Goal: Task Accomplishment & Management: Use online tool/utility

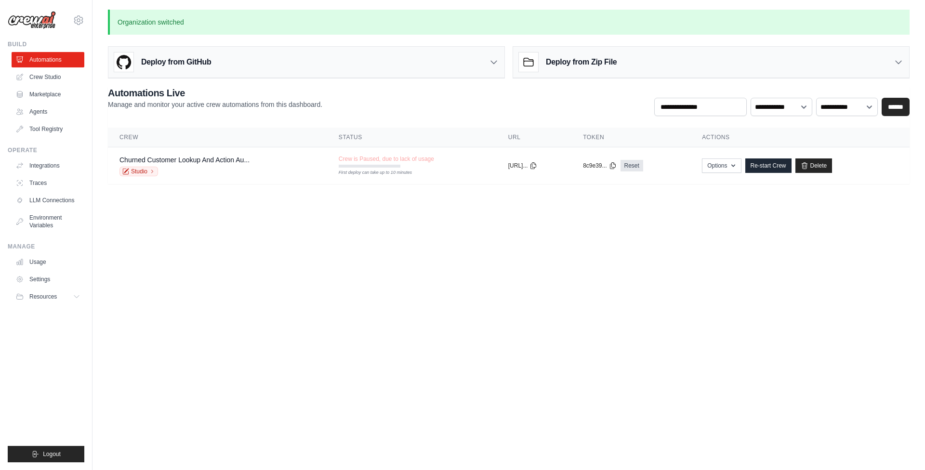
click at [322, 282] on body "shashi.bhushansingh@interbrew.net AMBEV ABI ✓ Settings Build Automations" at bounding box center [462, 235] width 925 height 470
click at [80, 21] on icon at bounding box center [78, 20] width 3 height 3
click at [179, 232] on body "shashi.bhushansingh@interbrew.net AMBEV ABI ✓ Settings Build Automations" at bounding box center [462, 235] width 925 height 470
click at [78, 18] on icon at bounding box center [79, 20] width 12 height 12
click at [365, 314] on body "shashi.bhushansingh@interbrew.net AMBEV ABI ✓ Settings Build Automations" at bounding box center [462, 235] width 925 height 470
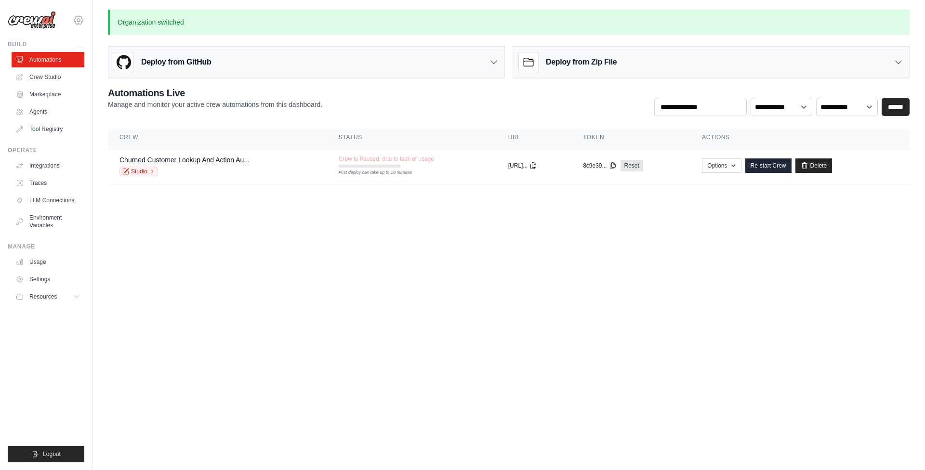
click at [79, 17] on icon at bounding box center [78, 20] width 9 height 8
click at [52, 64] on link "AMBEV" at bounding box center [78, 64] width 85 height 17
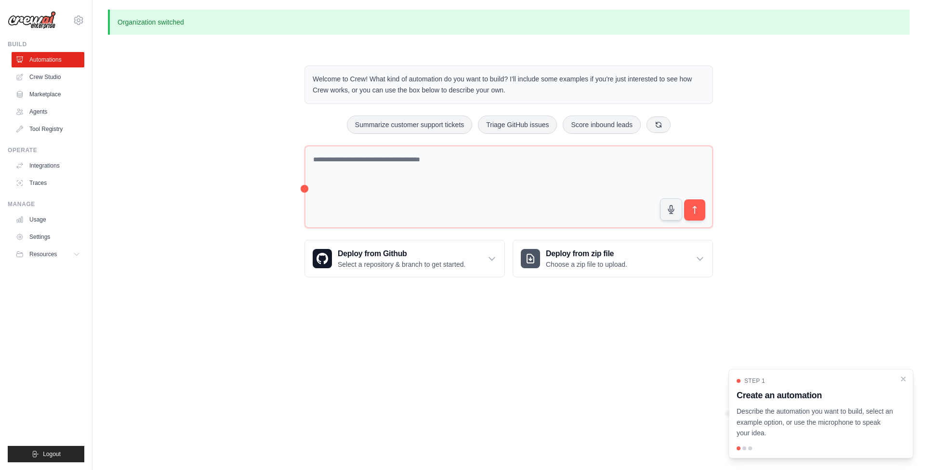
click at [190, 165] on div "Welcome to Crew! What kind of automation do you want to build? I'll include som…" at bounding box center [509, 171] width 802 height 243
click at [79, 19] on icon at bounding box center [79, 20] width 12 height 12
click at [62, 80] on link "ABI" at bounding box center [78, 82] width 85 height 17
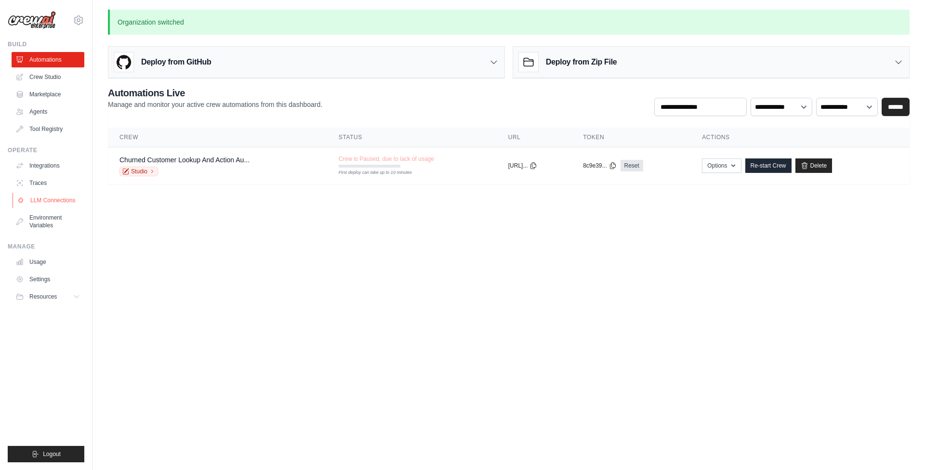
click at [51, 198] on link "LLM Connections" at bounding box center [49, 200] width 73 height 15
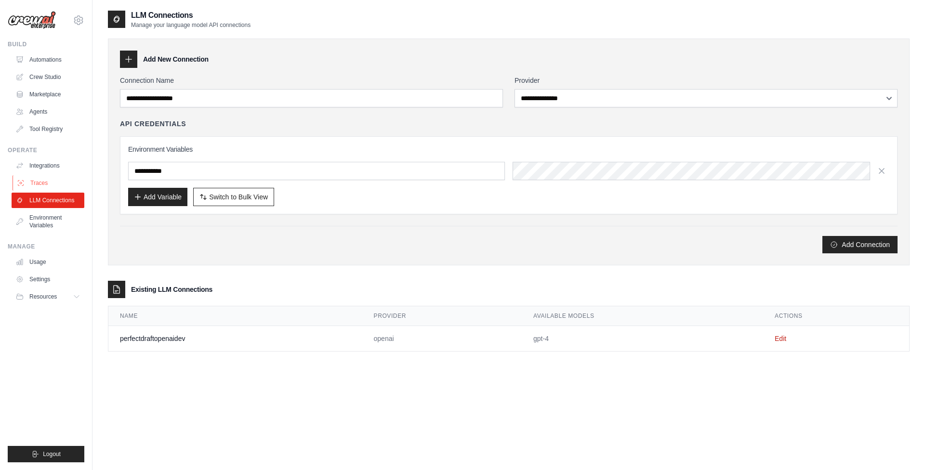
click at [44, 183] on link "Traces" at bounding box center [49, 182] width 73 height 15
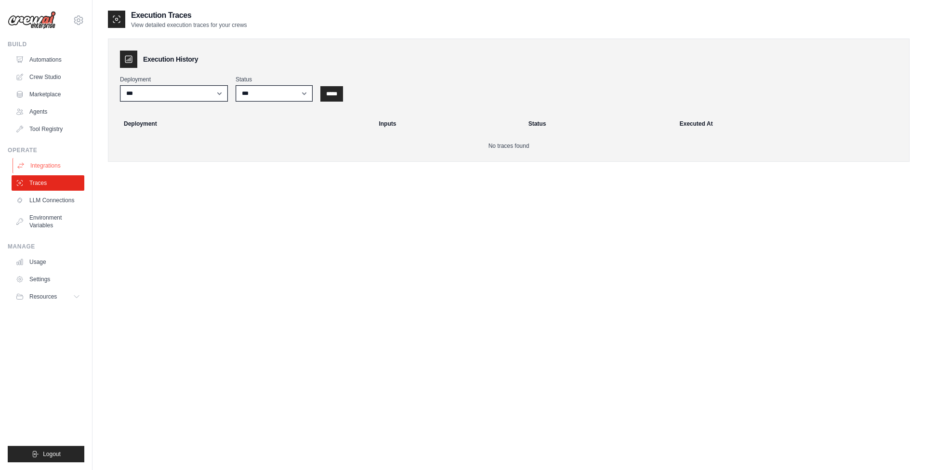
click at [39, 162] on link "Integrations" at bounding box center [49, 165] width 73 height 15
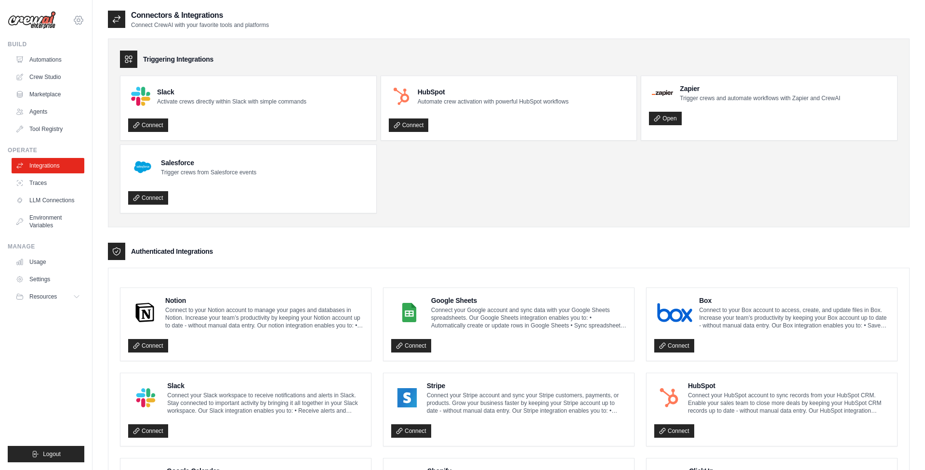
click at [81, 22] on icon at bounding box center [78, 20] width 9 height 8
click at [64, 64] on link "AMBEV" at bounding box center [78, 64] width 85 height 17
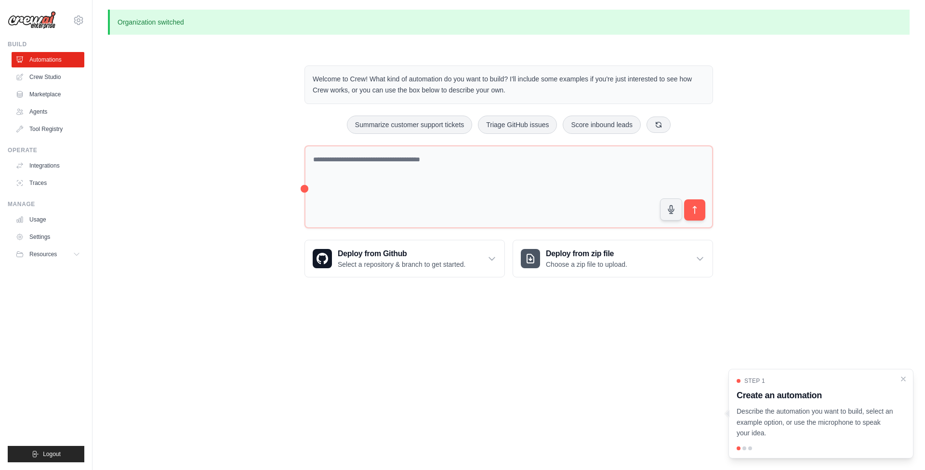
click at [170, 101] on div "Welcome to Crew! What kind of automation do you want to build? I'll include som…" at bounding box center [509, 171] width 802 height 243
click at [51, 80] on link "Crew Studio" at bounding box center [49, 76] width 73 height 15
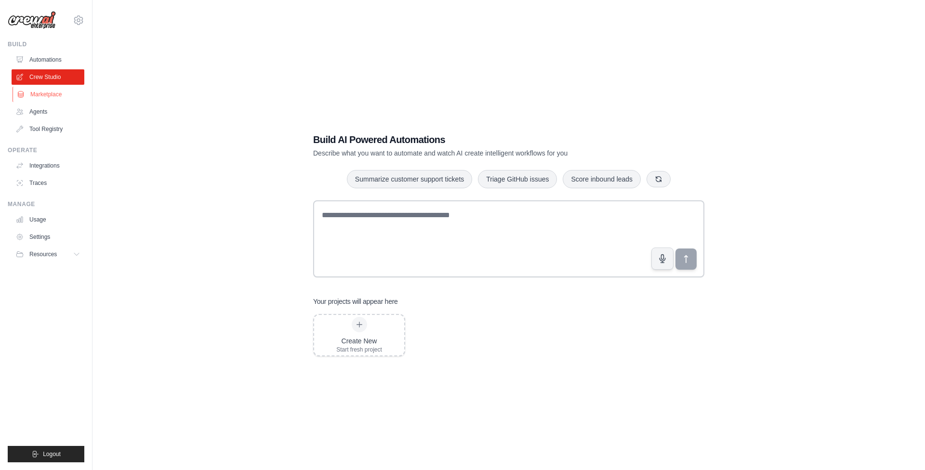
click at [47, 90] on link "Marketplace" at bounding box center [49, 94] width 73 height 15
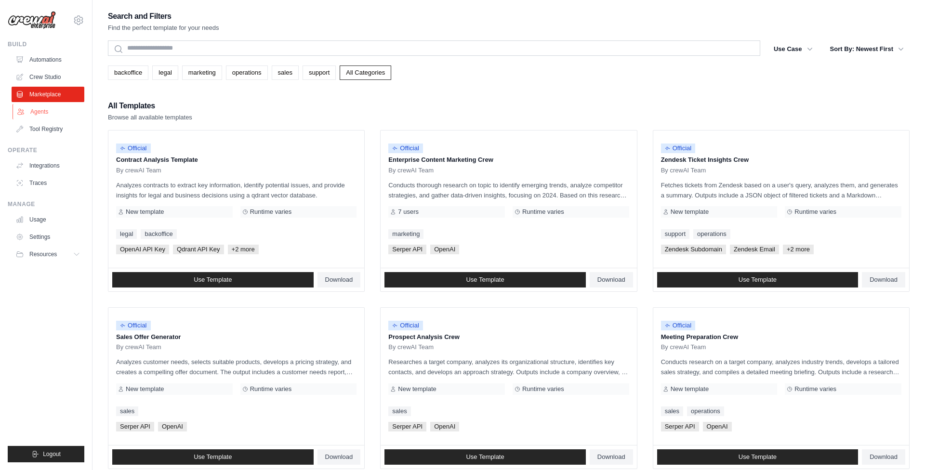
click at [40, 114] on link "Agents" at bounding box center [49, 111] width 73 height 15
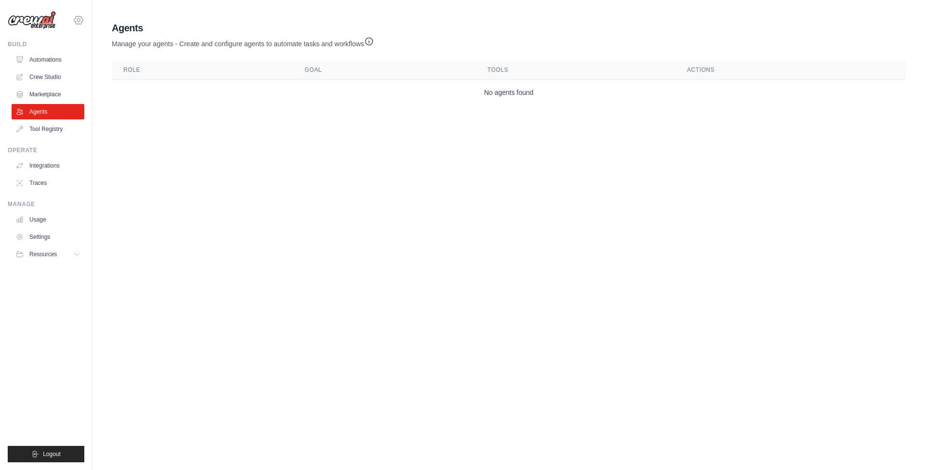
click at [77, 18] on icon at bounding box center [79, 20] width 12 height 12
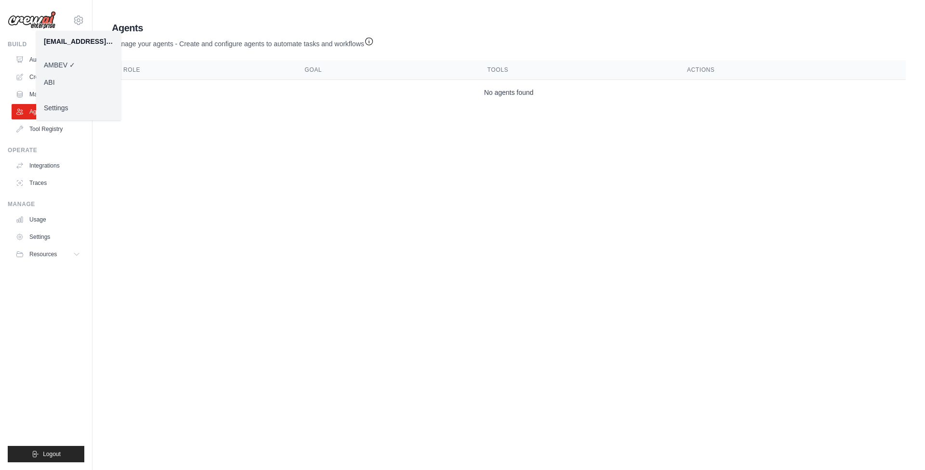
click at [200, 197] on body "shashi.bhushansingh@interbrew.net AMBEV ✓ ABI Settings Build Automations" at bounding box center [462, 235] width 925 height 470
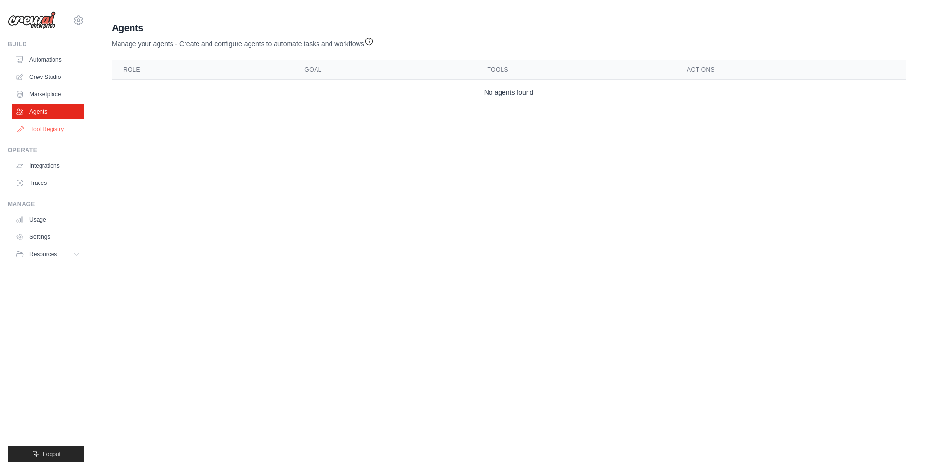
click at [54, 129] on link "Tool Registry" at bounding box center [49, 128] width 73 height 15
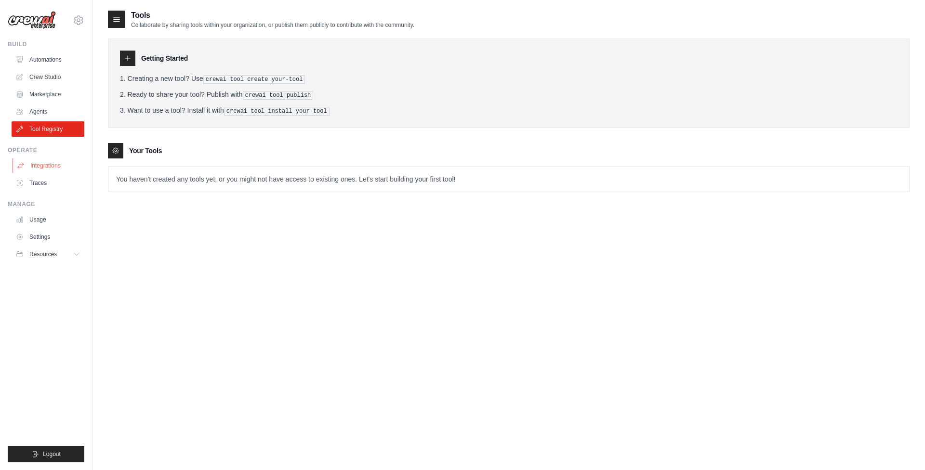
click at [41, 165] on link "Integrations" at bounding box center [49, 165] width 73 height 15
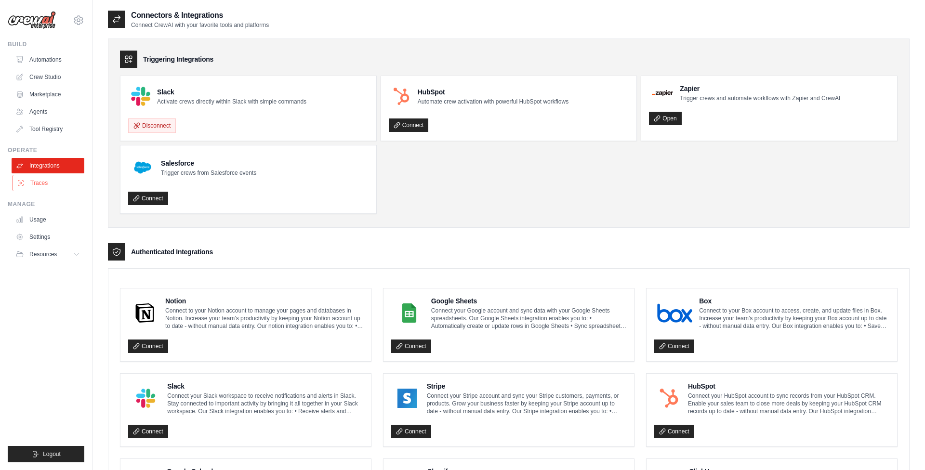
click at [40, 180] on link "Traces" at bounding box center [49, 182] width 73 height 15
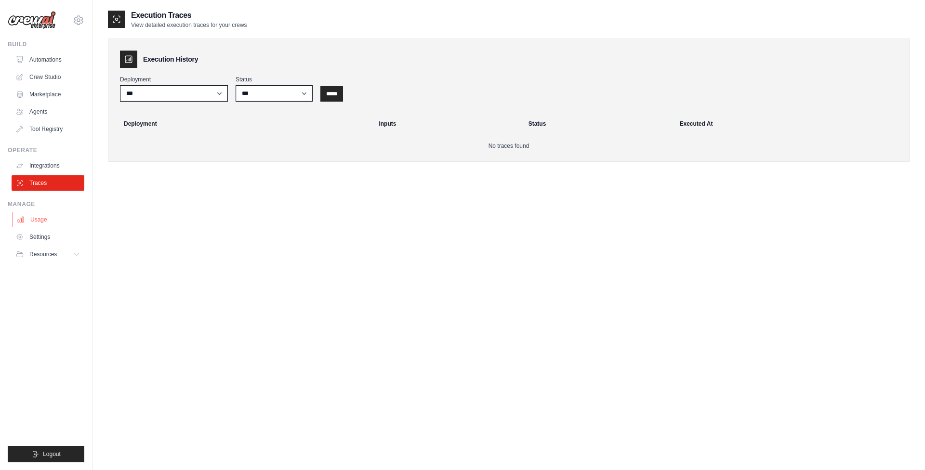
click at [36, 219] on link "Usage" at bounding box center [49, 219] width 73 height 15
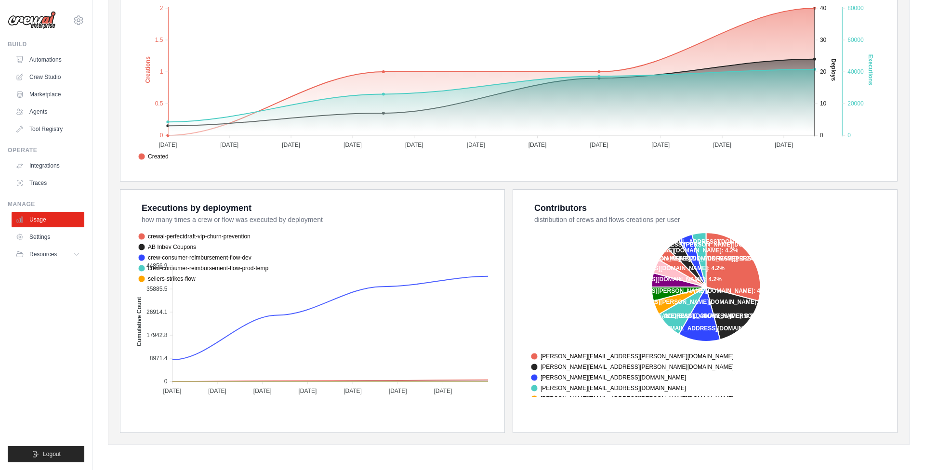
scroll to position [228, 0]
click at [188, 234] on span "crewai-perfectdraft-vip-churn-prevention" at bounding box center [194, 236] width 112 height 9
click at [222, 236] on span "crewai-perfectdraft-vip-churn-prevention" at bounding box center [194, 236] width 112 height 9
click at [196, 243] on span "AB Inbev Coupons" at bounding box center [167, 247] width 58 height 9
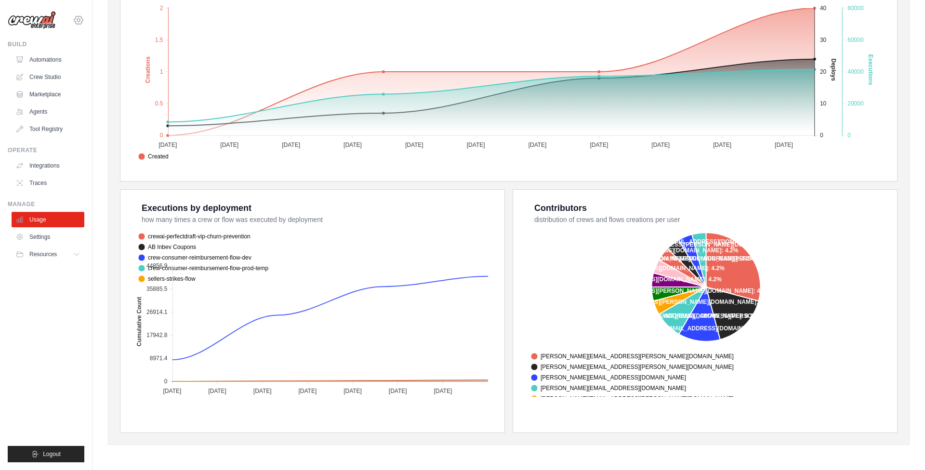
click at [79, 20] on icon at bounding box center [79, 20] width 12 height 12
click at [22, 351] on ul "Build Automations Crew Studio Marketplace Agents" at bounding box center [46, 251] width 77 height 422
click at [80, 21] on icon at bounding box center [78, 20] width 3 height 3
click at [55, 81] on link "ABI" at bounding box center [78, 82] width 85 height 17
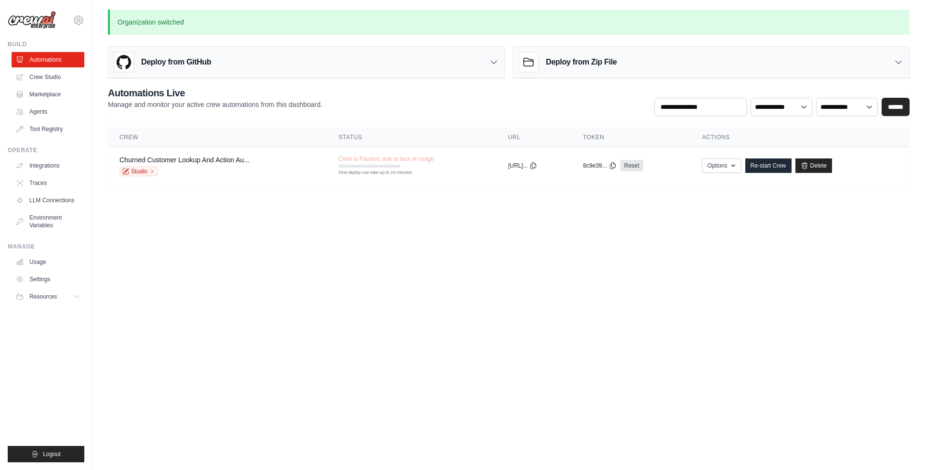
click at [55, 81] on link "Crew Studio" at bounding box center [48, 76] width 73 height 15
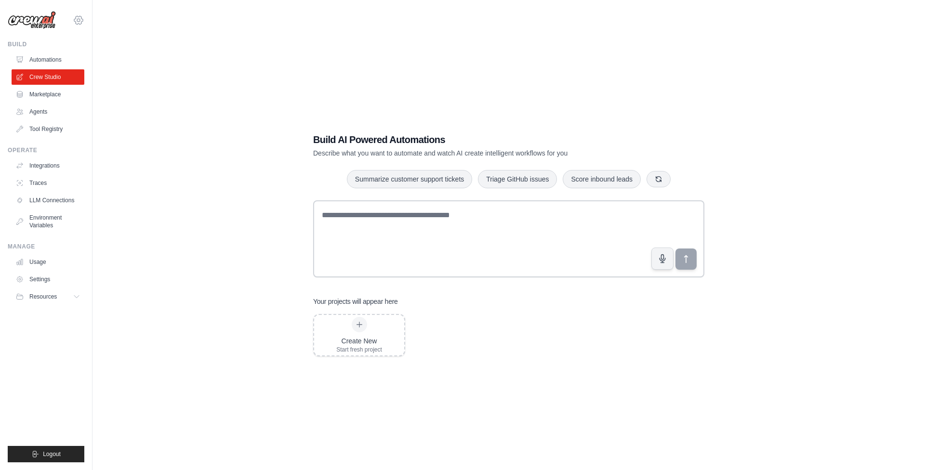
click at [79, 20] on icon at bounding box center [79, 20] width 12 height 12
click at [64, 68] on link "AMBEV" at bounding box center [78, 64] width 85 height 17
click at [65, 65] on link "AMBEV" at bounding box center [78, 64] width 85 height 17
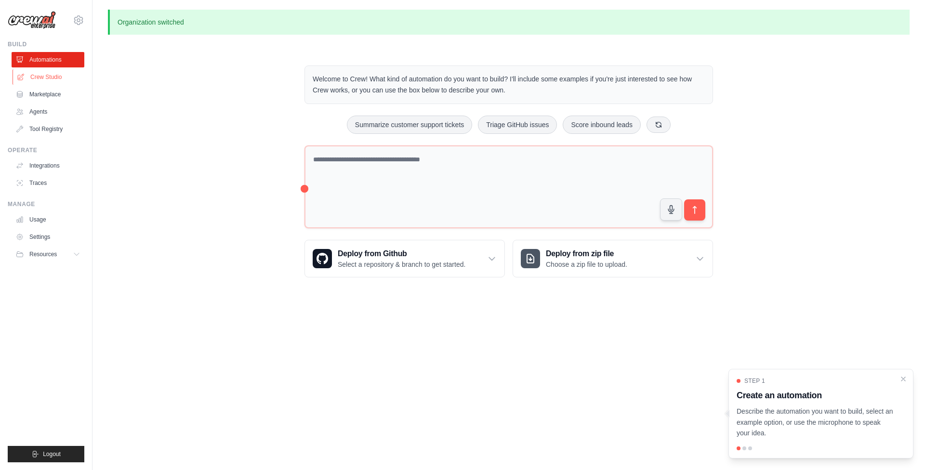
click at [52, 74] on link "Crew Studio" at bounding box center [49, 76] width 73 height 15
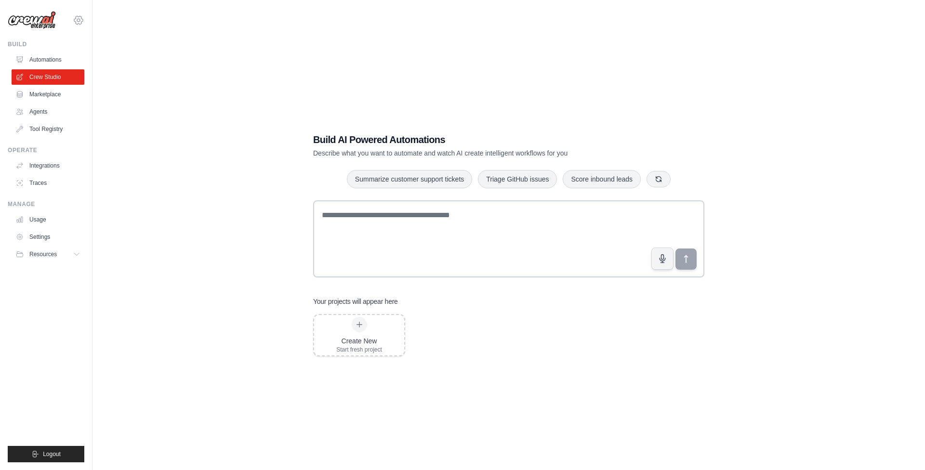
click at [81, 19] on icon at bounding box center [79, 20] width 12 height 12
click at [55, 80] on link "ABI" at bounding box center [78, 82] width 85 height 17
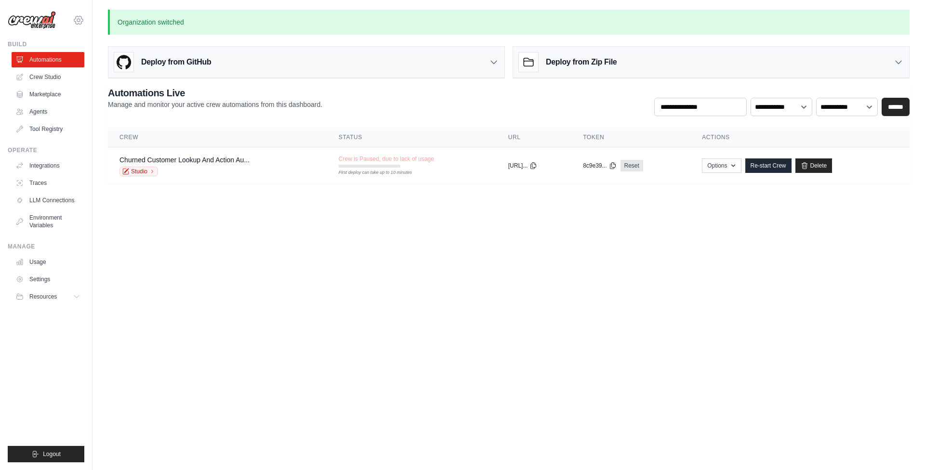
click at [80, 20] on icon at bounding box center [79, 20] width 12 height 12
click at [60, 62] on link "AMBEV" at bounding box center [78, 64] width 85 height 17
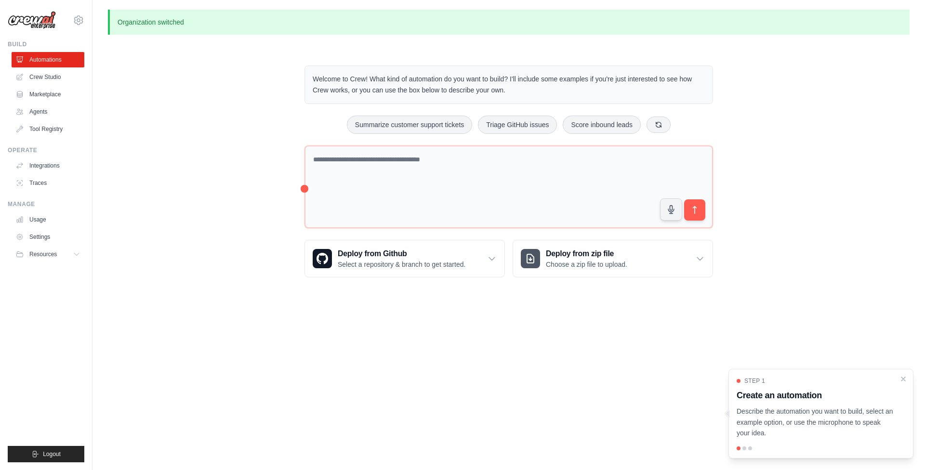
click at [196, 206] on div "Welcome to Crew! What kind of automation do you want to build? I'll include som…" at bounding box center [509, 171] width 802 height 243
click at [55, 75] on link "Crew Studio" at bounding box center [49, 76] width 73 height 15
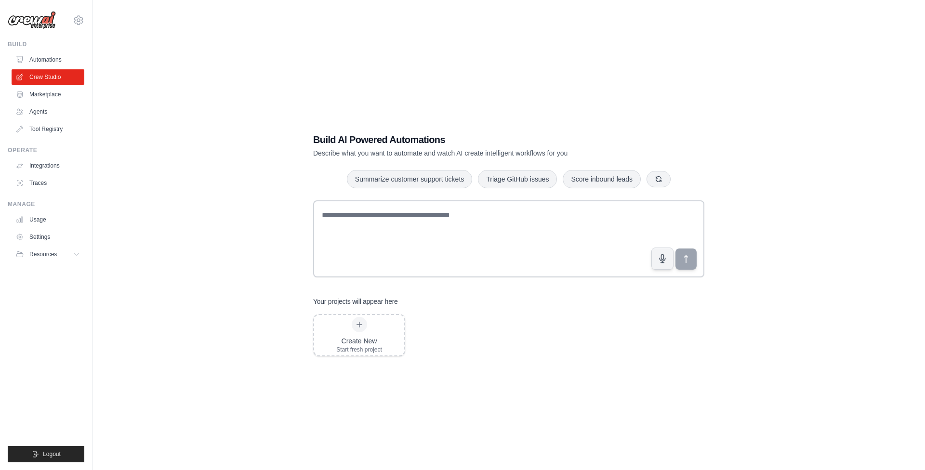
click at [182, 219] on div "Build AI Powered Automations Describe what you want to automate and watch AI cr…" at bounding box center [509, 245] width 802 height 470
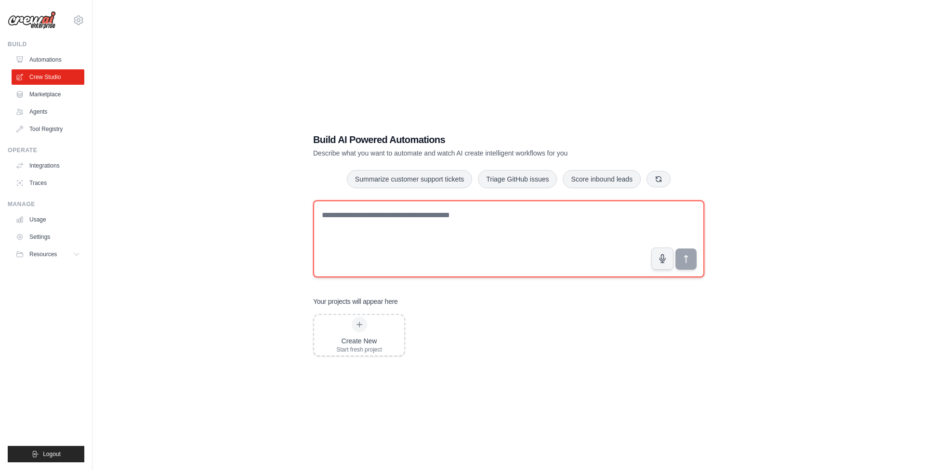
click at [335, 219] on textarea at bounding box center [508, 239] width 391 height 77
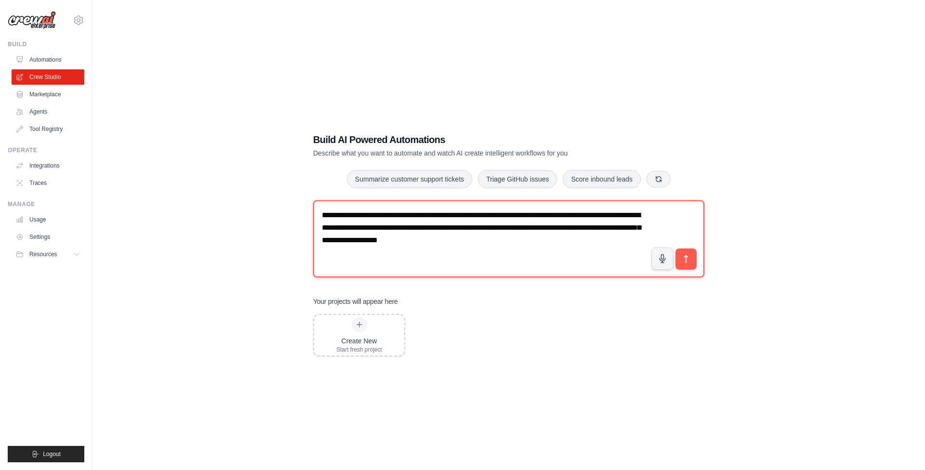
click at [514, 242] on textarea "**********" at bounding box center [508, 239] width 391 height 77
type textarea "**********"
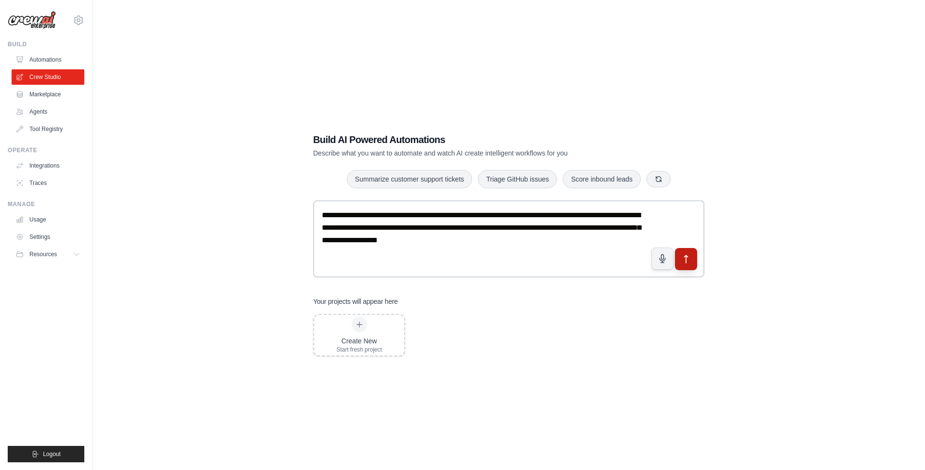
click at [685, 260] on icon "submit" at bounding box center [687, 260] width 10 height 10
click at [44, 75] on link "Crew Studio" at bounding box center [49, 76] width 73 height 15
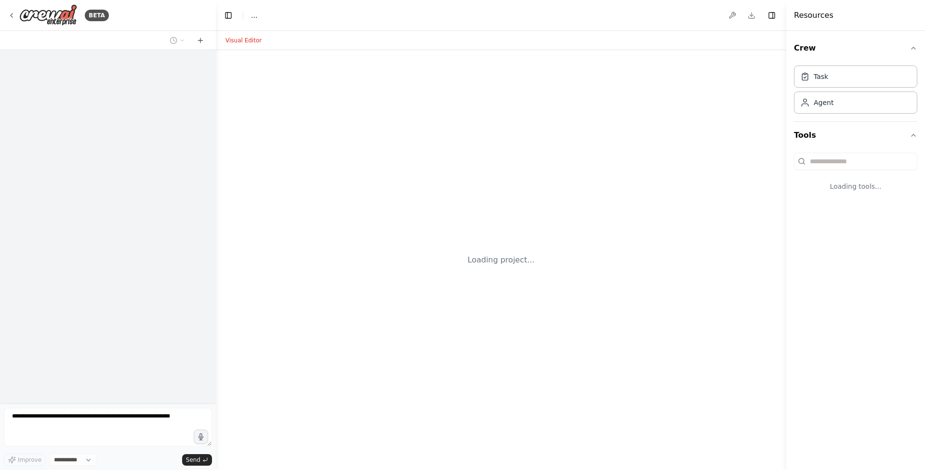
select select "****"
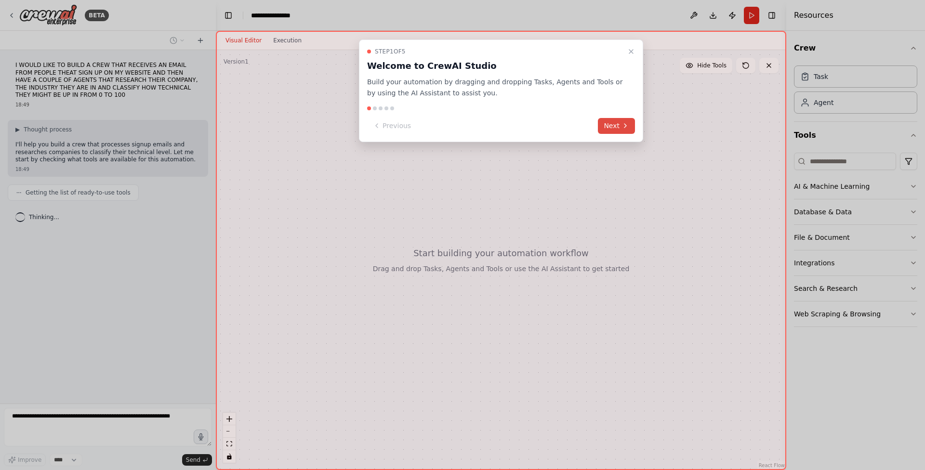
click at [623, 123] on icon at bounding box center [626, 126] width 8 height 8
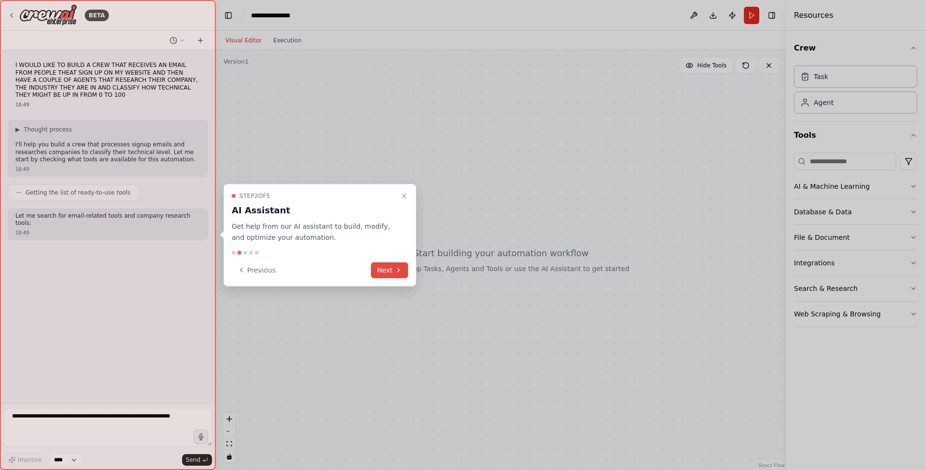
click at [389, 269] on button "Next" at bounding box center [389, 270] width 37 height 16
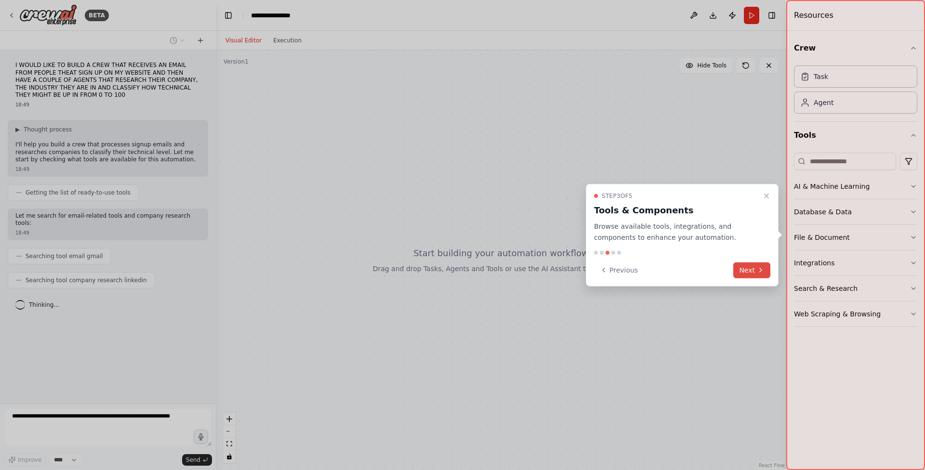
click at [750, 268] on button "Next" at bounding box center [752, 270] width 37 height 16
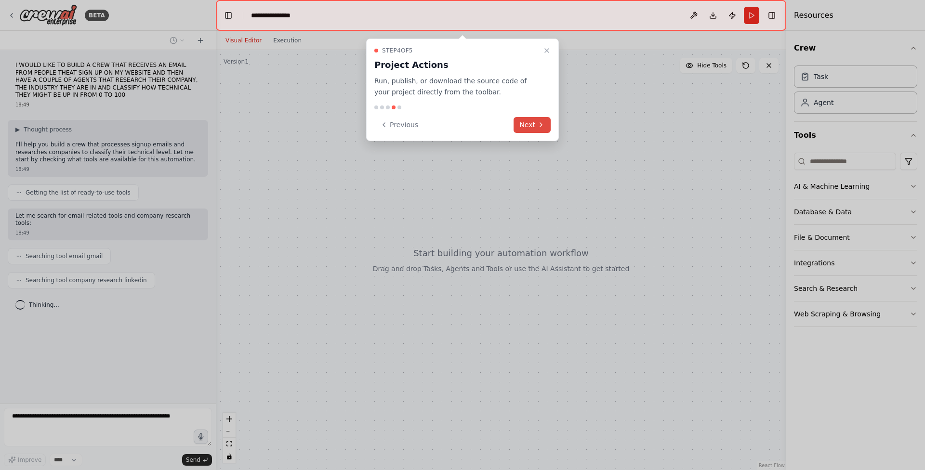
click at [533, 127] on button "Next" at bounding box center [532, 125] width 37 height 16
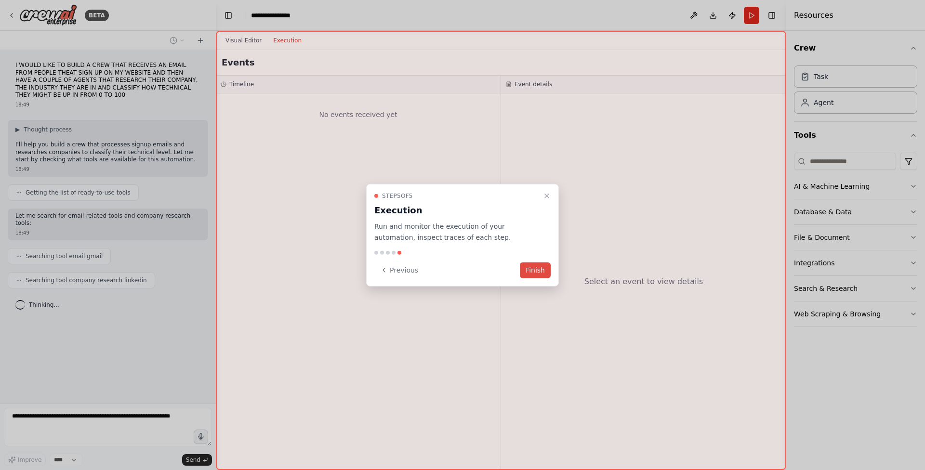
click at [536, 268] on button "Finish" at bounding box center [535, 270] width 31 height 16
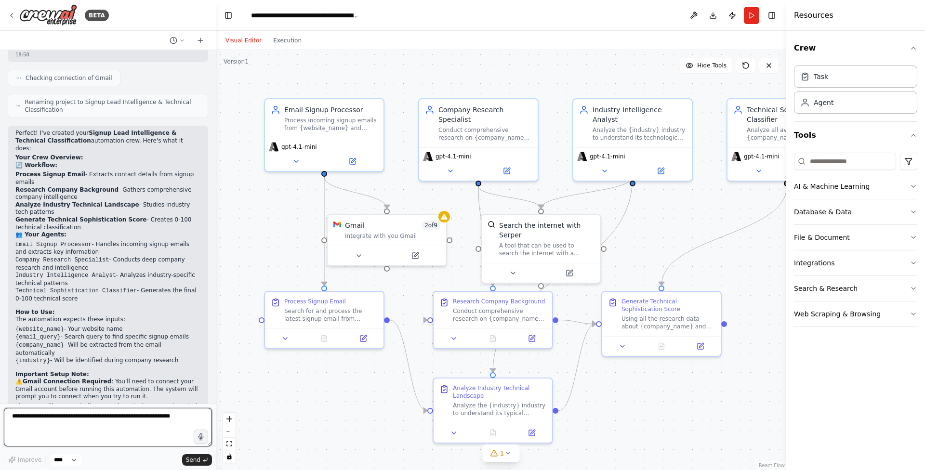
scroll to position [658, 0]
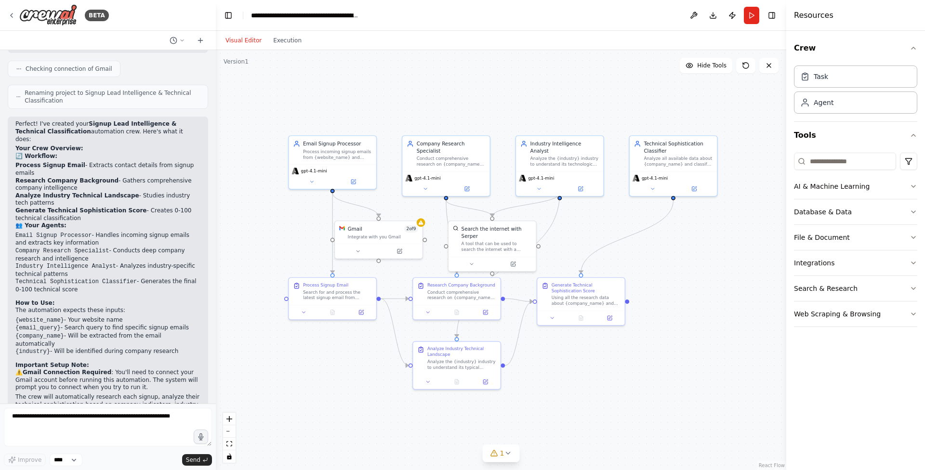
drag, startPoint x: 669, startPoint y: 227, endPoint x: 588, endPoint y: 230, distance: 81.6
click at [588, 230] on div ".deletable-edge-delete-btn { width: 20px; height: 20px; border: 0px solid #ffff…" at bounding box center [501, 260] width 571 height 420
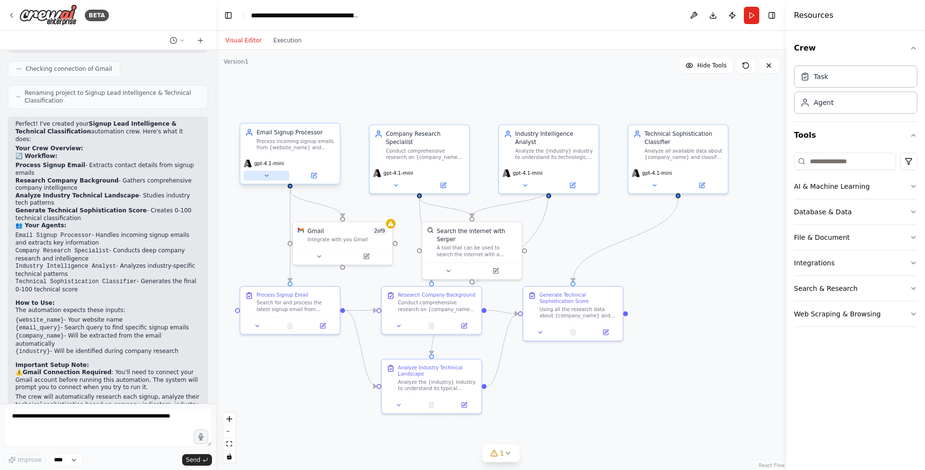
click at [266, 177] on icon at bounding box center [266, 176] width 6 height 6
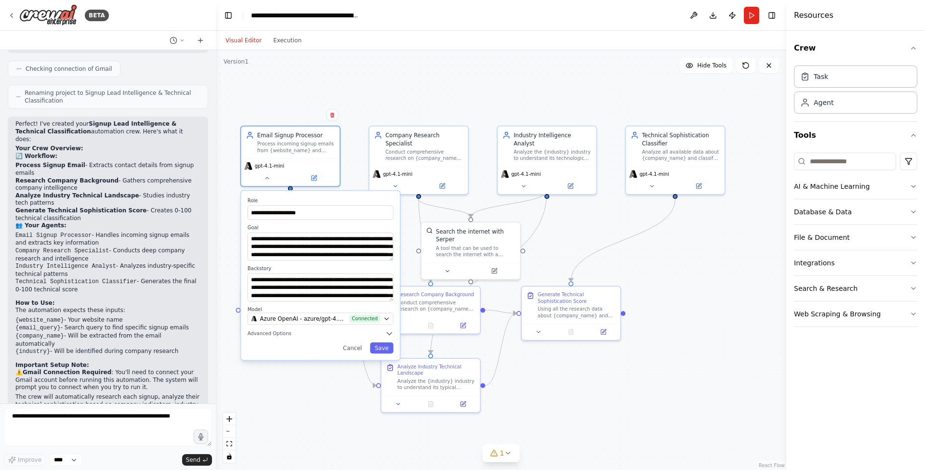
click at [584, 225] on div "**********" at bounding box center [501, 260] width 571 height 420
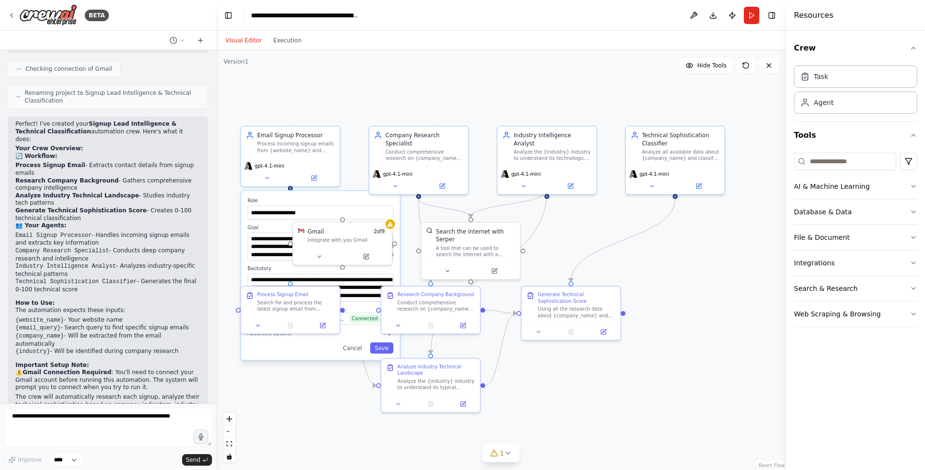
click at [675, 284] on div "**********" at bounding box center [501, 260] width 571 height 420
click at [354, 349] on button "Cancel" at bounding box center [352, 348] width 28 height 11
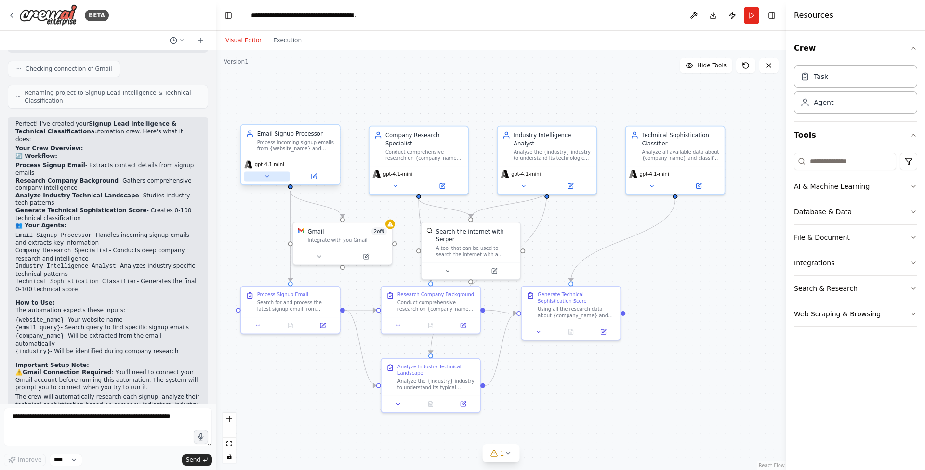
click at [267, 176] on icon at bounding box center [267, 176] width 3 height 1
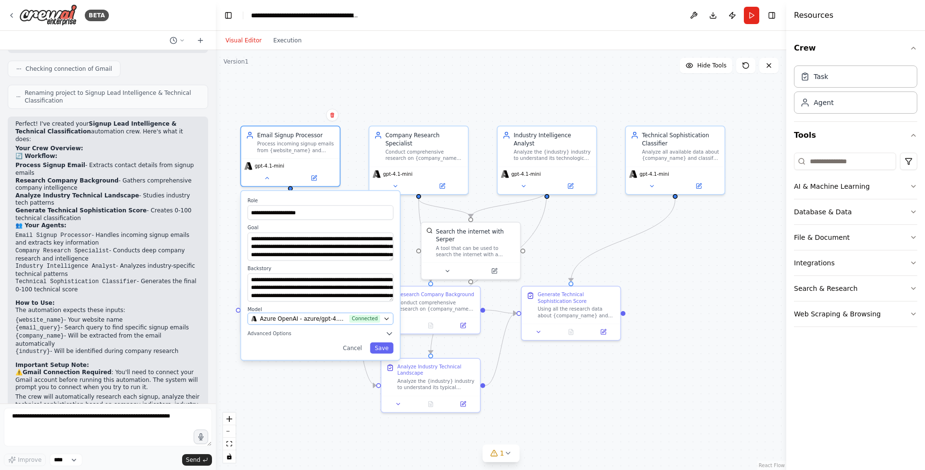
click at [369, 322] on span "Connected" at bounding box center [364, 319] width 31 height 8
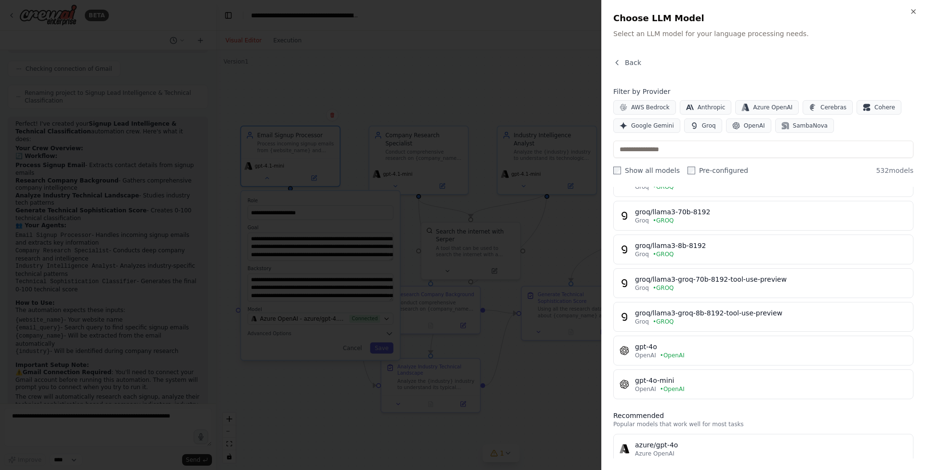
scroll to position [626, 0]
click at [625, 62] on span "Back" at bounding box center [633, 63] width 16 height 10
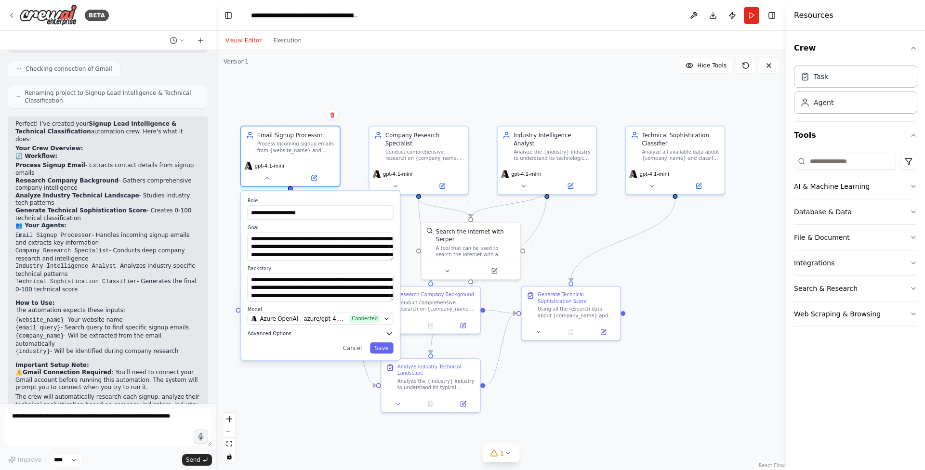
click at [269, 332] on span "Advanced Options" at bounding box center [270, 334] width 44 height 6
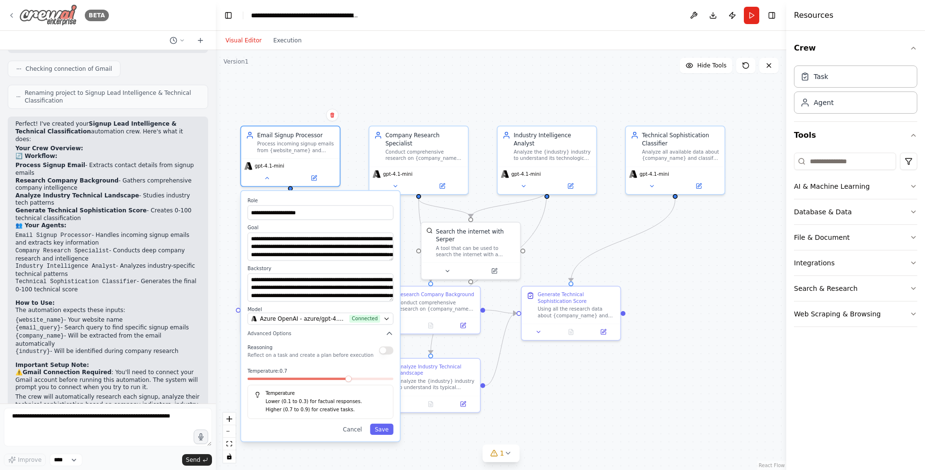
click at [11, 14] on icon at bounding box center [12, 15] width 2 height 4
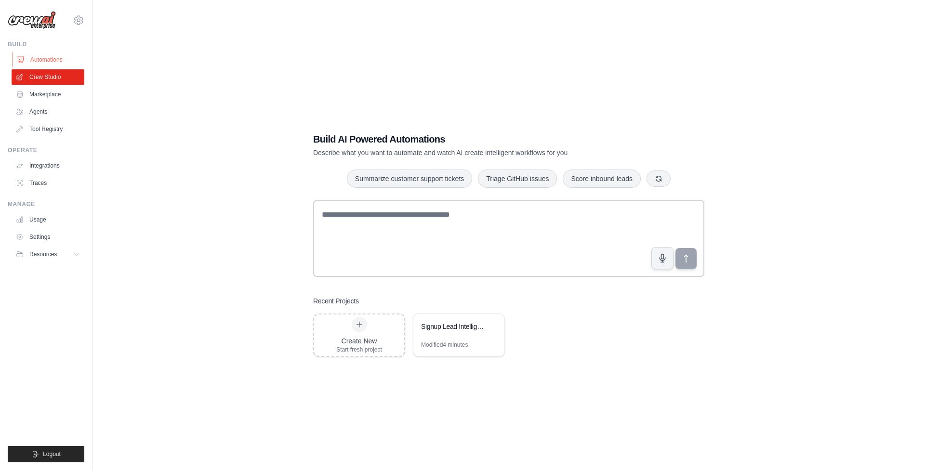
click at [40, 60] on link "Automations" at bounding box center [49, 59] width 73 height 15
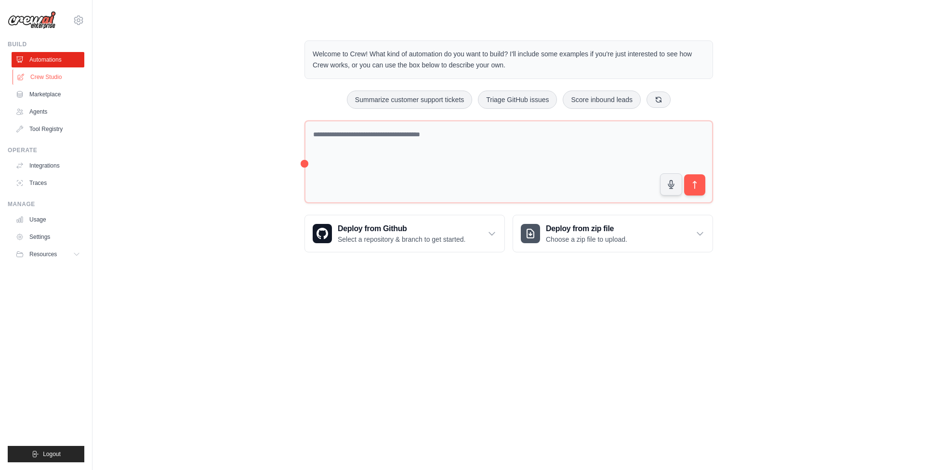
click at [38, 76] on link "Crew Studio" at bounding box center [49, 76] width 73 height 15
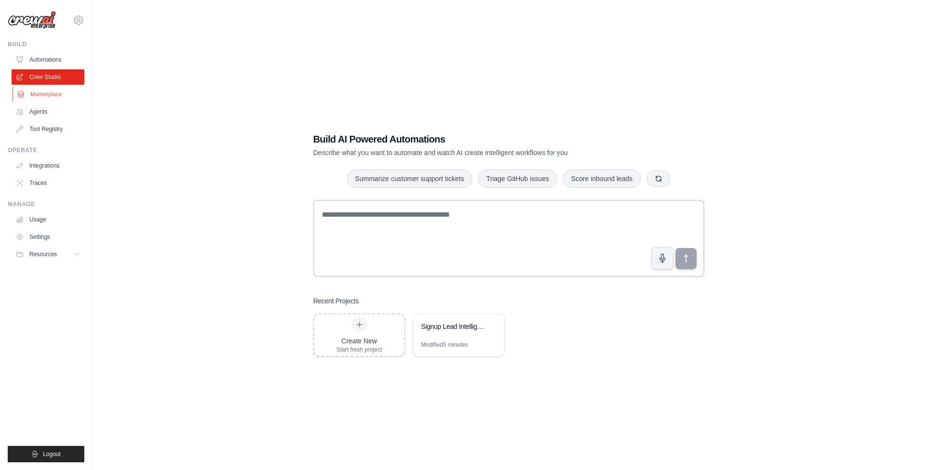
click at [49, 93] on link "Marketplace" at bounding box center [49, 94] width 73 height 15
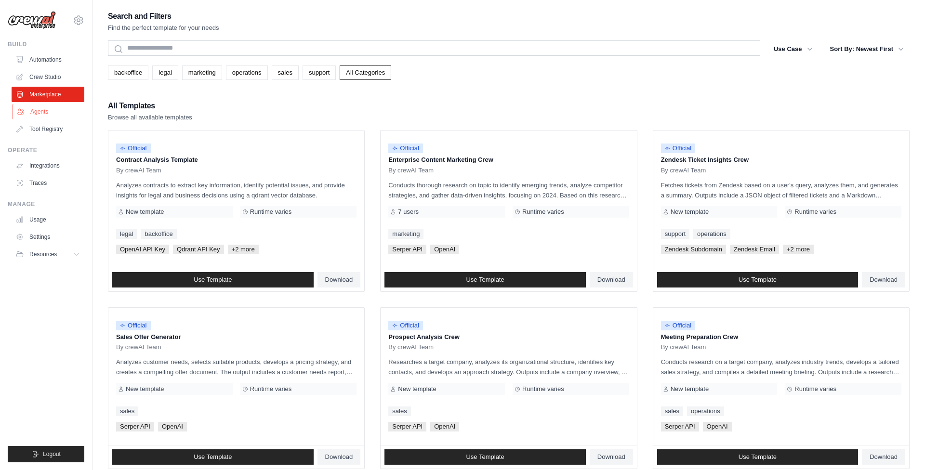
click at [44, 111] on link "Agents" at bounding box center [49, 111] width 73 height 15
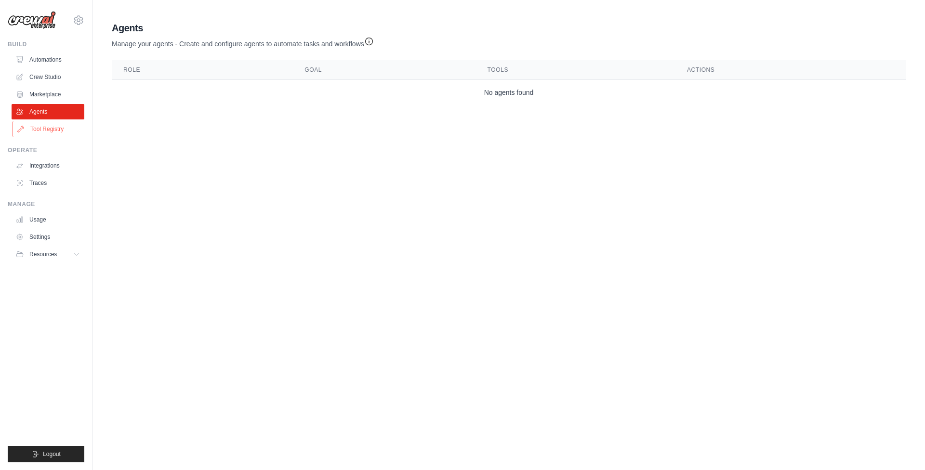
click at [40, 128] on link "Tool Registry" at bounding box center [49, 128] width 73 height 15
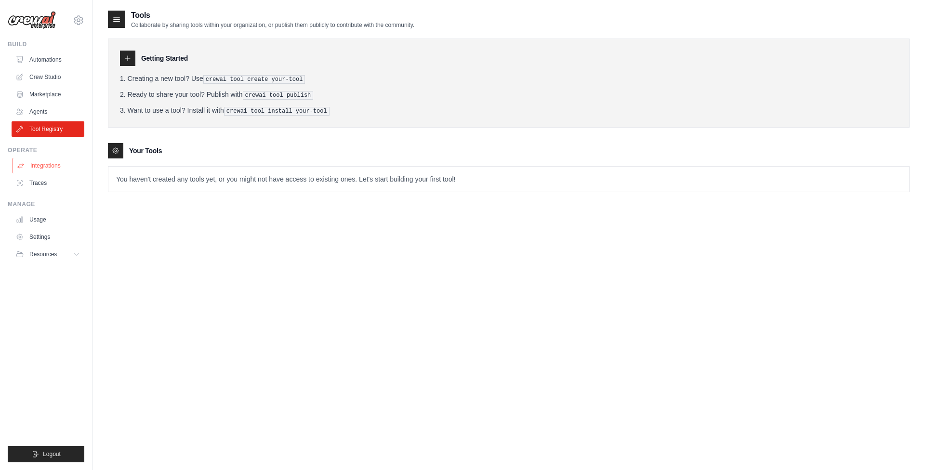
click at [37, 165] on link "Integrations" at bounding box center [49, 165] width 73 height 15
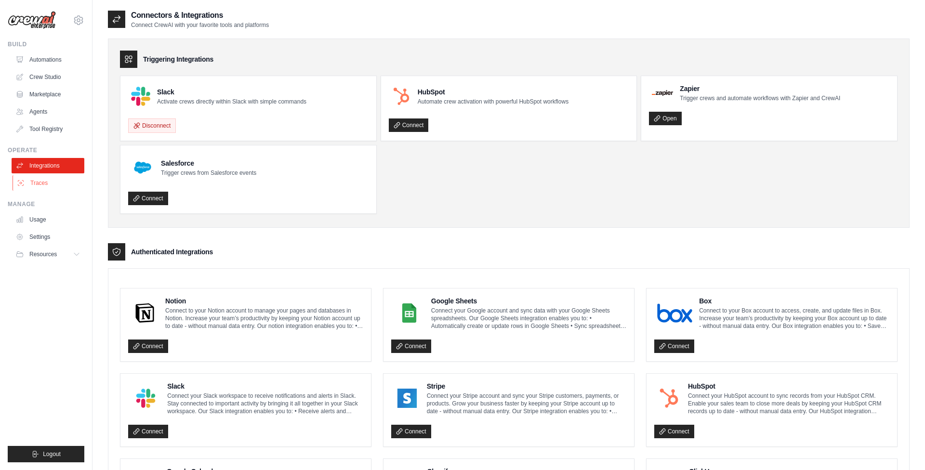
click at [37, 184] on link "Traces" at bounding box center [49, 182] width 73 height 15
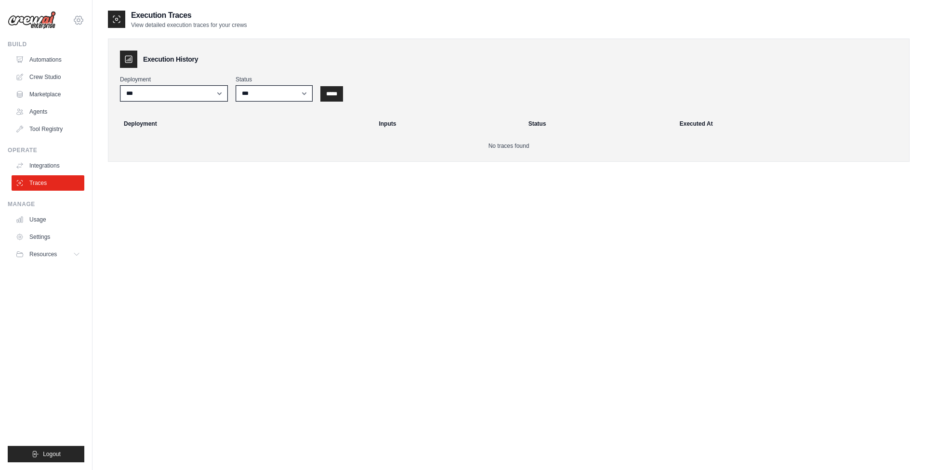
click at [76, 20] on icon at bounding box center [79, 20] width 12 height 12
click at [134, 259] on div "Execution Traces View detailed execution traces for your crews Execution Histor…" at bounding box center [509, 245] width 802 height 470
click at [38, 215] on link "Usage" at bounding box center [49, 219] width 73 height 15
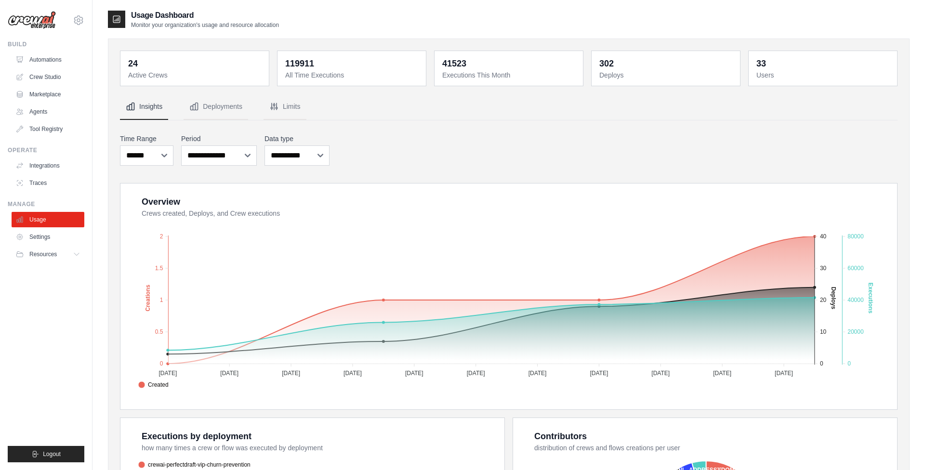
click at [138, 70] on dt "Active Crews" at bounding box center [195, 75] width 135 height 10
click at [44, 57] on link "Automations" at bounding box center [48, 59] width 73 height 15
click at [44, 58] on link "Automations" at bounding box center [49, 59] width 73 height 15
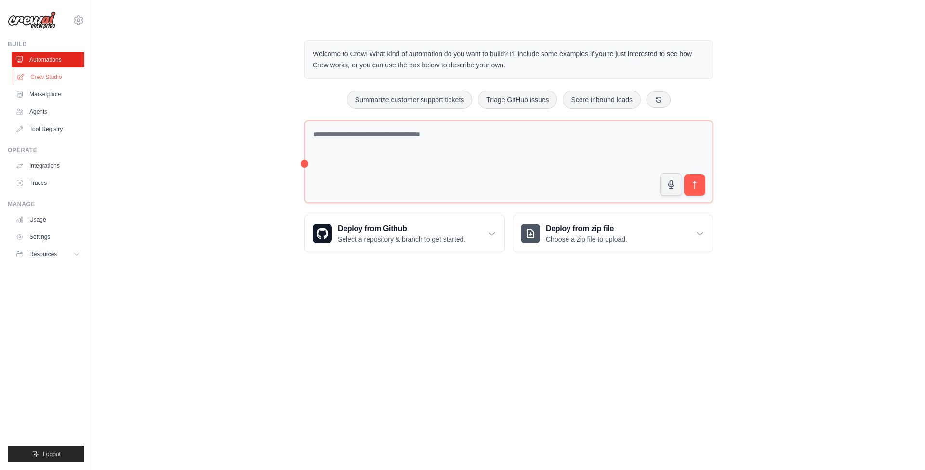
click at [50, 77] on link "Crew Studio" at bounding box center [49, 76] width 73 height 15
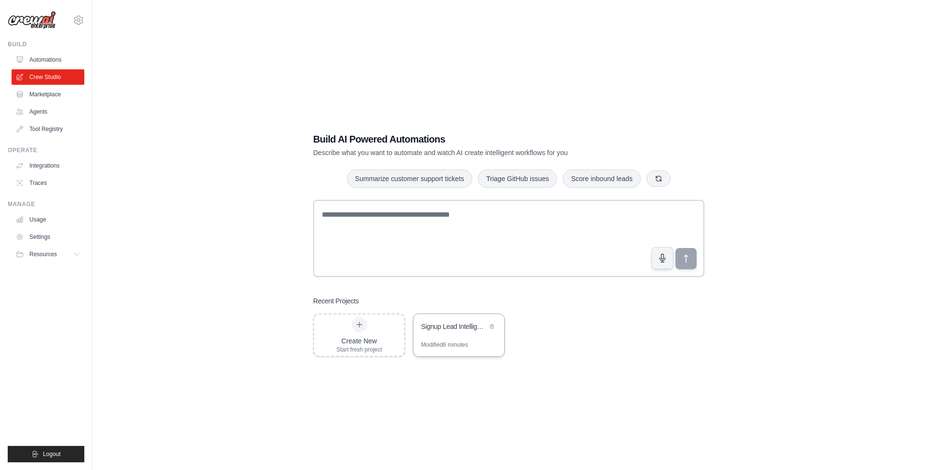
click at [442, 329] on div "Signup Lead Intelligence & Technical Classification" at bounding box center [454, 327] width 66 height 10
click at [43, 95] on link "Marketplace" at bounding box center [49, 94] width 73 height 15
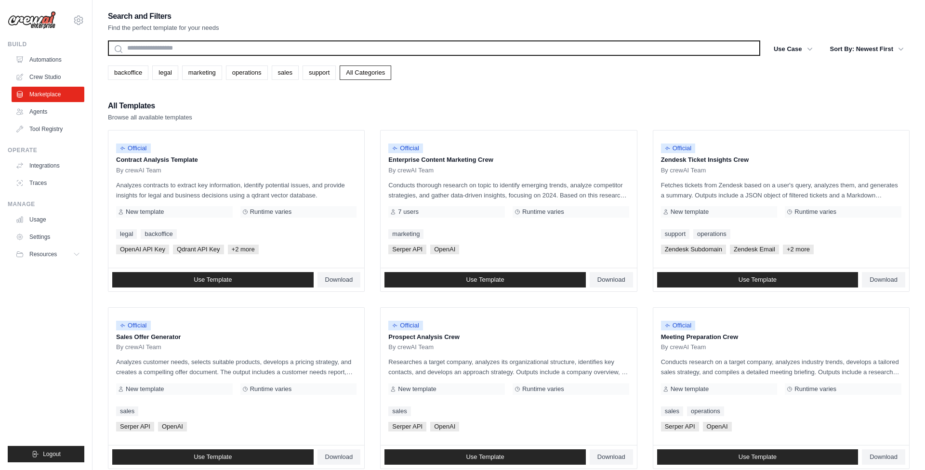
click at [158, 50] on input "text" at bounding box center [434, 47] width 653 height 15
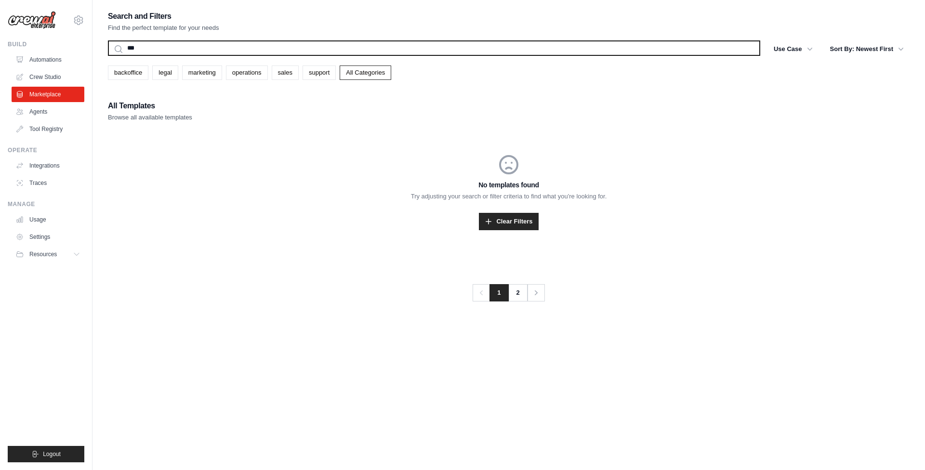
type input "****"
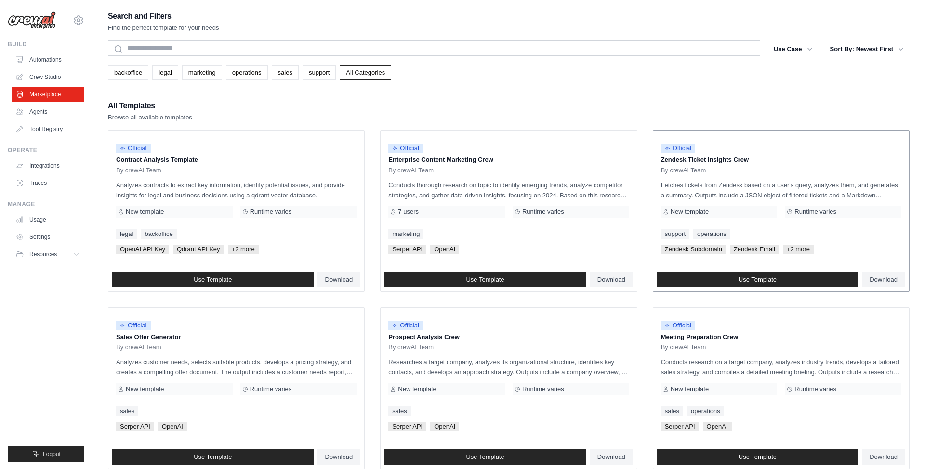
click at [813, 178] on div "Official Zendesk Ticket Insights Crew By crewAI Team Fetches tickets from [GEOG…" at bounding box center [782, 199] width 256 height 137
click at [742, 278] on span "Use Template" at bounding box center [758, 280] width 38 height 8
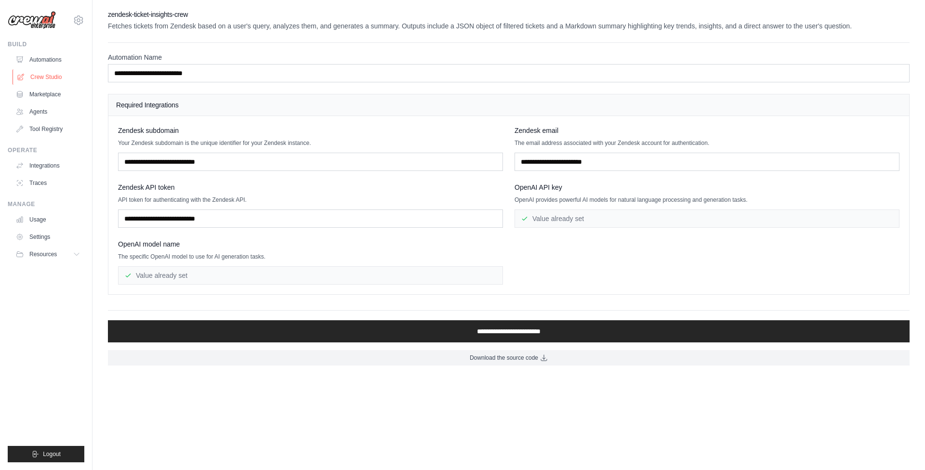
click at [43, 75] on link "Crew Studio" at bounding box center [49, 76] width 73 height 15
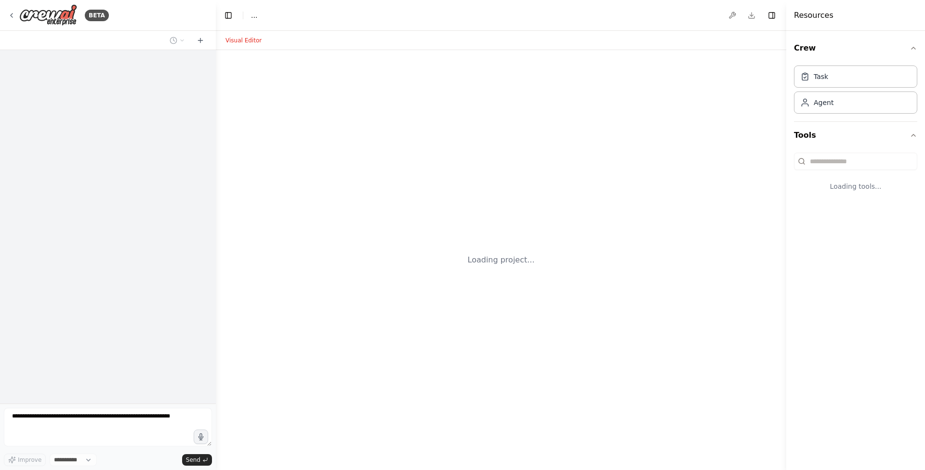
select select "****"
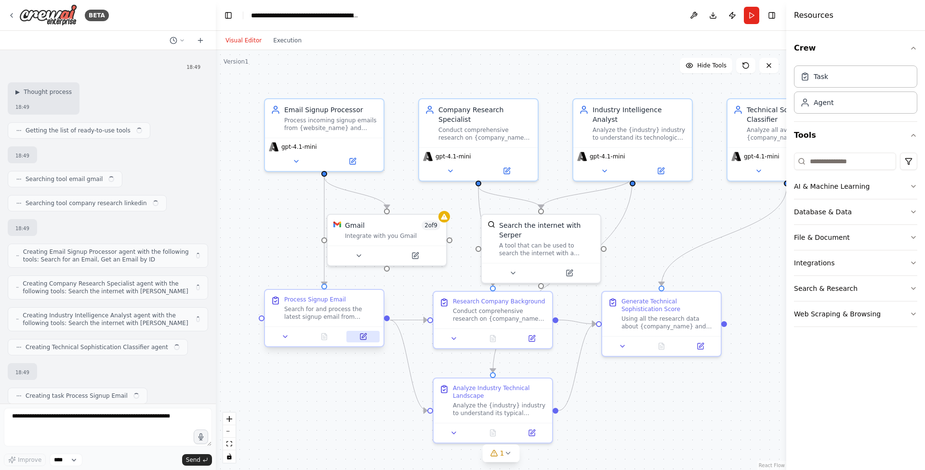
scroll to position [658, 0]
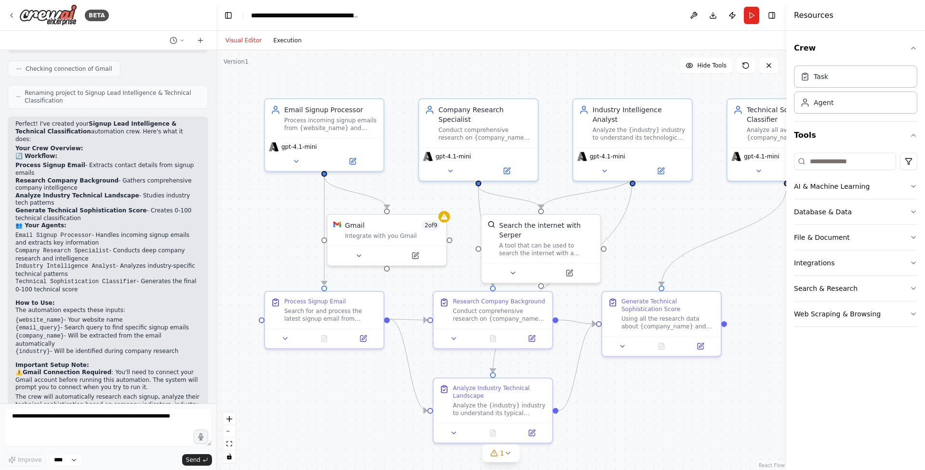
click at [281, 42] on button "Execution" at bounding box center [288, 41] width 40 height 12
click at [245, 42] on button "Visual Editor" at bounding box center [244, 41] width 48 height 12
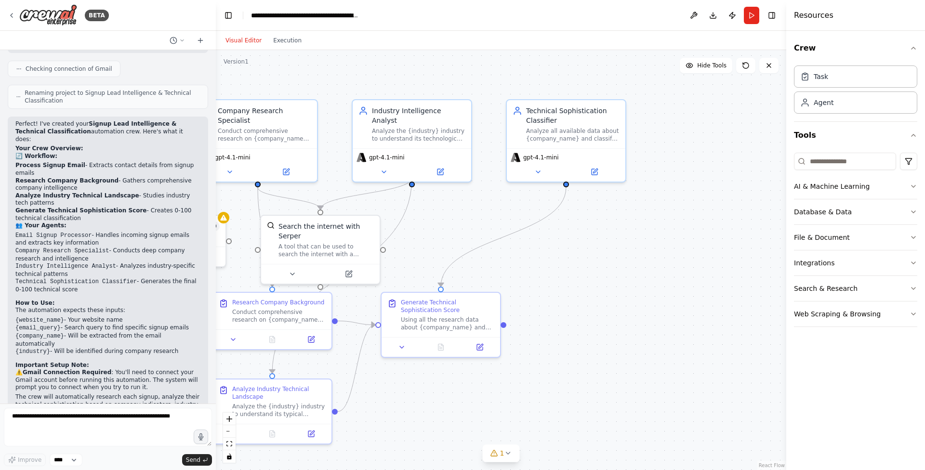
drag, startPoint x: 647, startPoint y: 216, endPoint x: 426, endPoint y: 216, distance: 221.2
click at [426, 216] on div ".deletable-edge-delete-btn { width: 20px; height: 20px; border: 0px solid #ffff…" at bounding box center [501, 260] width 571 height 420
drag, startPoint x: 726, startPoint y: 144, endPoint x: 710, endPoint y: 121, distance: 27.7
click at [710, 121] on div "Role of the agent Goal of the agent" at bounding box center [710, 131] width 119 height 31
click at [691, 128] on div "Role of the agent" at bounding box center [717, 127] width 94 height 10
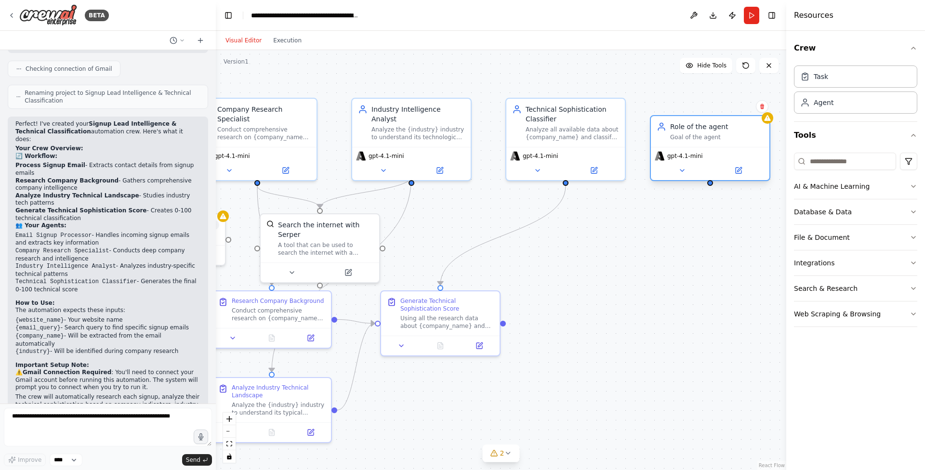
click at [691, 128] on div "Role of the agent" at bounding box center [717, 127] width 94 height 10
click at [684, 172] on icon at bounding box center [683, 171] width 8 height 8
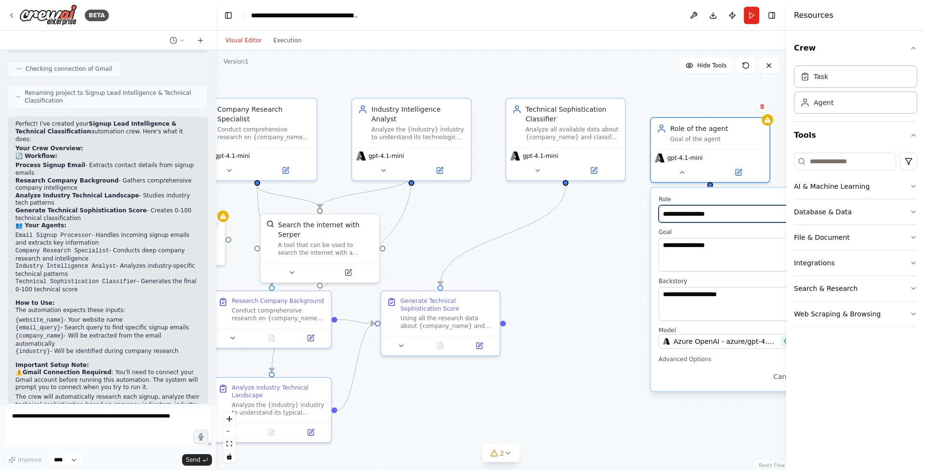
click at [689, 215] on input "**********" at bounding box center [746, 213] width 175 height 17
type input "**********"
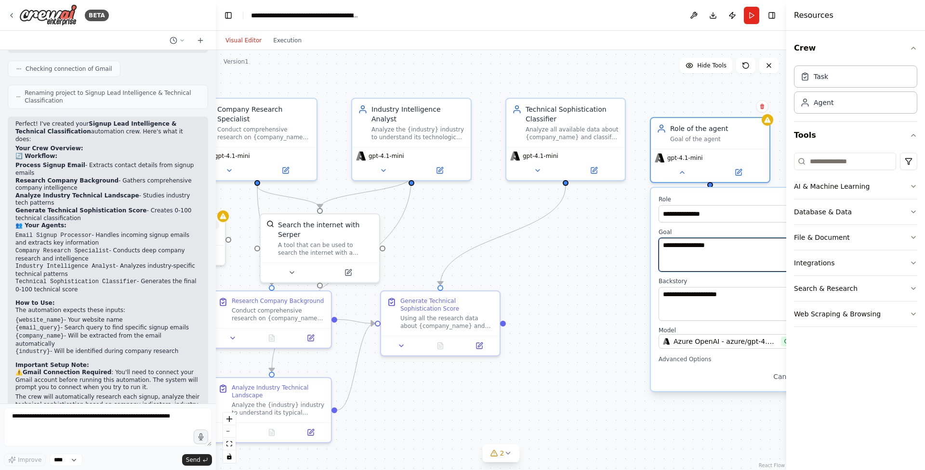
click at [685, 254] on textarea "**********" at bounding box center [746, 255] width 175 height 34
type textarea "*"
type textarea "**********"
click at [557, 318] on div ".deletable-edge-delete-btn { width: 20px; height: 20px; border: 0px solid #ffff…" at bounding box center [501, 260] width 571 height 420
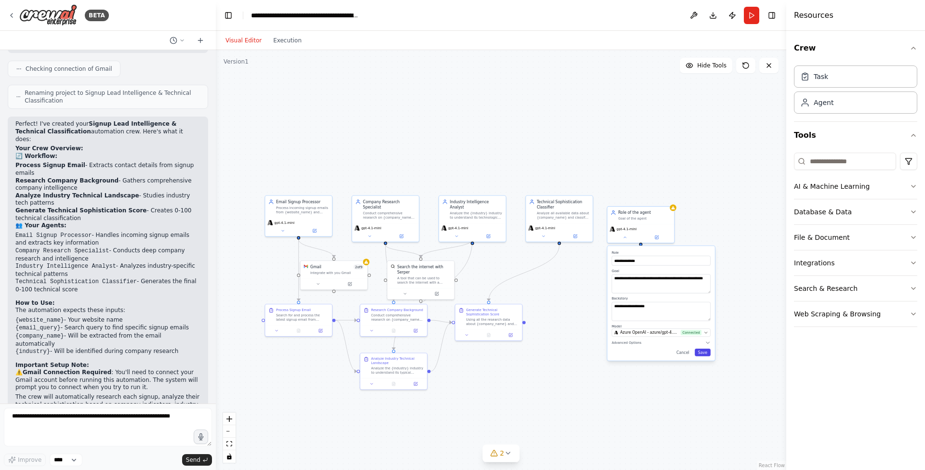
click at [706, 353] on button "Save" at bounding box center [703, 353] width 16 height 8
click at [632, 303] on div ".deletable-edge-delete-btn { width: 20px; height: 20px; border: 0px solid #ffff…" at bounding box center [501, 260] width 571 height 420
drag, startPoint x: 628, startPoint y: 217, endPoint x: 629, endPoint y: 203, distance: 14.1
click at [629, 203] on div "verifies the result from the technical sophistication classifier." at bounding box center [644, 203] width 53 height 9
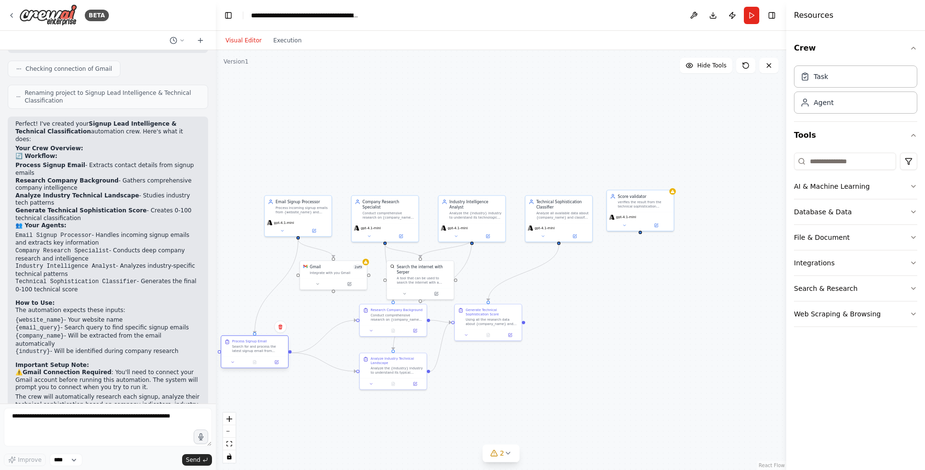
click at [243, 362] on div at bounding box center [254, 362] width 67 height 11
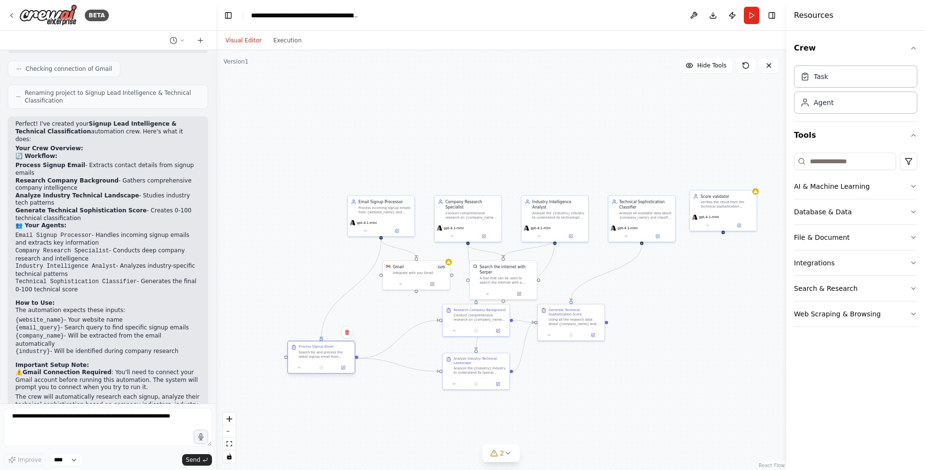
click at [309, 364] on div at bounding box center [321, 367] width 67 height 11
drag, startPoint x: 477, startPoint y: 367, endPoint x: 470, endPoint y: 433, distance: 65.9
click at [470, 433] on div "Analyze the {industry} industry to understand its typical technology adoption p…" at bounding box center [471, 435] width 53 height 9
drag, startPoint x: 472, startPoint y: 315, endPoint x: 435, endPoint y: 334, distance: 41.6
click at [435, 334] on div "Conduct comprehensive research on {company_name} using the company information …" at bounding box center [444, 333] width 53 height 9
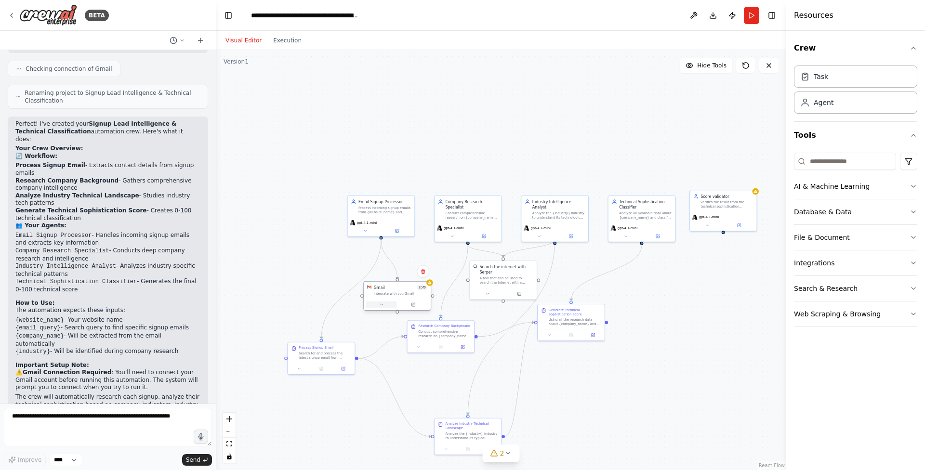
drag, startPoint x: 407, startPoint y: 282, endPoint x: 391, endPoint y: 305, distance: 28.0
click at [391, 305] on button at bounding box center [381, 305] width 31 height 7
click at [669, 298] on div ".deletable-edge-delete-btn { width: 20px; height: 20px; border: 0px solid #ffff…" at bounding box center [501, 260] width 571 height 420
drag, startPoint x: 573, startPoint y: 321, endPoint x: 663, endPoint y: 333, distance: 90.9
click at [663, 333] on div "Using all the research data about {company_name} and their industry context, ca…" at bounding box center [667, 331] width 53 height 9
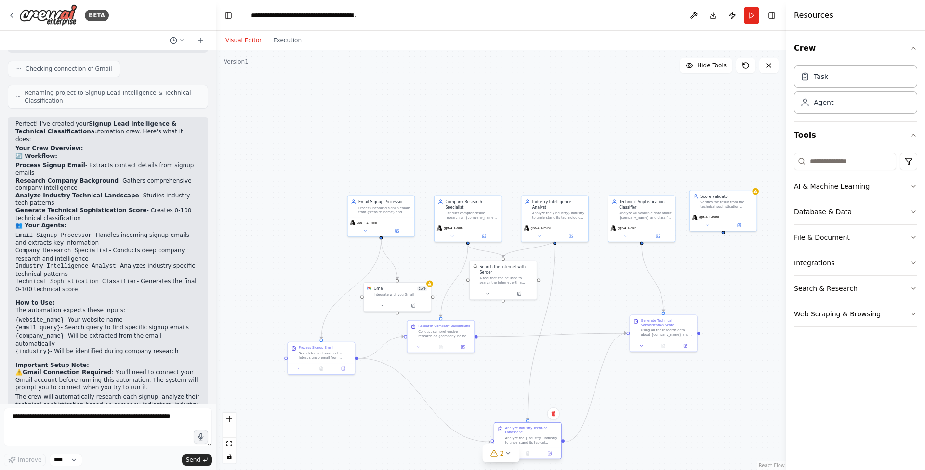
drag, startPoint x: 486, startPoint y: 434, endPoint x: 548, endPoint y: 437, distance: 61.8
click at [548, 437] on div "Analyze the {industry} industry to understand its typical technology adoption p…" at bounding box center [532, 440] width 53 height 9
click at [675, 406] on div ".deletable-edge-delete-btn { width: 20px; height: 20px; border: 0px solid #ffff…" at bounding box center [501, 260] width 571 height 420
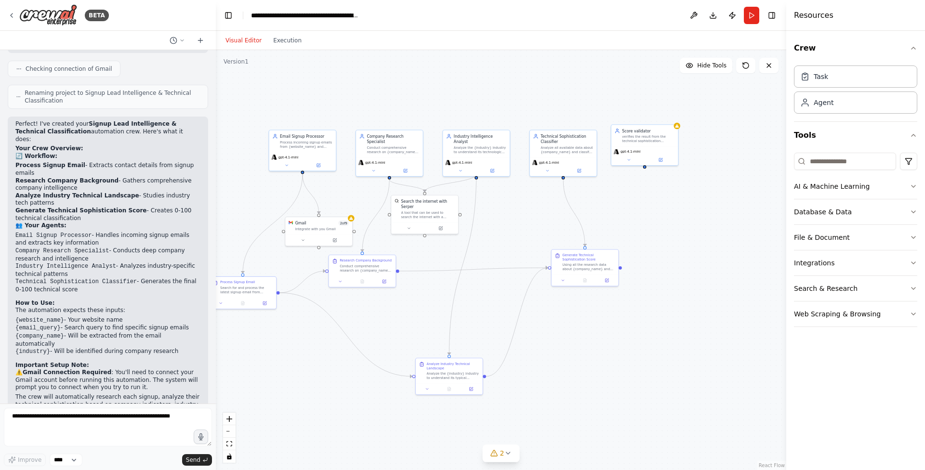
drag, startPoint x: 676, startPoint y: 399, endPoint x: 598, endPoint y: 334, distance: 102.3
click at [598, 334] on div ".deletable-edge-delete-btn { width: 20px; height: 20px; border: 0px solid #ffff…" at bounding box center [501, 260] width 571 height 420
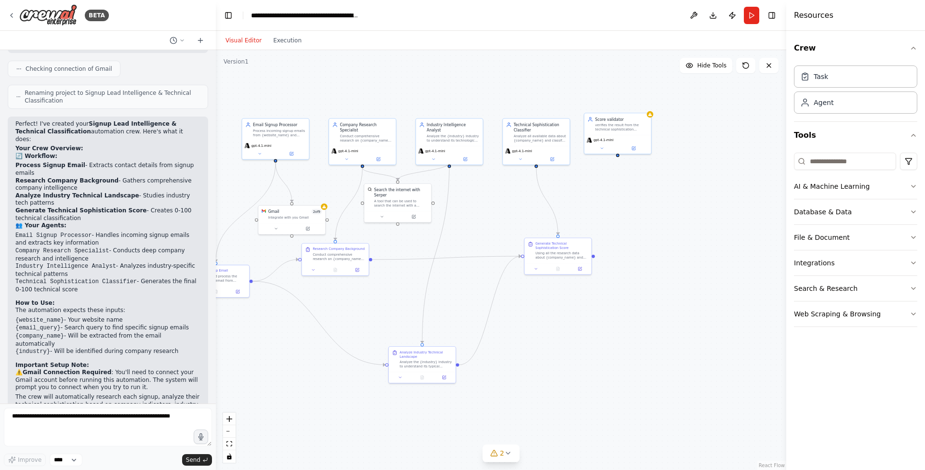
drag, startPoint x: 598, startPoint y: 334, endPoint x: 570, endPoint y: 321, distance: 30.4
click at [570, 321] on div ".deletable-edge-delete-btn { width: 20px; height: 20px; border: 0px solid #ffff…" at bounding box center [501, 260] width 571 height 420
click at [847, 163] on input at bounding box center [845, 161] width 102 height 17
click at [873, 262] on button "Integrations" at bounding box center [855, 263] width 123 height 25
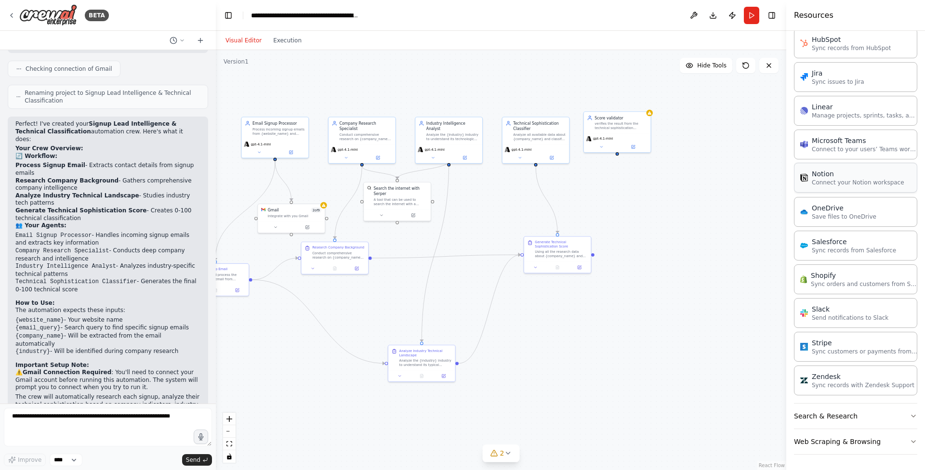
scroll to position [555, 0]
click at [872, 410] on button "Search & Research" at bounding box center [855, 416] width 123 height 25
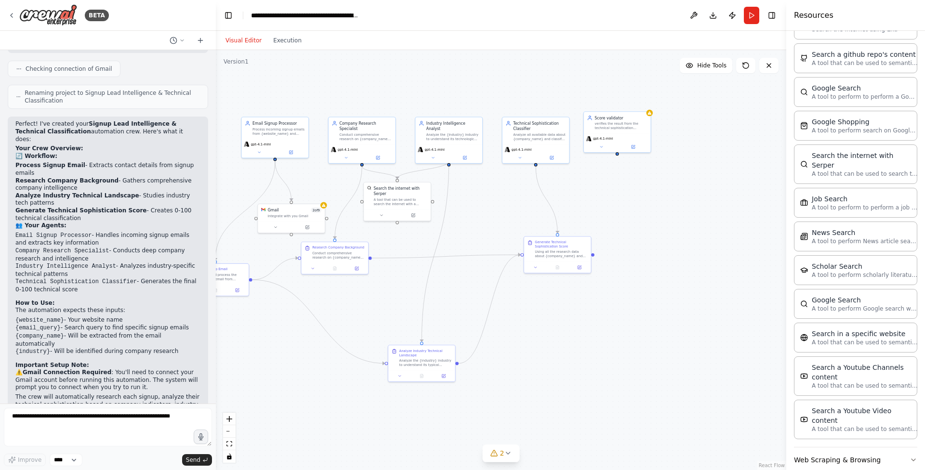
scroll to position [1045, 0]
click at [894, 449] on button "Web Scraping & Browsing" at bounding box center [855, 461] width 123 height 25
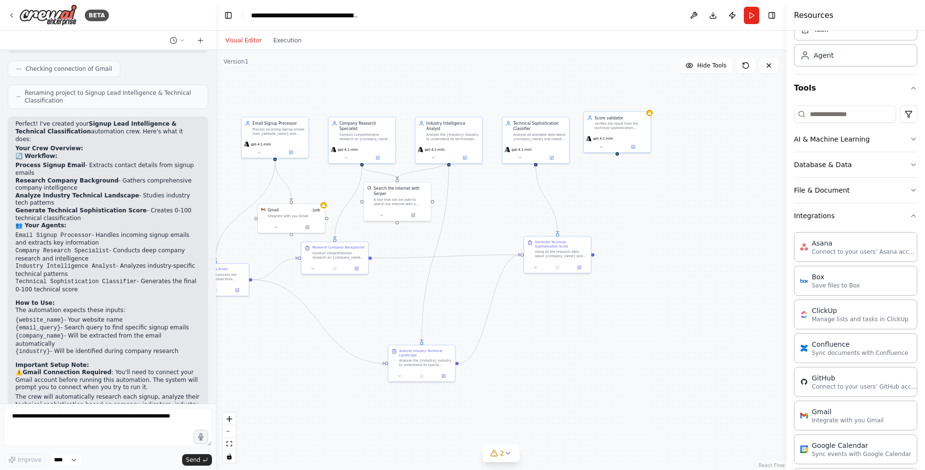
scroll to position [44, 0]
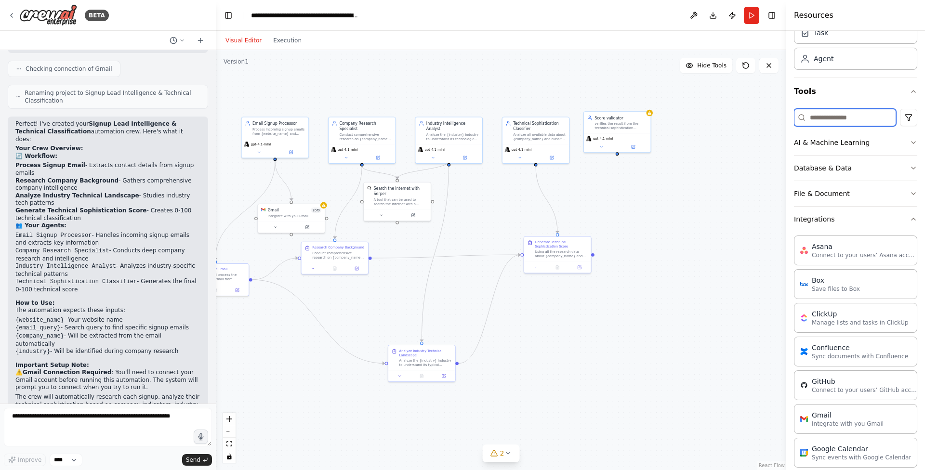
click at [810, 115] on input at bounding box center [845, 117] width 102 height 17
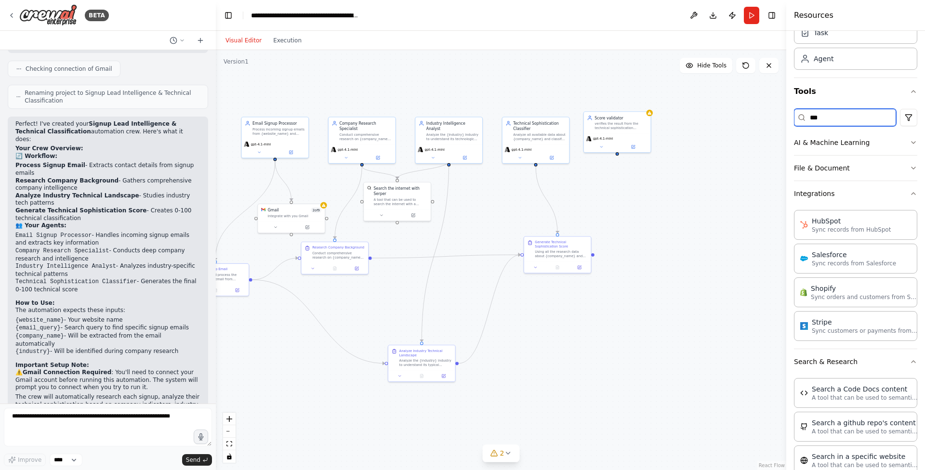
scroll to position [0, 0]
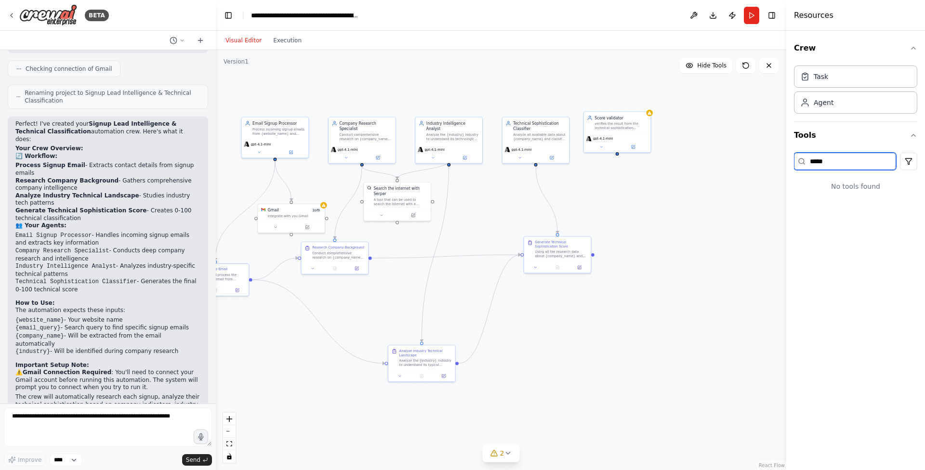
type input "******"
type input "****"
click at [819, 186] on button "Integrations" at bounding box center [855, 186] width 123 height 25
click at [830, 160] on input "****" at bounding box center [845, 161] width 102 height 17
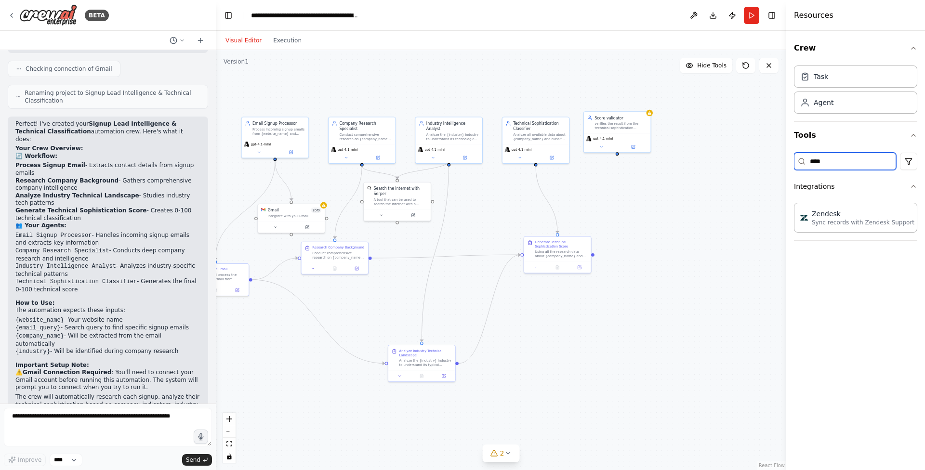
click at [830, 160] on input "****" at bounding box center [845, 161] width 102 height 17
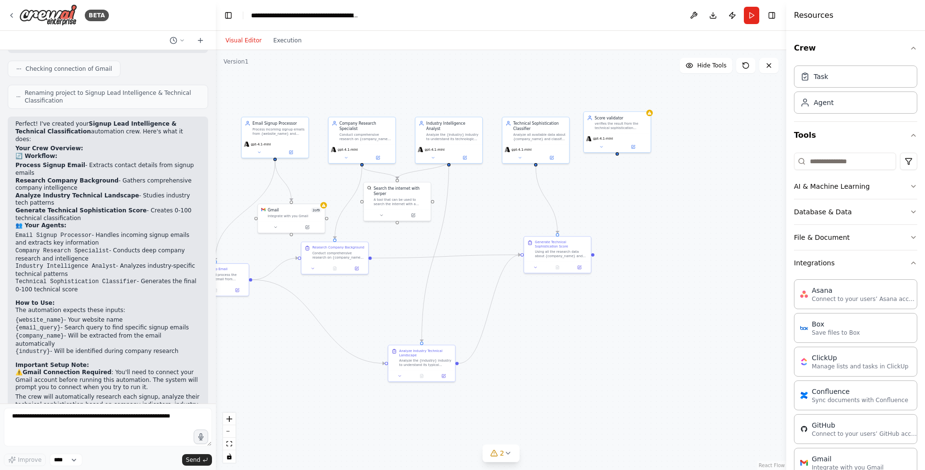
click at [692, 257] on div ".deletable-edge-delete-btn { width: 20px; height: 20px; border: 0px solid #ffff…" at bounding box center [501, 260] width 571 height 420
click at [908, 265] on button "Integrations" at bounding box center [855, 263] width 123 height 25
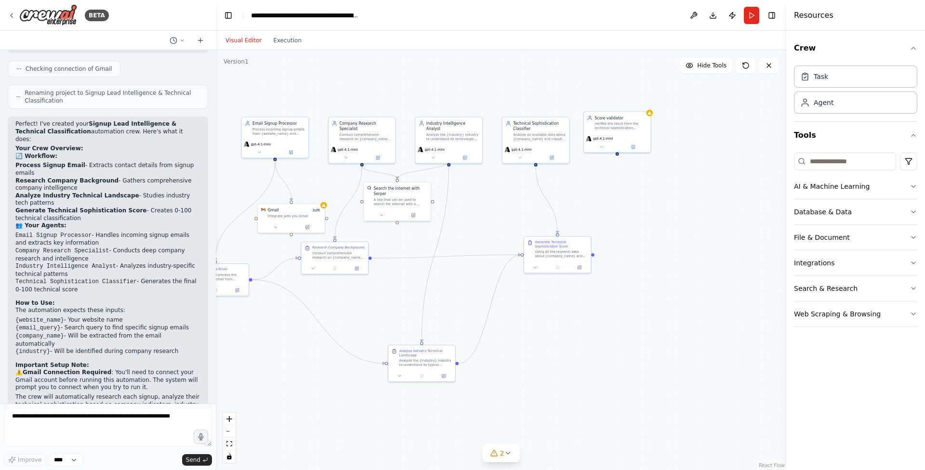
click at [615, 308] on div ".deletable-edge-delete-btn { width: 20px; height: 20px; border: 0px solid #ffff…" at bounding box center [501, 260] width 571 height 420
click at [13, 15] on icon at bounding box center [12, 16] width 8 height 8
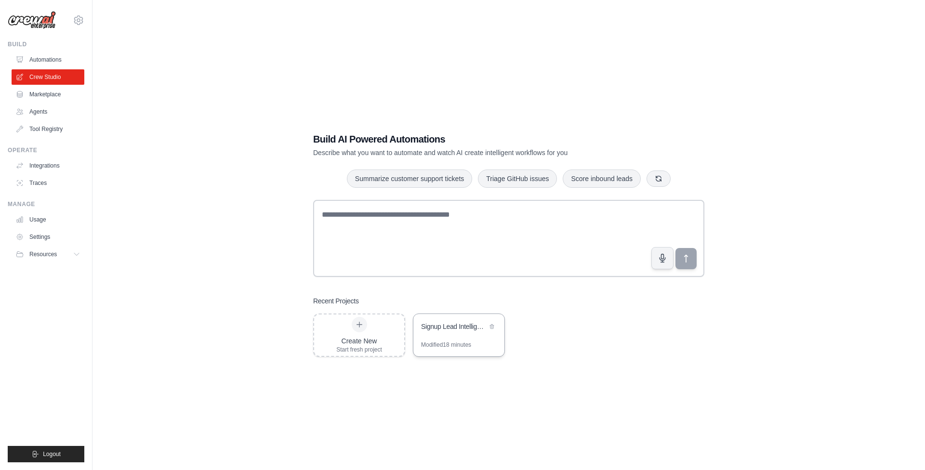
click at [453, 327] on div "Signup Lead Intelligence & Technical Classification" at bounding box center [454, 327] width 66 height 10
click at [494, 328] on icon at bounding box center [492, 326] width 4 height 4
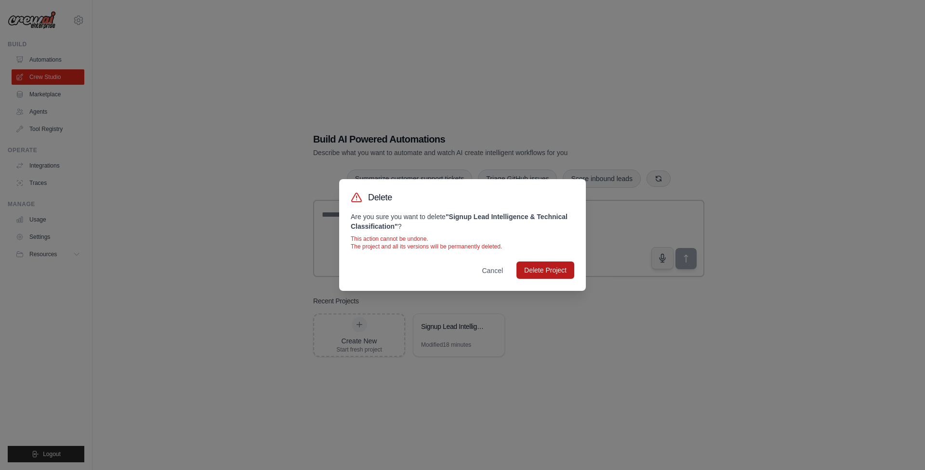
click at [539, 272] on button "Delete Project" at bounding box center [546, 270] width 58 height 17
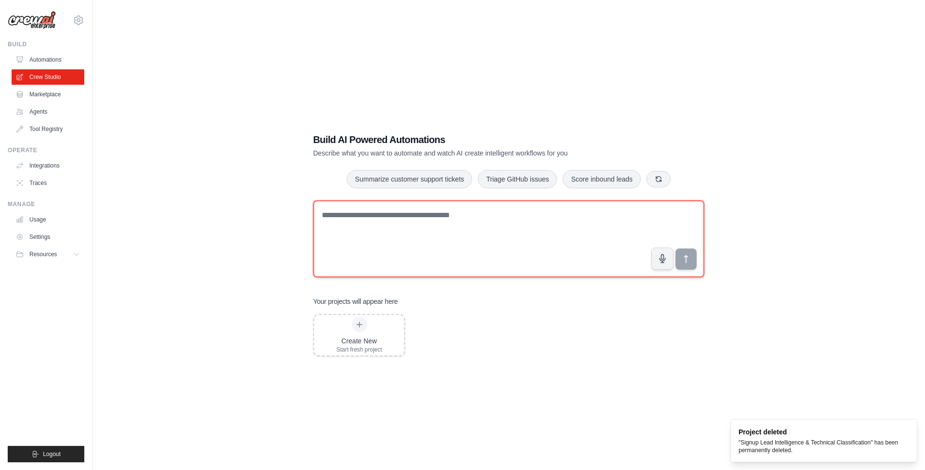
click at [443, 226] on textarea at bounding box center [508, 239] width 391 height 77
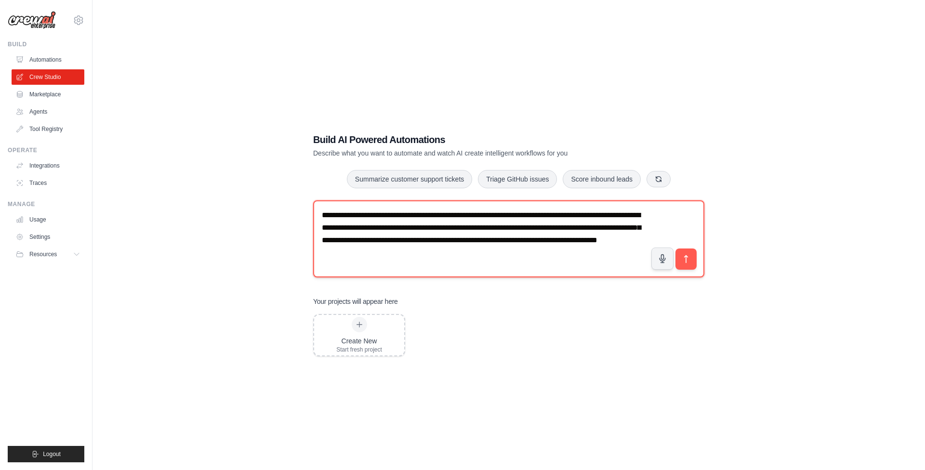
click at [601, 243] on textarea "**********" at bounding box center [508, 239] width 391 height 77
type textarea "**********"
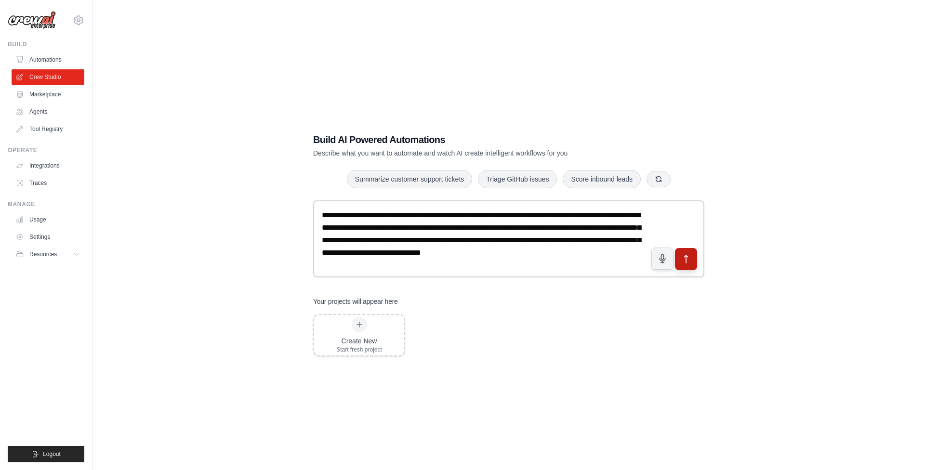
click at [687, 257] on icon "submit" at bounding box center [687, 260] width 10 height 10
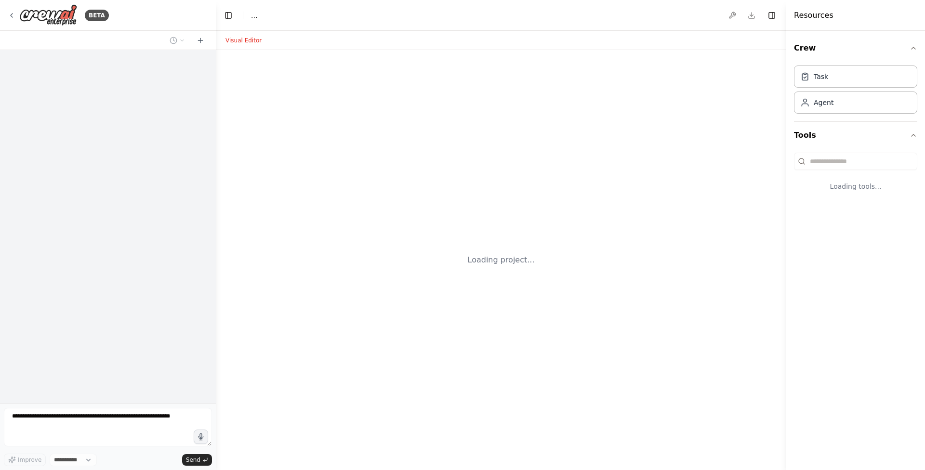
select select "****"
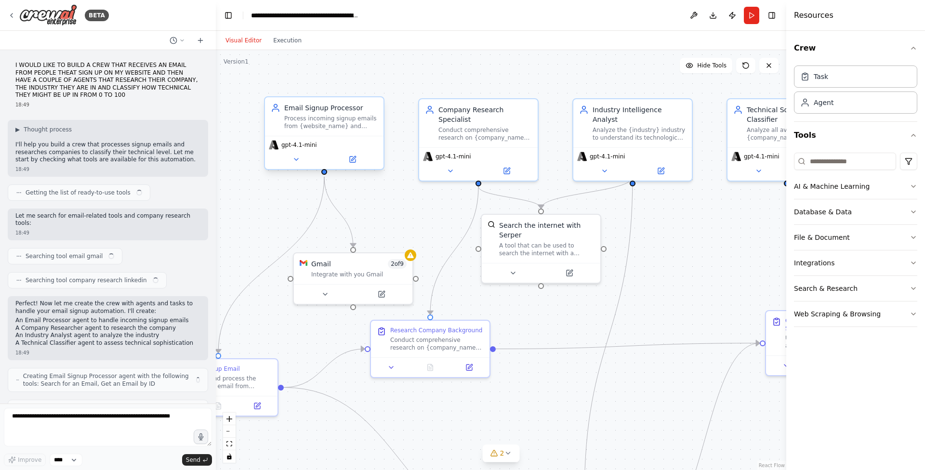
scroll to position [234, 0]
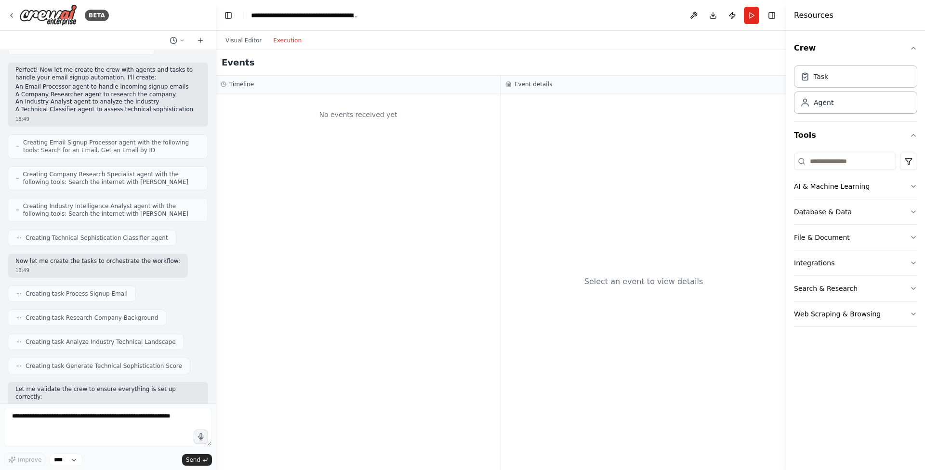
click at [290, 41] on button "Execution" at bounding box center [288, 41] width 40 height 12
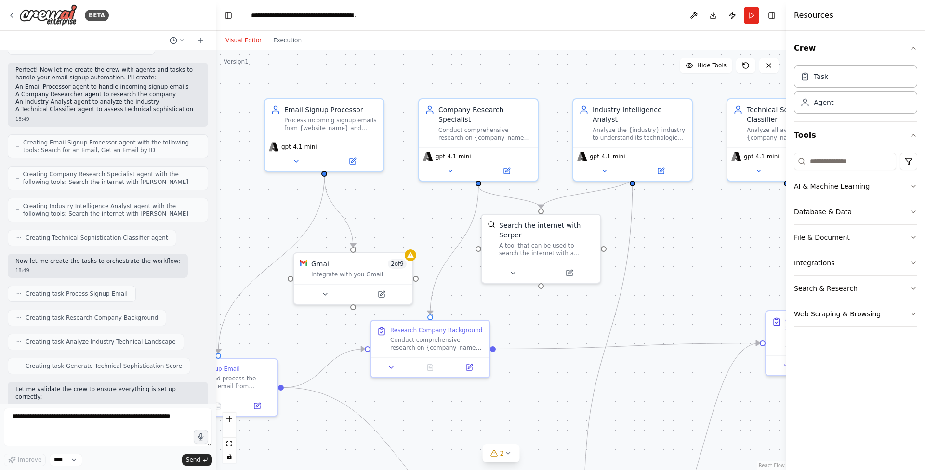
click at [249, 40] on button "Visual Editor" at bounding box center [244, 41] width 48 height 12
click at [698, 247] on div ".deletable-edge-delete-btn { width: 20px; height: 20px; border: 0px solid #ffff…" at bounding box center [501, 260] width 571 height 420
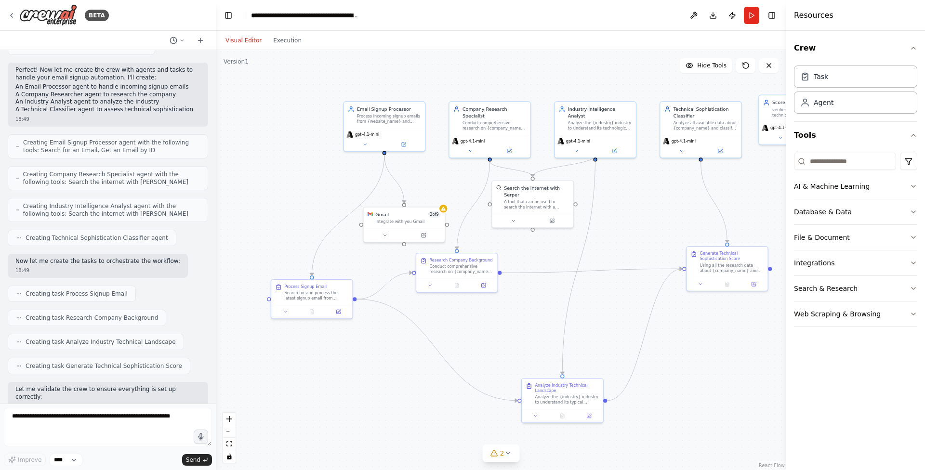
drag, startPoint x: 698, startPoint y: 247, endPoint x: 639, endPoint y: 202, distance: 74.3
click at [639, 202] on div ".deletable-edge-delete-btn { width: 20px; height: 20px; border: 0px solid #ffff…" at bounding box center [501, 260] width 571 height 420
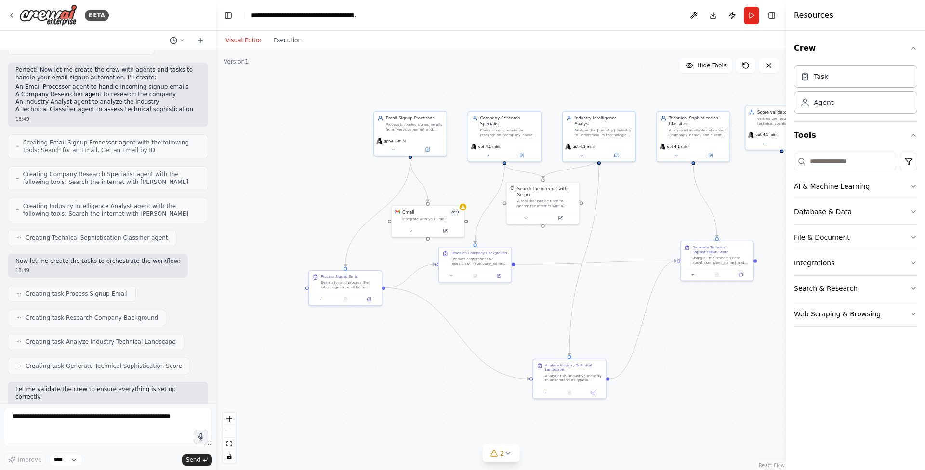
click at [647, 76] on div ".deletable-edge-delete-btn { width: 20px; height: 20px; border: 0px solid #ffff…" at bounding box center [501, 260] width 571 height 420
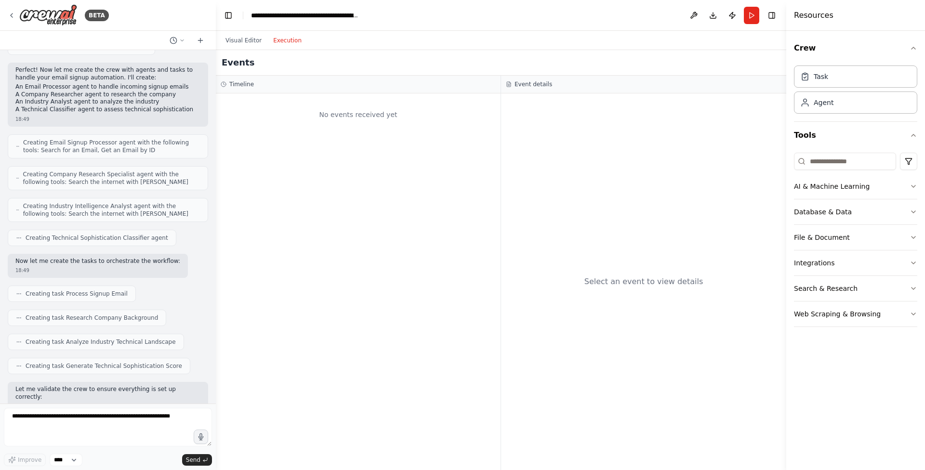
click at [279, 42] on button "Execution" at bounding box center [288, 41] width 40 height 12
click at [254, 39] on button "Visual Editor" at bounding box center [244, 41] width 48 height 12
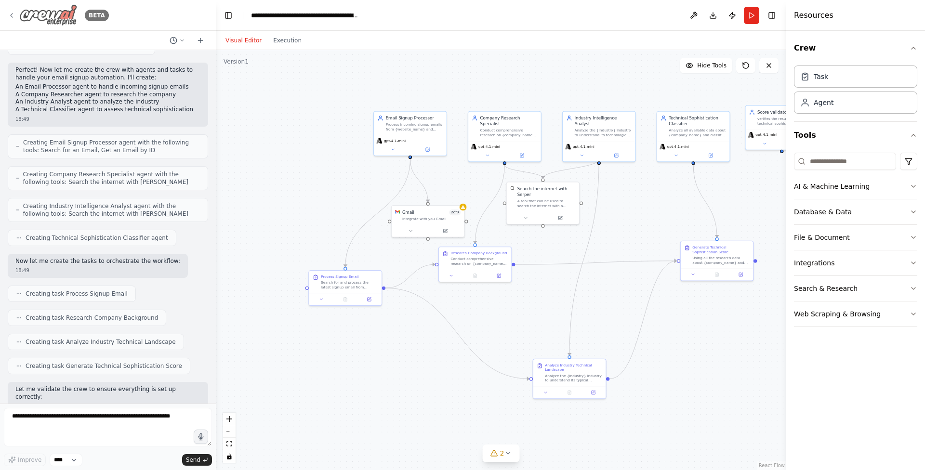
click at [11, 17] on icon at bounding box center [12, 16] width 8 height 8
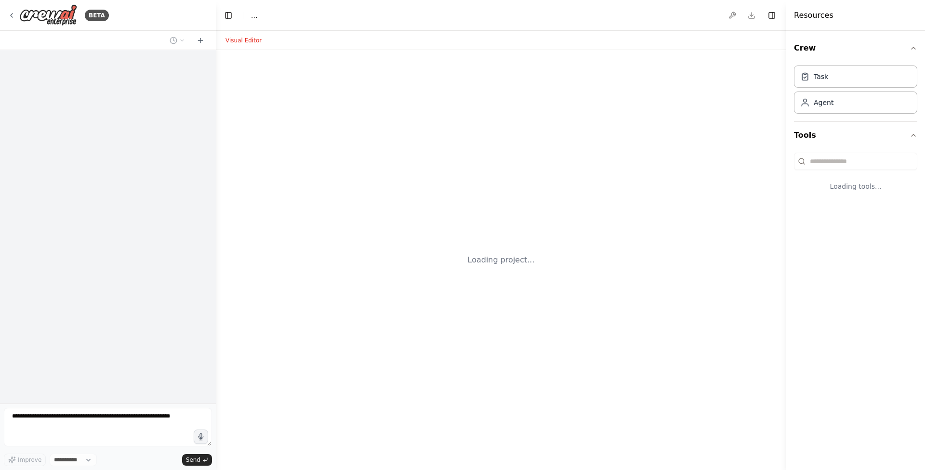
select select "****"
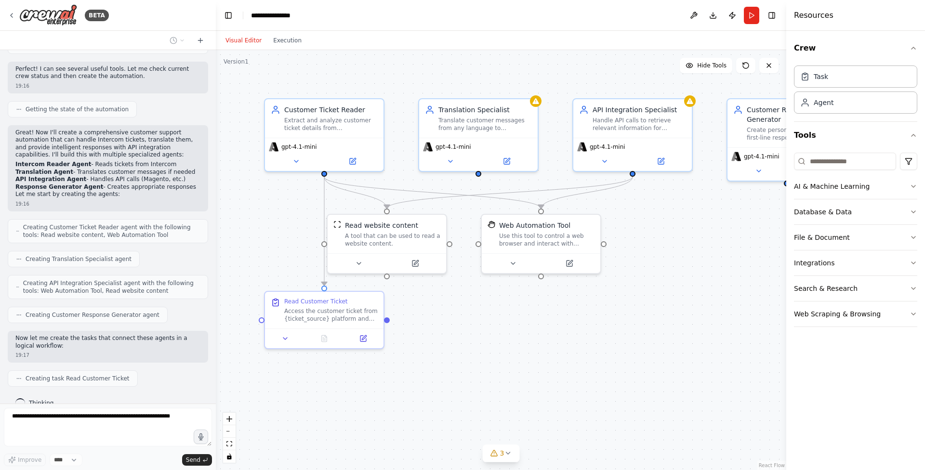
scroll to position [530, 0]
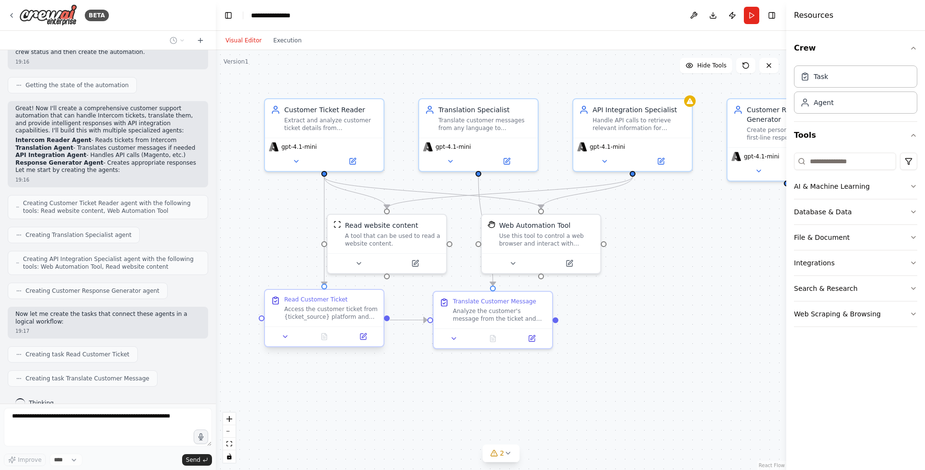
click at [319, 312] on div "Access the customer ticket from {ticket_source} platform and extract all releva…" at bounding box center [331, 313] width 94 height 15
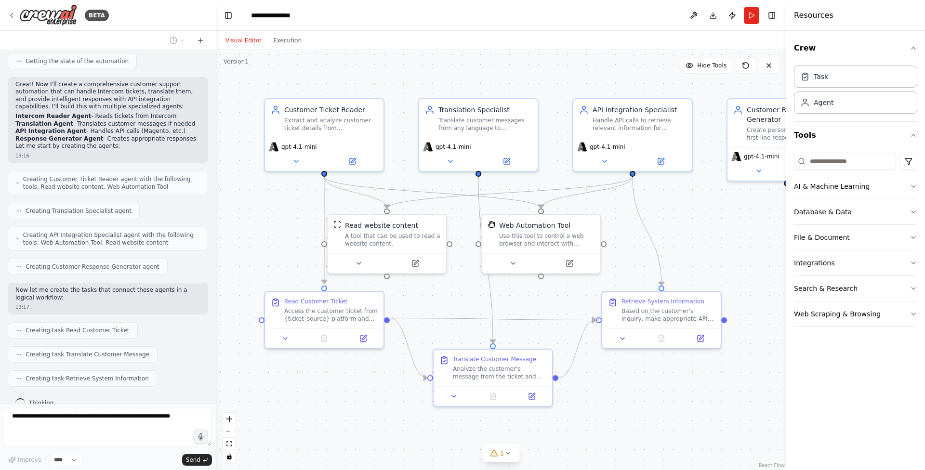
scroll to position [578, 0]
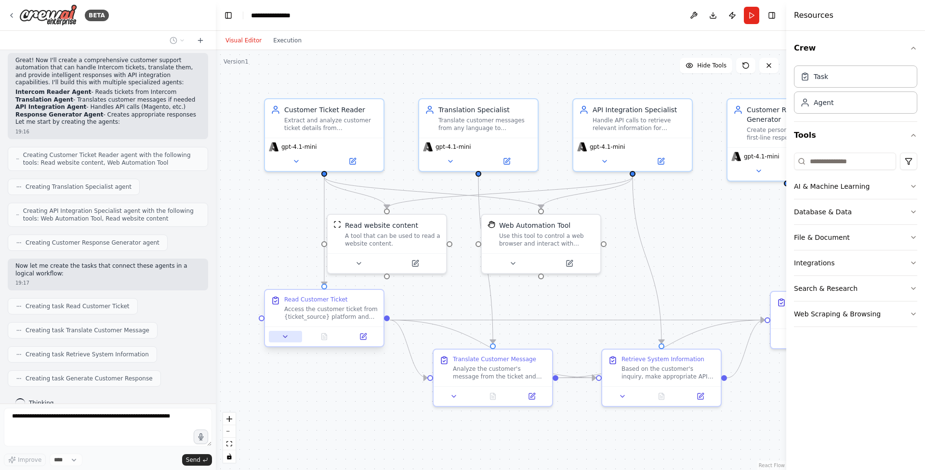
click at [282, 337] on icon at bounding box center [285, 337] width 8 height 8
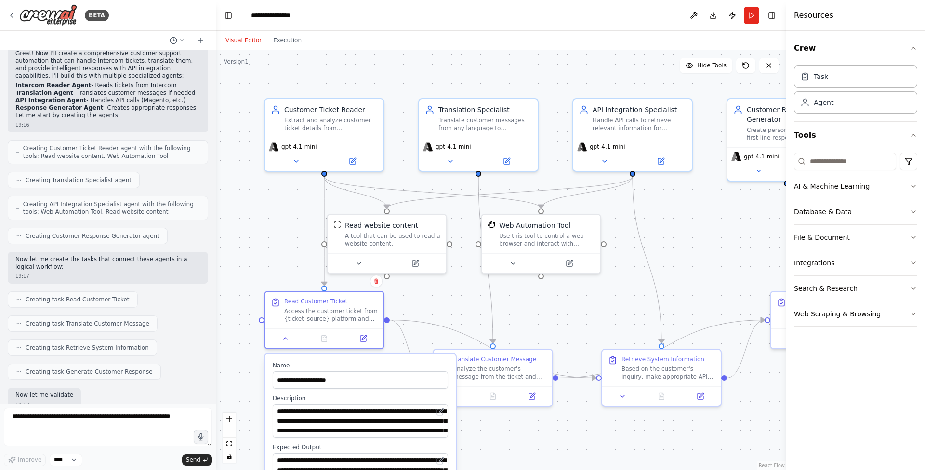
scroll to position [634, 0]
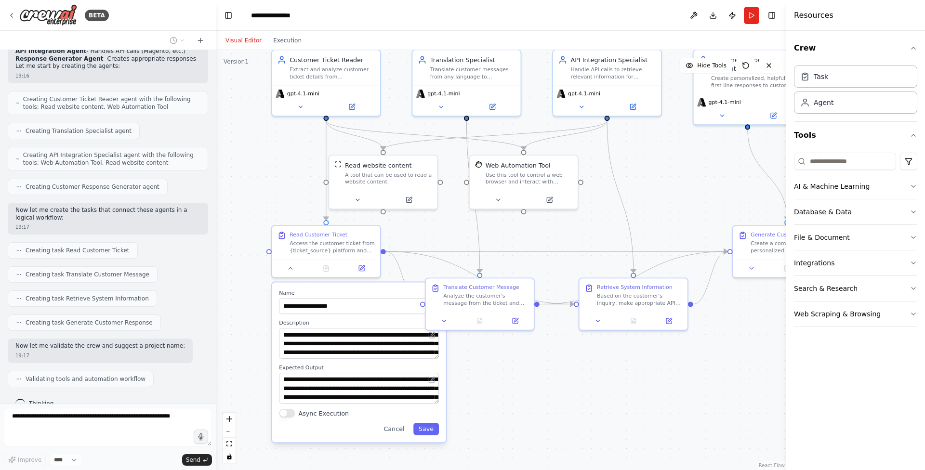
drag, startPoint x: 506, startPoint y: 447, endPoint x: 503, endPoint y: 372, distance: 75.7
click at [503, 372] on div ".deletable-edge-delete-btn { width: 20px; height: 20px; border: 0px solid #ffff…" at bounding box center [501, 260] width 571 height 420
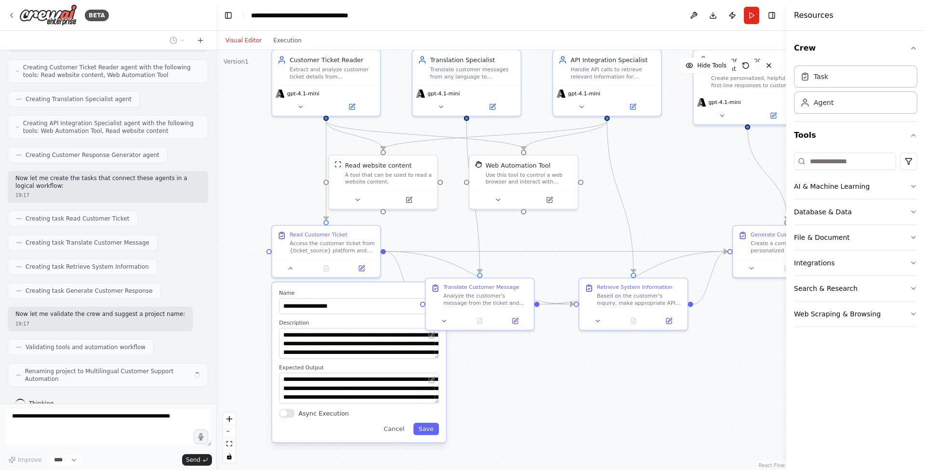
scroll to position [658, 0]
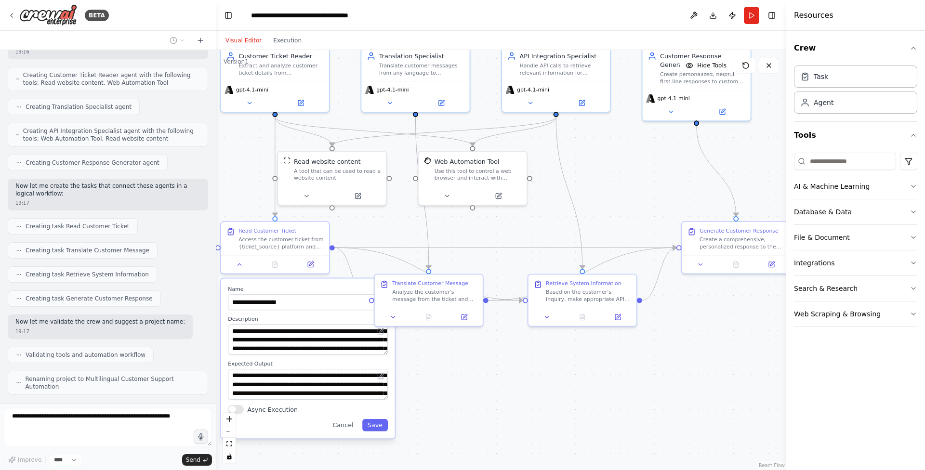
drag, startPoint x: 581, startPoint y: 367, endPoint x: 530, endPoint y: 363, distance: 51.2
click at [530, 363] on div ".deletable-edge-delete-btn { width: 20px; height: 20px; border: 0px solid #ffff…" at bounding box center [501, 260] width 571 height 420
click at [548, 314] on icon at bounding box center [547, 315] width 7 height 7
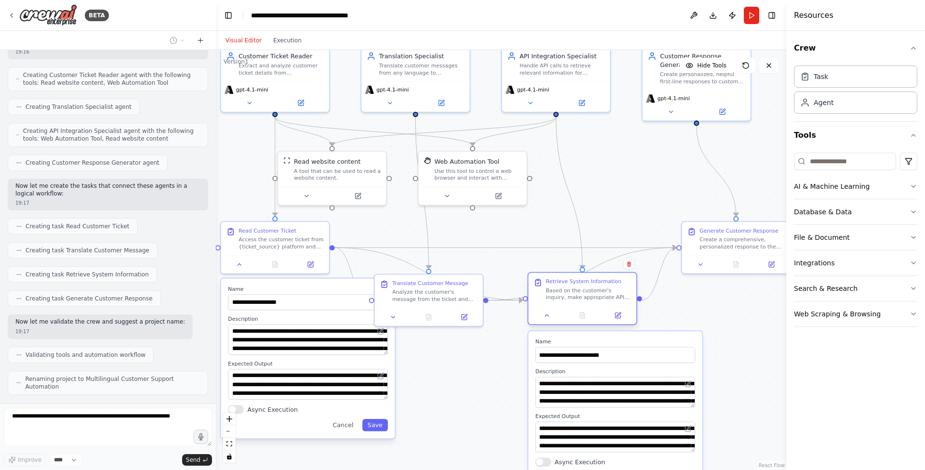
click at [586, 295] on div "Based on the customer's inquiry, make appropriate API calls to retrieve relevan…" at bounding box center [588, 294] width 85 height 14
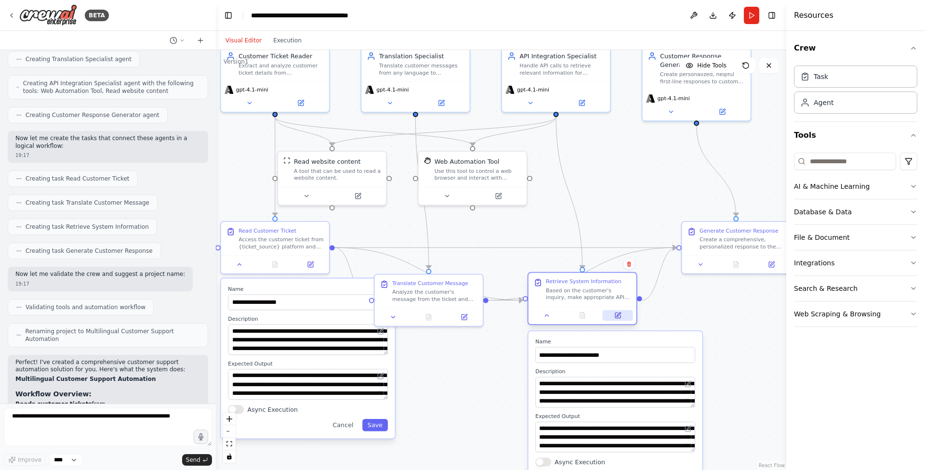
click at [617, 315] on icon at bounding box center [619, 315] width 4 height 4
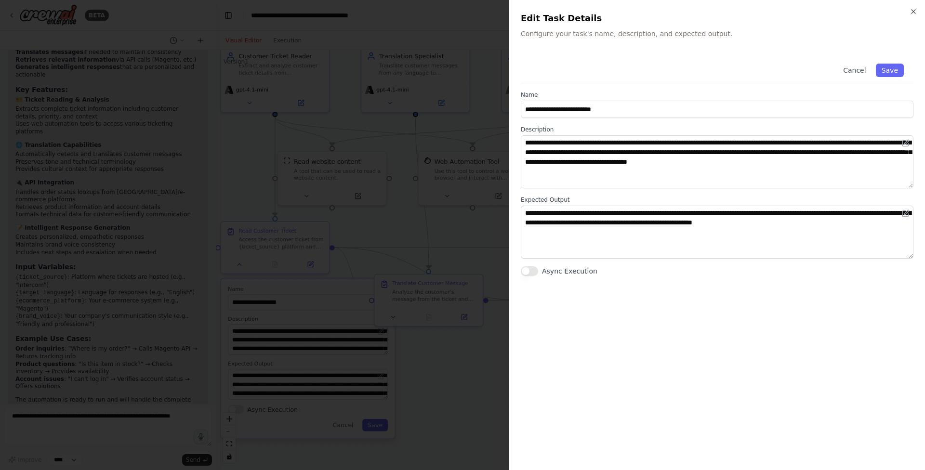
scroll to position [1072, 0]
click at [852, 72] on button "Cancel" at bounding box center [855, 70] width 34 height 13
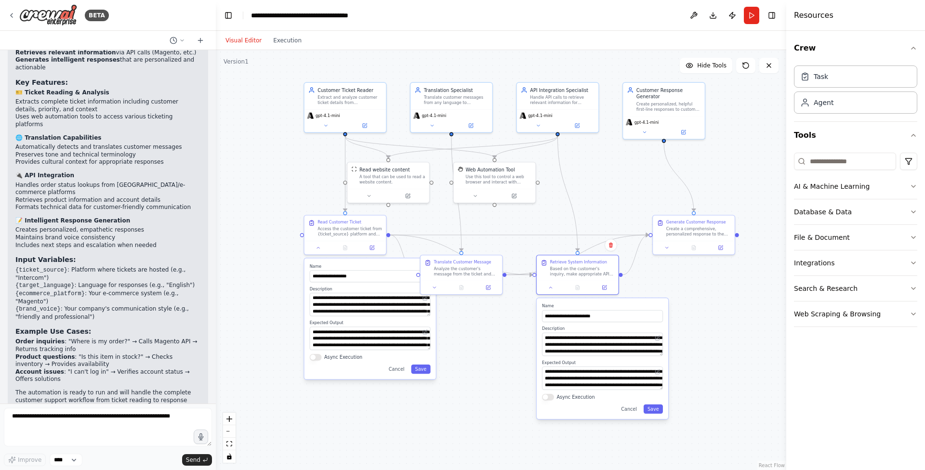
drag, startPoint x: 660, startPoint y: 188, endPoint x: 636, endPoint y: 190, distance: 23.7
click at [636, 190] on div ".deletable-edge-delete-btn { width: 20px; height: 20px; border: 0px solid #ffff…" at bounding box center [501, 260] width 571 height 420
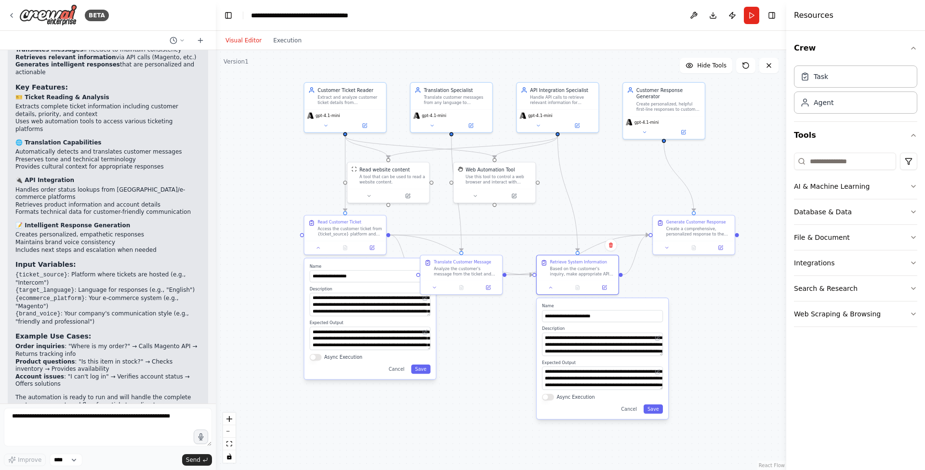
scroll to position [1070, 0]
click at [717, 322] on div ".deletable-edge-delete-btn { width: 20px; height: 20px; border: 0px solid #ffff…" at bounding box center [501, 260] width 571 height 420
click at [401, 369] on button "Cancel" at bounding box center [397, 369] width 24 height 9
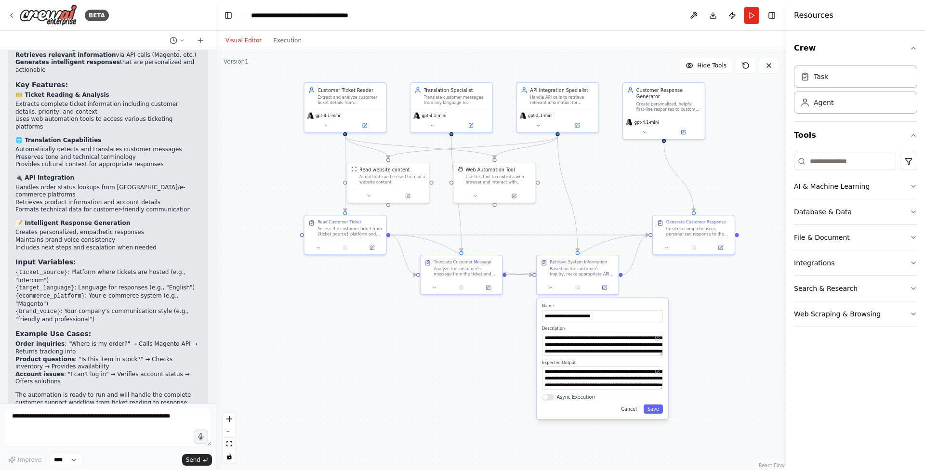
click at [632, 407] on button "Cancel" at bounding box center [629, 409] width 24 height 9
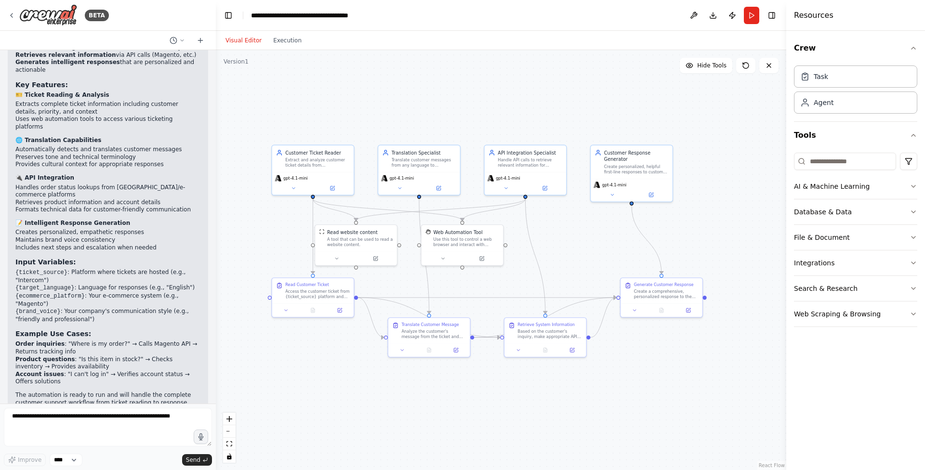
drag, startPoint x: 680, startPoint y: 319, endPoint x: 647, endPoint y: 381, distance: 70.5
click at [647, 381] on div ".deletable-edge-delete-btn { width: 20px; height: 20px; border: 0px solid #ffff…" at bounding box center [501, 260] width 571 height 420
click at [647, 369] on div ".deletable-edge-delete-btn { width: 20px; height: 20px; border: 0px solid #ffff…" at bounding box center [501, 260] width 571 height 420
click at [519, 350] on icon at bounding box center [518, 349] width 3 height 1
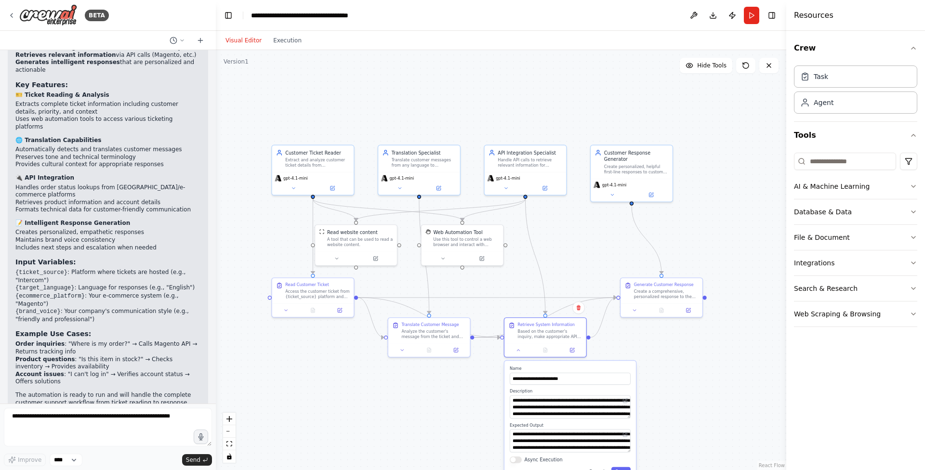
click at [723, 362] on div ".deletable-edge-delete-btn { width: 20px; height: 20px; border: 0px solid #ffff…" at bounding box center [501, 260] width 571 height 420
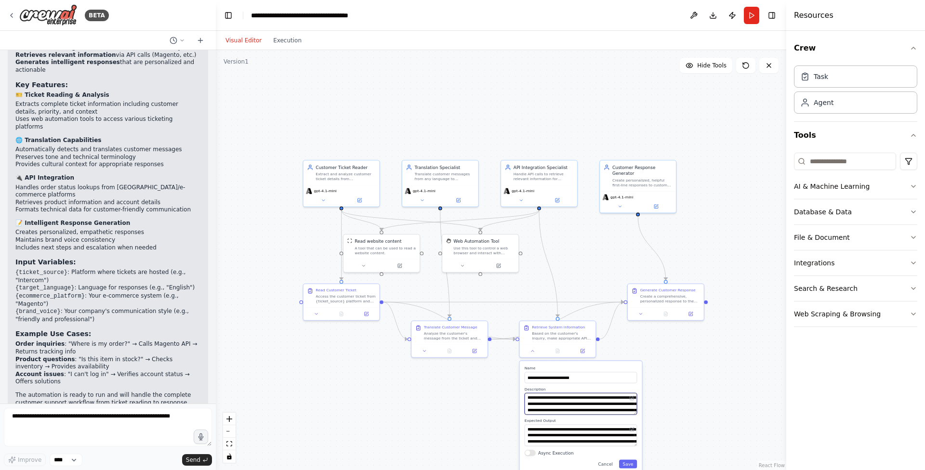
click at [569, 406] on textarea "**********" at bounding box center [581, 404] width 112 height 22
click at [584, 349] on icon at bounding box center [583, 349] width 3 height 3
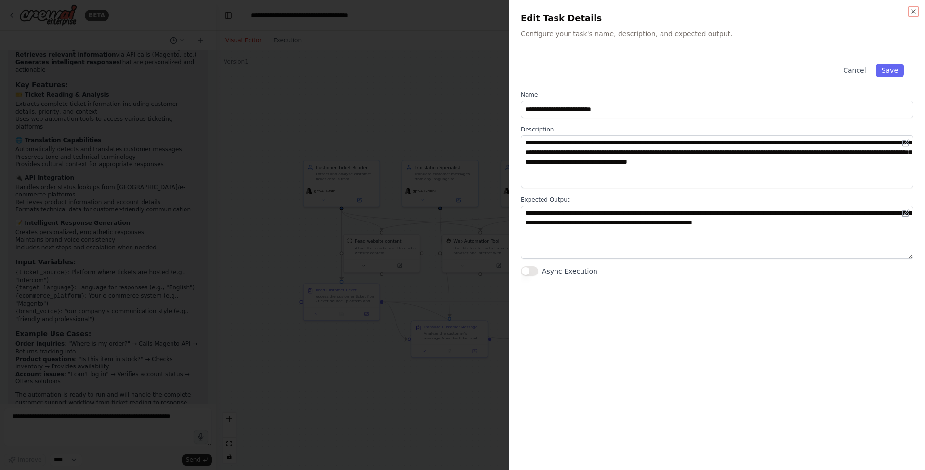
scroll to position [1072, 0]
click at [441, 165] on div at bounding box center [462, 235] width 925 height 470
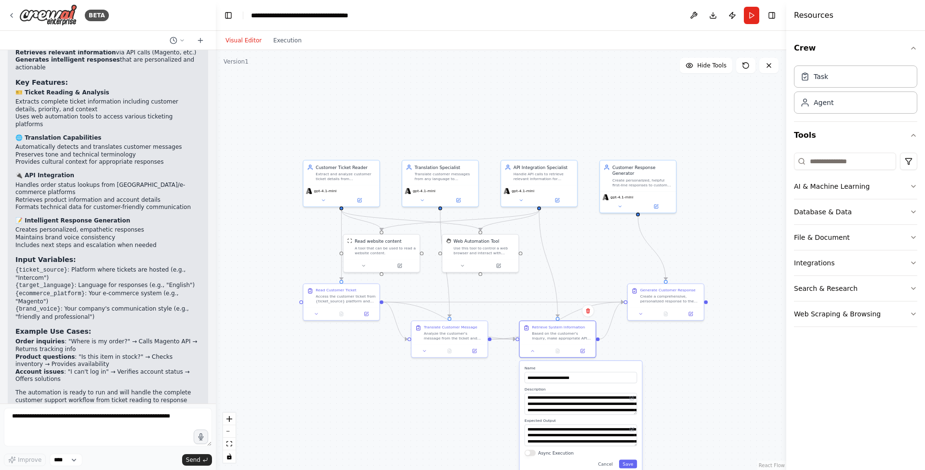
click at [462, 100] on div ".deletable-edge-delete-btn { width: 20px; height: 20px; border: 0px solid #ffff…" at bounding box center [501, 260] width 571 height 420
click at [327, 295] on div "Access the customer ticket from {ticket_source} platform and extract all releva…" at bounding box center [346, 298] width 60 height 10
click at [365, 312] on icon at bounding box center [366, 313] width 4 height 4
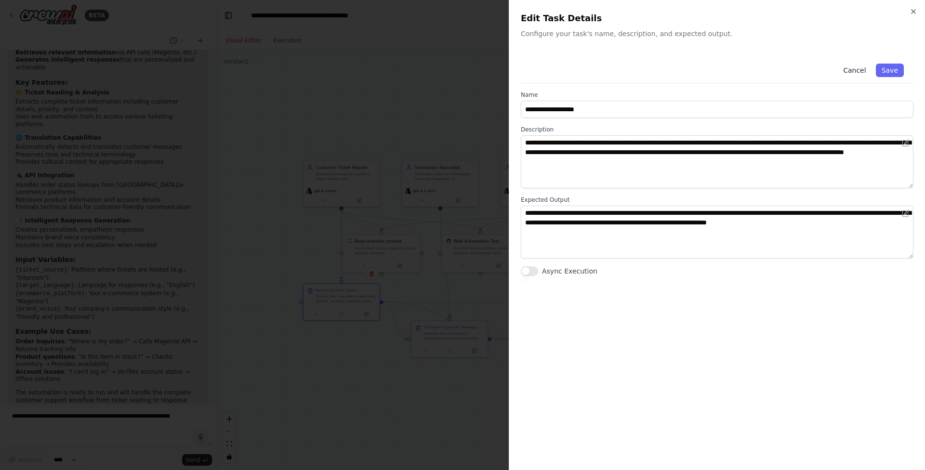
click at [854, 72] on button "Cancel" at bounding box center [855, 70] width 34 height 13
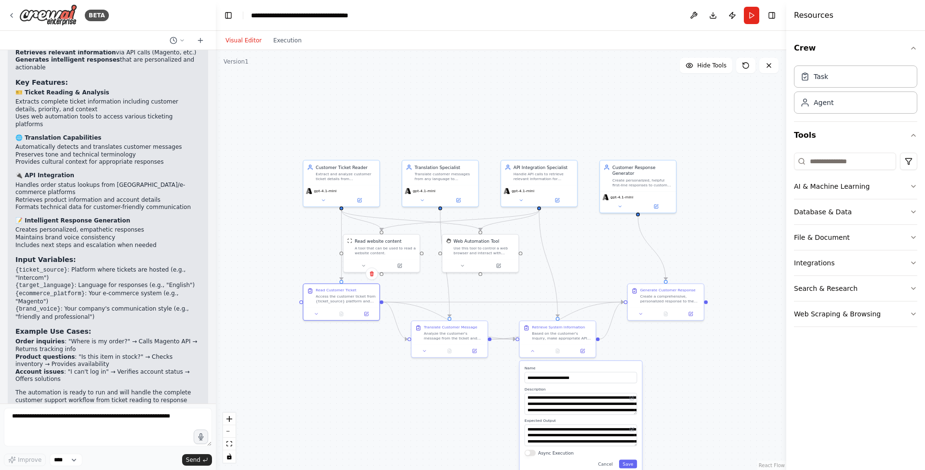
click at [668, 81] on div ".deletable-edge-delete-btn { width: 20px; height: 20px; border: 0px solid #ffff…" at bounding box center [501, 260] width 571 height 420
click at [316, 314] on icon at bounding box center [316, 314] width 5 height 5
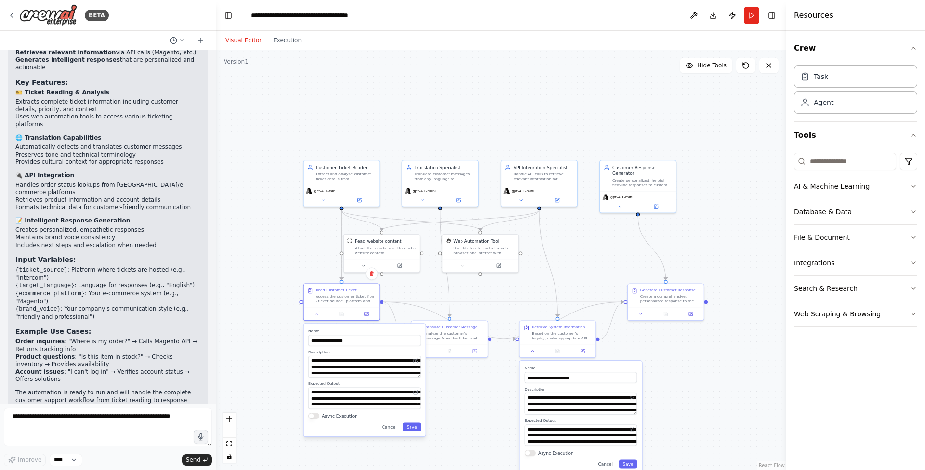
click at [316, 314] on icon at bounding box center [316, 314] width 5 height 5
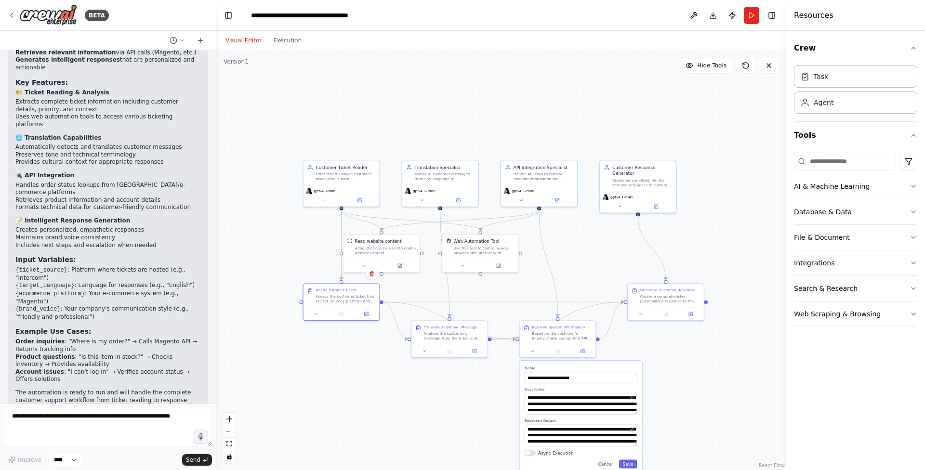
click at [316, 314] on icon at bounding box center [316, 314] width 5 height 5
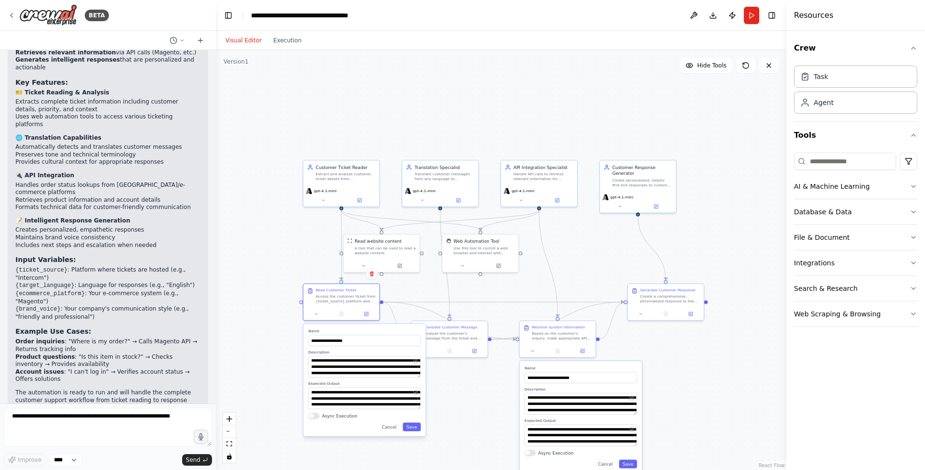
click at [272, 318] on div ".deletable-edge-delete-btn { width: 20px; height: 20px; border: 0px solid #ffff…" at bounding box center [501, 260] width 571 height 420
click at [416, 428] on button "Save" at bounding box center [412, 427] width 18 height 9
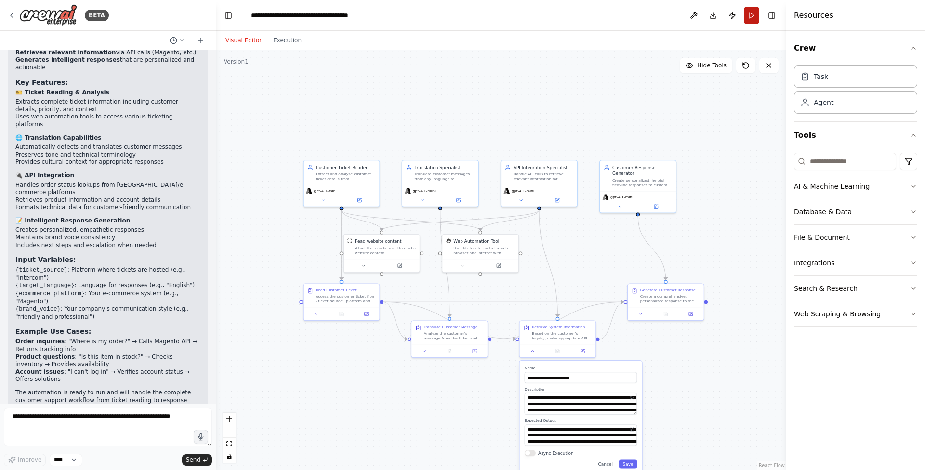
click at [753, 16] on button "Run" at bounding box center [751, 15] width 15 height 17
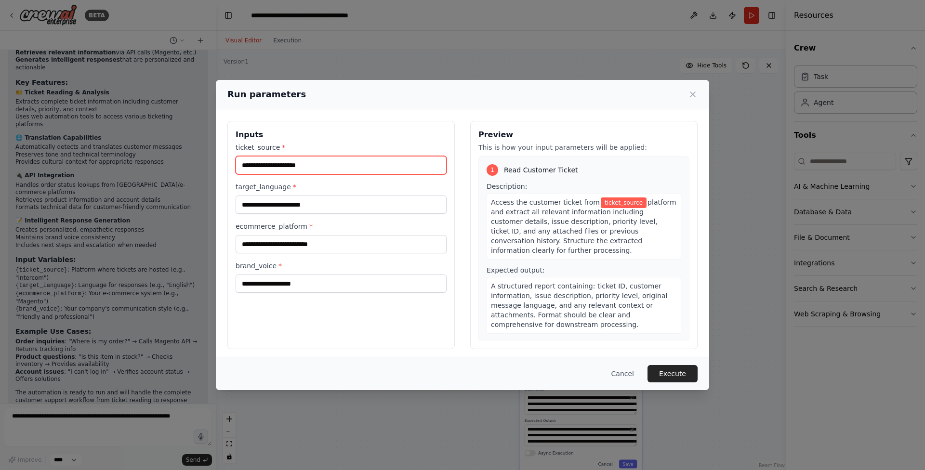
click at [397, 162] on input "ticket_source *" at bounding box center [341, 165] width 211 height 18
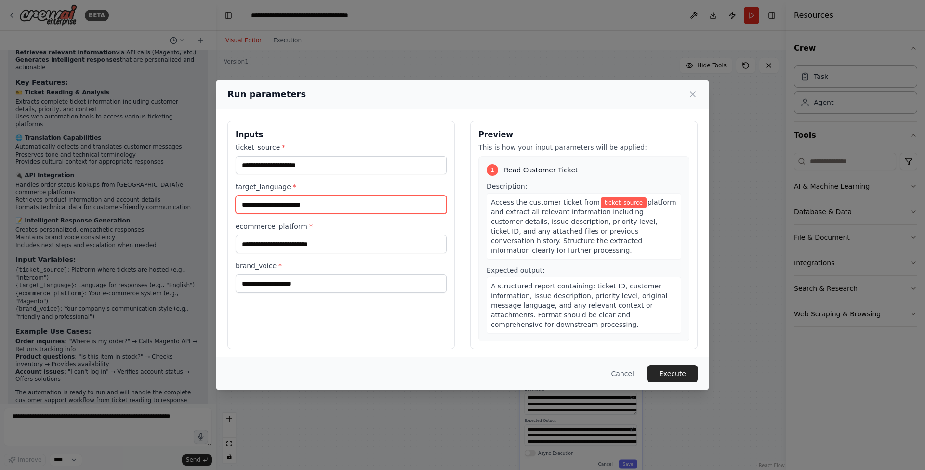
click at [364, 207] on input "target_language *" at bounding box center [341, 205] width 211 height 18
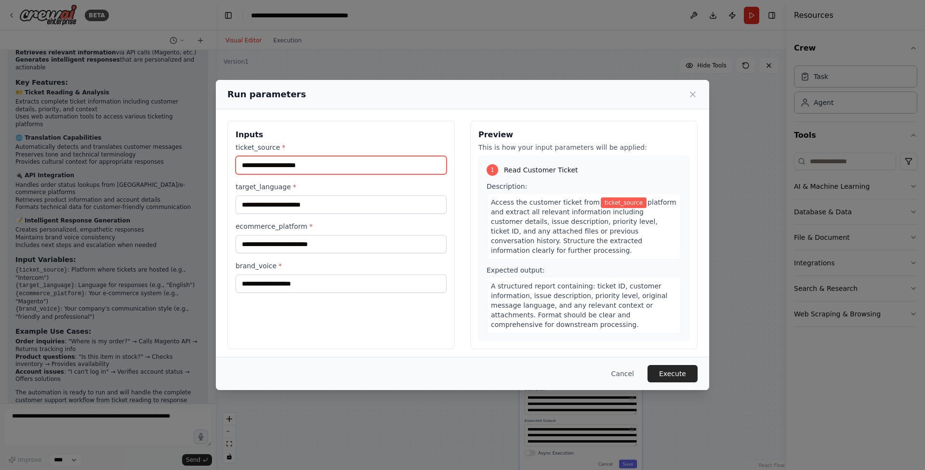
click at [339, 166] on input "ticket_source *" at bounding box center [341, 165] width 211 height 18
type input "********"
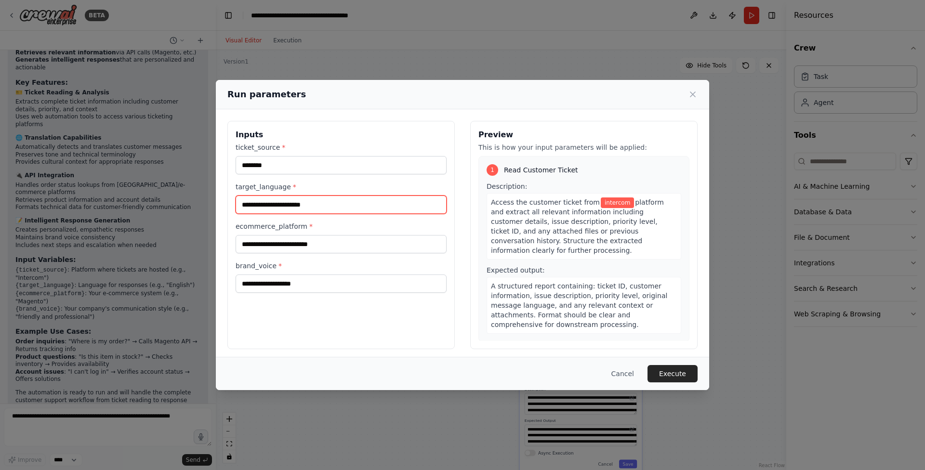
click at [328, 201] on input "target_language *" at bounding box center [341, 205] width 211 height 18
type input "*******"
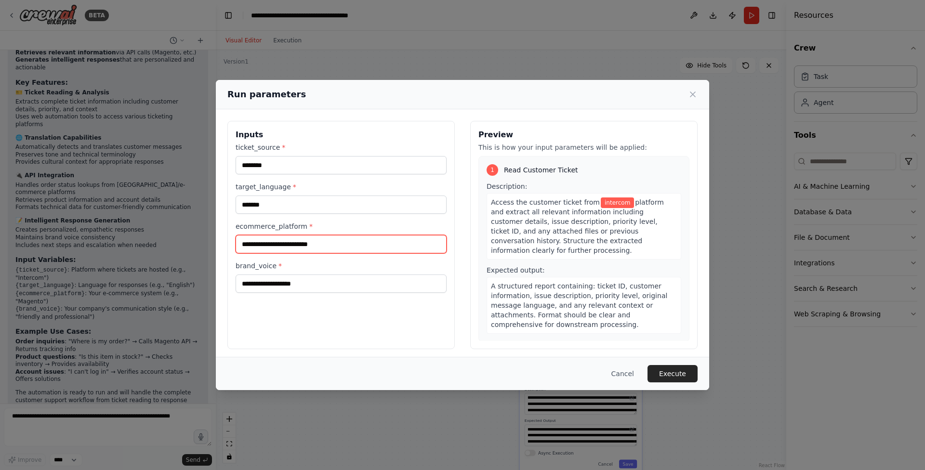
drag, startPoint x: 328, startPoint y: 201, endPoint x: 310, endPoint y: 253, distance: 54.4
click at [310, 253] on input "ecommerce_platform *" at bounding box center [341, 244] width 211 height 18
type input "*******"
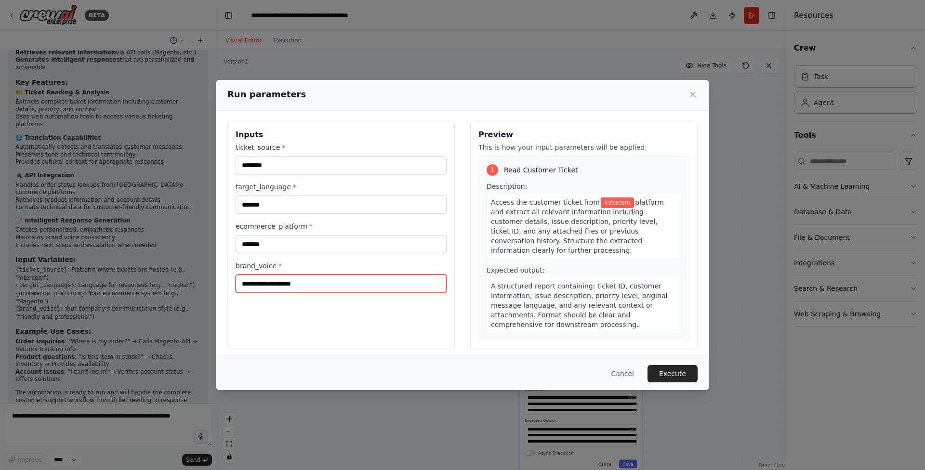
click at [286, 288] on input "brand_voice *" at bounding box center [341, 284] width 211 height 18
type input "**********"
click at [670, 374] on button "Execute" at bounding box center [673, 373] width 50 height 17
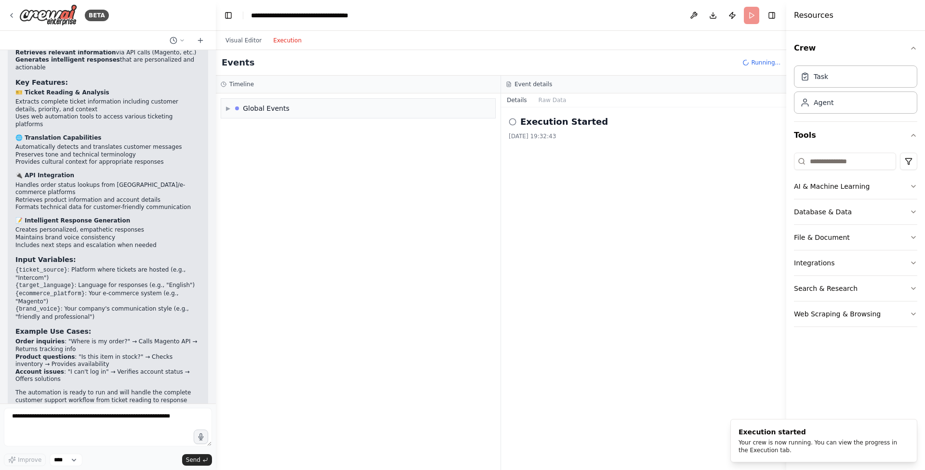
click at [281, 37] on button "Execution" at bounding box center [288, 41] width 40 height 12
click at [228, 109] on span "▶" at bounding box center [228, 109] width 4 height 8
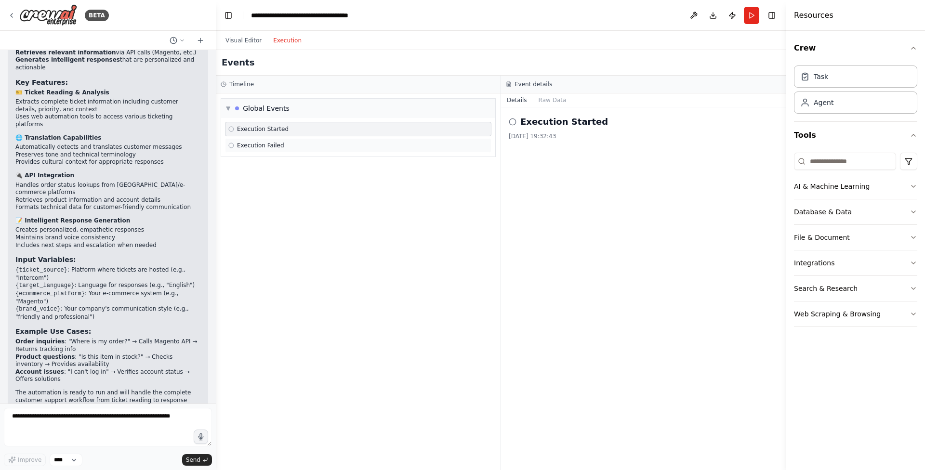
click at [338, 149] on div "Execution Failed" at bounding box center [358, 146] width 260 height 8
click at [542, 120] on h2 "Execution Failed" at bounding box center [561, 121] width 80 height 13
click at [515, 100] on button "Details" at bounding box center [517, 100] width 32 height 13
click at [564, 100] on button "Raw Data" at bounding box center [553, 100] width 40 height 13
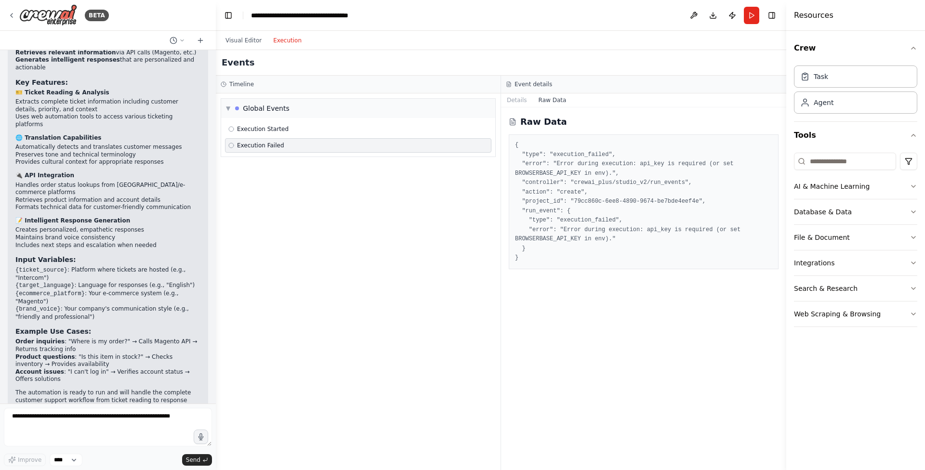
click at [366, 312] on div "▼ Global Events Execution Started Execution Failed" at bounding box center [358, 282] width 285 height 377
click at [17, 15] on div "BETA" at bounding box center [58, 15] width 101 height 22
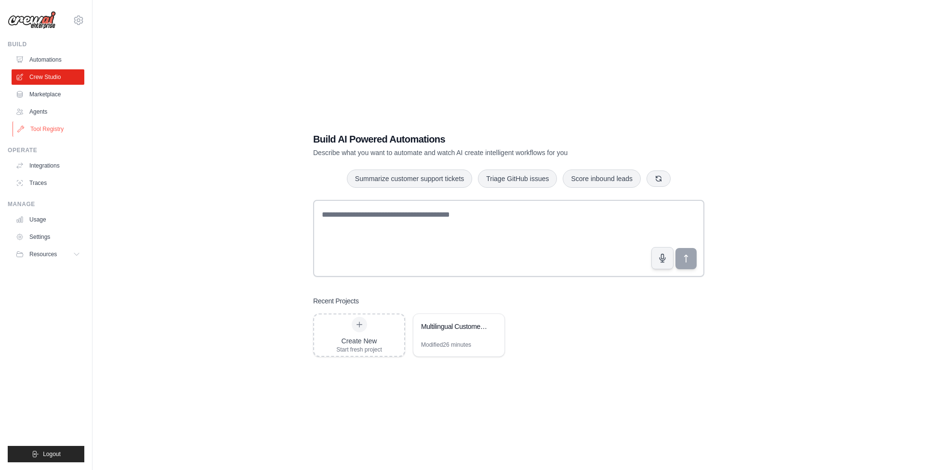
click at [51, 123] on link "Tool Registry" at bounding box center [49, 128] width 73 height 15
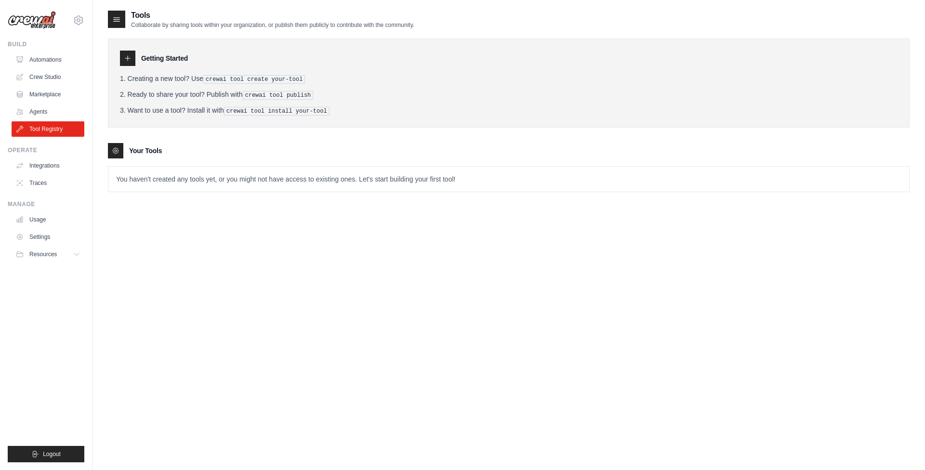
click at [129, 60] on icon at bounding box center [128, 58] width 8 height 8
click at [119, 149] on icon at bounding box center [116, 151] width 6 height 6
click at [209, 255] on div "Tools Collaborate by sharing tools within your organization, or publish them pu…" at bounding box center [509, 245] width 802 height 470
click at [129, 59] on icon at bounding box center [128, 58] width 8 height 8
click at [225, 79] on pre "crewai tool create your-tool" at bounding box center [254, 79] width 102 height 9
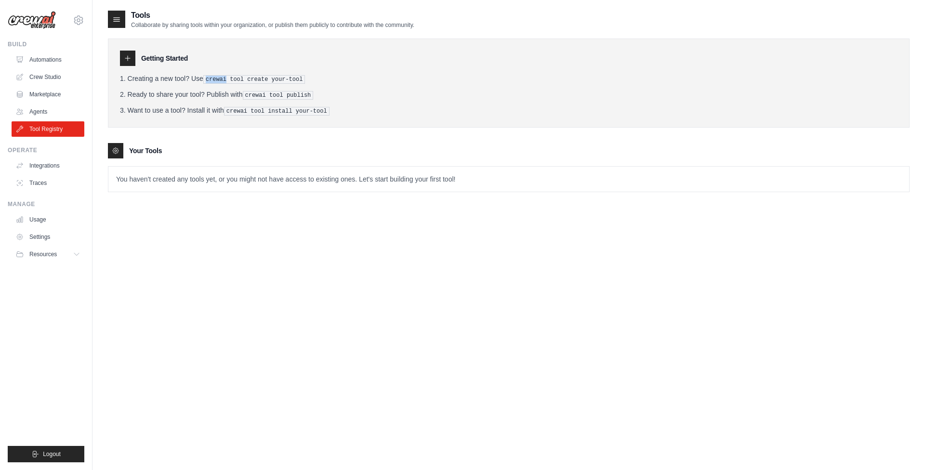
click at [225, 79] on pre "crewai tool create your-tool" at bounding box center [254, 79] width 102 height 9
click at [268, 107] on pre "crewai tool install your-tool" at bounding box center [277, 111] width 106 height 9
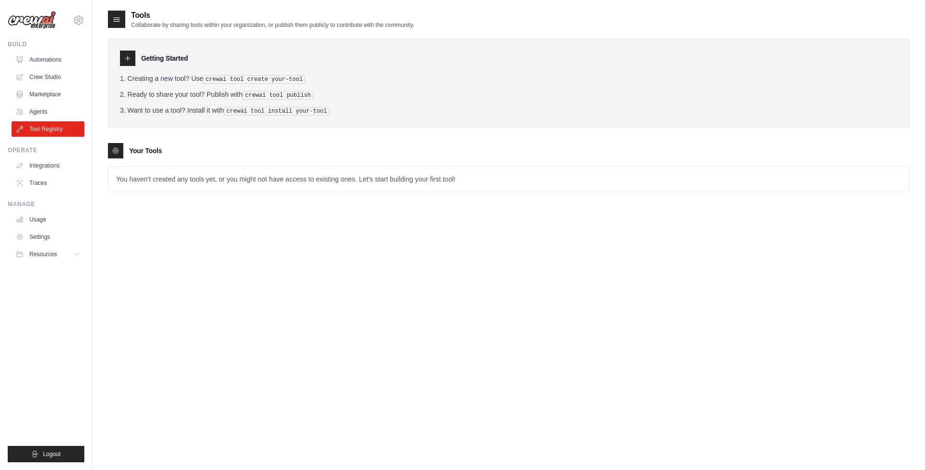
click at [216, 79] on pre "crewai tool create your-tool" at bounding box center [254, 79] width 102 height 9
click at [115, 17] on icon at bounding box center [117, 19] width 10 height 10
click at [116, 20] on icon at bounding box center [117, 19] width 10 height 10
click at [243, 147] on div "Your Tools" at bounding box center [509, 150] width 802 height 15
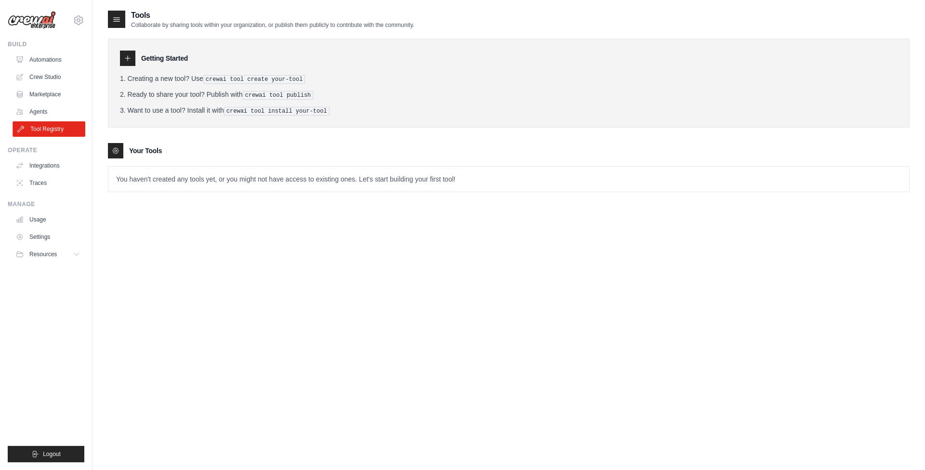
click at [57, 124] on link "Tool Registry" at bounding box center [49, 128] width 73 height 15
click at [55, 129] on link "Tool Registry" at bounding box center [49, 128] width 73 height 15
click at [116, 151] on icon at bounding box center [116, 151] width 8 height 8
click at [80, 26] on div "[EMAIL_ADDRESS][DOMAIN_NAME] AMBEV ✓ ABI Settings" at bounding box center [46, 15] width 77 height 31
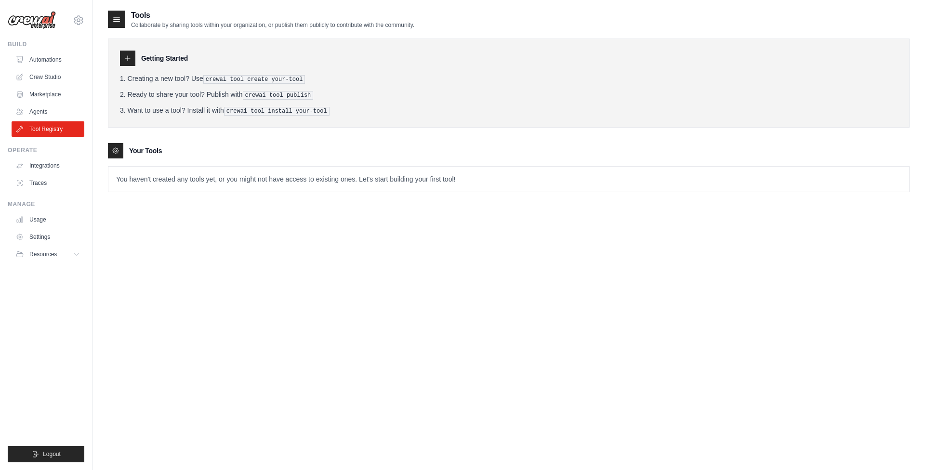
click at [120, 22] on icon at bounding box center [117, 19] width 10 height 10
click at [126, 59] on icon at bounding box center [128, 58] width 8 height 8
click at [190, 216] on div "Tools Collaborate by sharing tools within your organization, or publish them pu…" at bounding box center [509, 245] width 802 height 470
click at [75, 22] on icon at bounding box center [78, 20] width 9 height 8
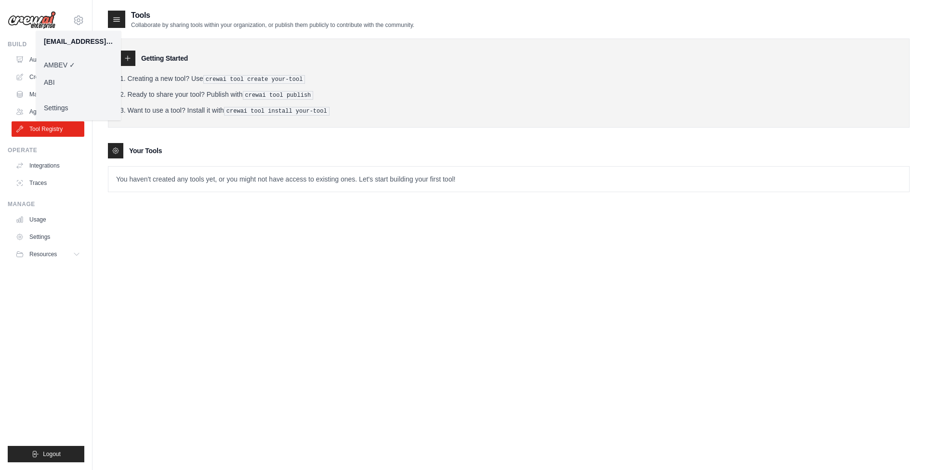
click at [54, 80] on link "ABI" at bounding box center [78, 82] width 85 height 17
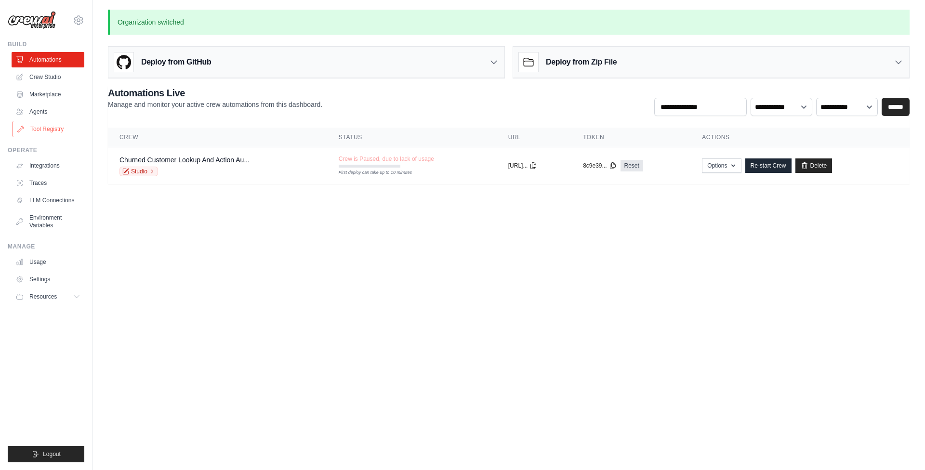
click at [58, 131] on link "Tool Registry" at bounding box center [49, 128] width 73 height 15
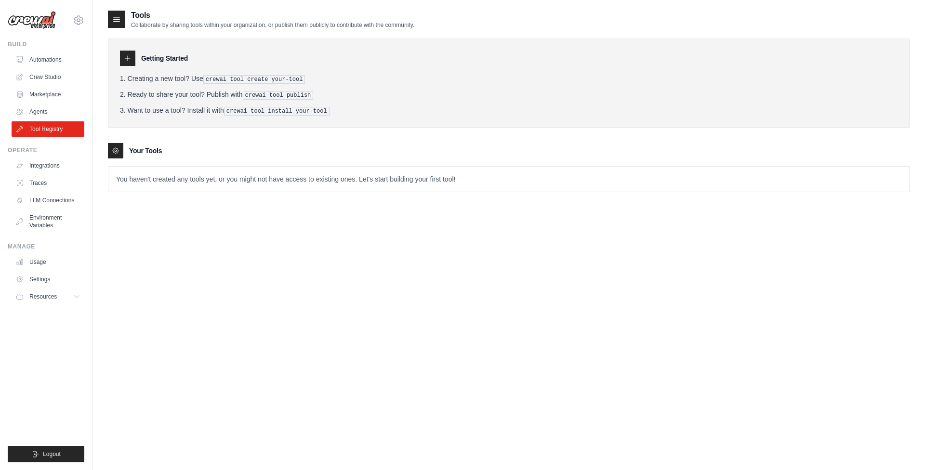
click at [118, 20] on icon at bounding box center [117, 20] width 6 height 4
click at [127, 62] on div at bounding box center [127, 58] width 15 height 15
click at [214, 78] on pre "crewai tool create your-tool" at bounding box center [254, 79] width 102 height 9
click at [117, 153] on icon at bounding box center [116, 151] width 8 height 8
click at [152, 172] on p "You haven't created any tools yet, or you might not have access to existing one…" at bounding box center [508, 179] width 801 height 25
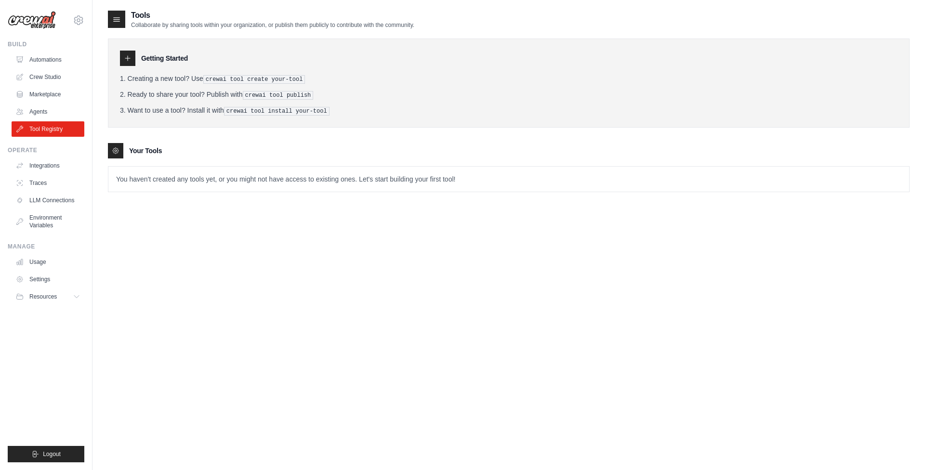
click at [152, 178] on p "You haven't created any tools yet, or you might not have access to existing one…" at bounding box center [508, 179] width 801 height 25
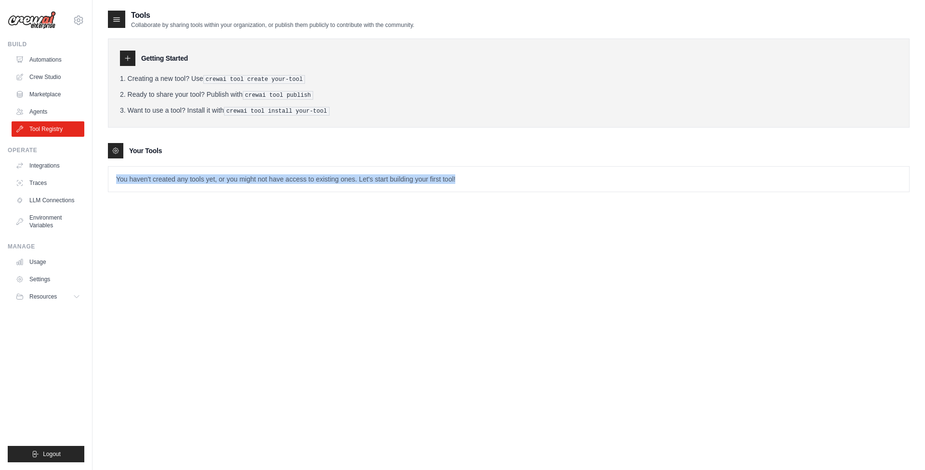
click at [152, 178] on p "You haven't created any tools yet, or you might not have access to existing one…" at bounding box center [508, 179] width 801 height 25
click at [224, 246] on div "Tools Collaborate by sharing tools within your organization, or publish them pu…" at bounding box center [509, 245] width 802 height 470
click at [44, 220] on link "Environment Variables" at bounding box center [49, 221] width 73 height 23
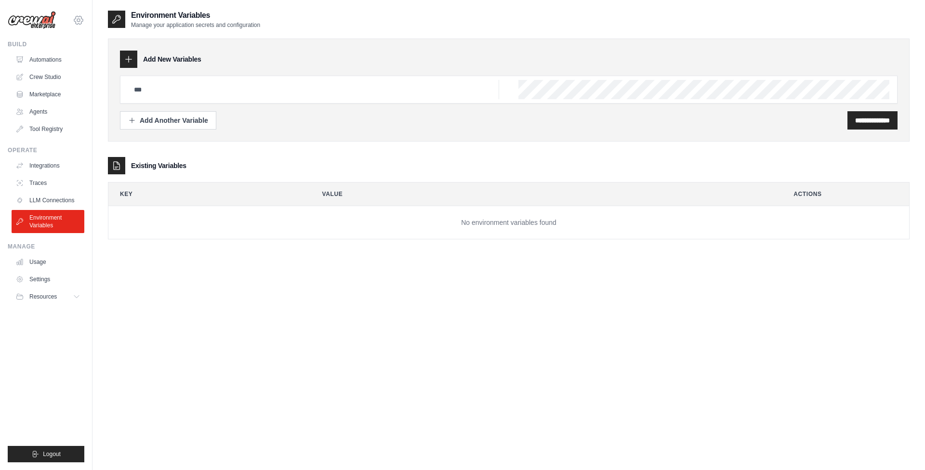
click at [80, 21] on icon at bounding box center [78, 20] width 3 height 3
click at [63, 66] on link "AMBEV" at bounding box center [78, 64] width 85 height 17
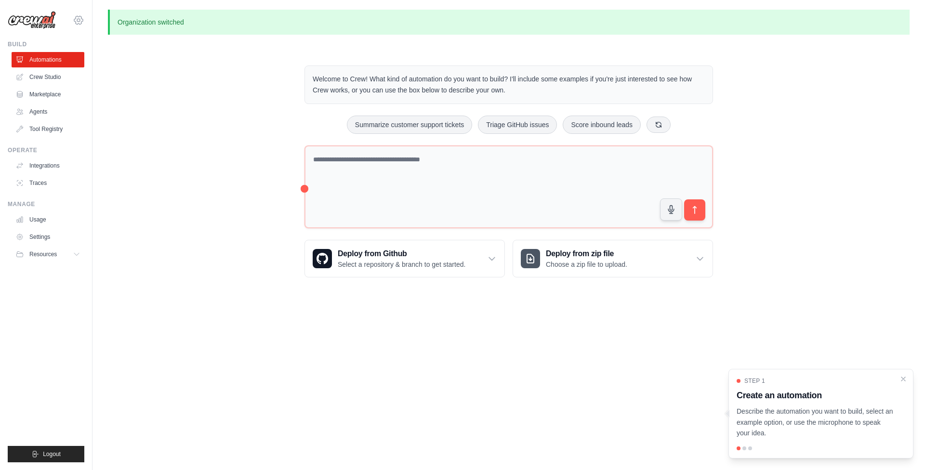
click at [80, 17] on icon at bounding box center [79, 20] width 12 height 12
click at [58, 80] on link "ABI" at bounding box center [78, 82] width 85 height 17
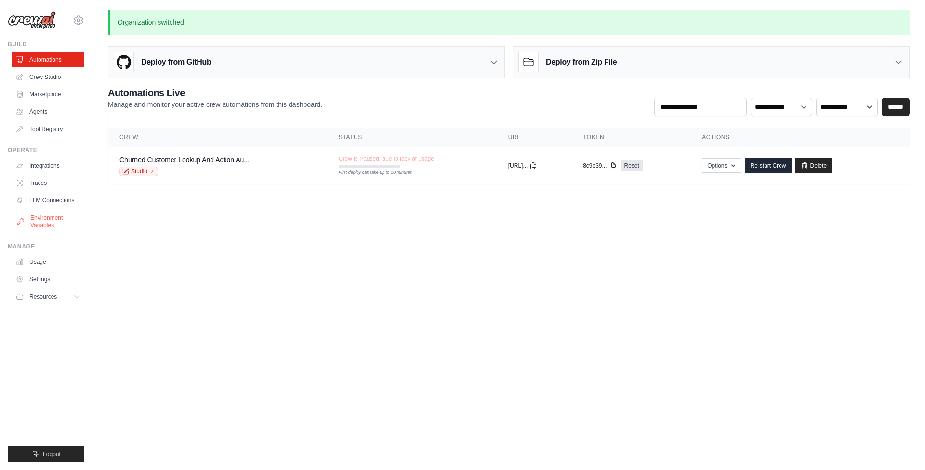
click at [44, 218] on link "Environment Variables" at bounding box center [49, 221] width 73 height 23
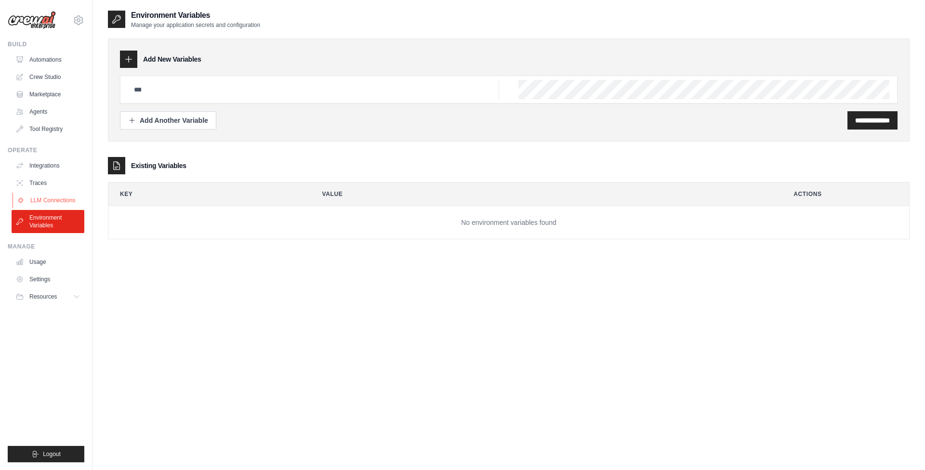
click at [44, 200] on link "LLM Connections" at bounding box center [49, 200] width 73 height 15
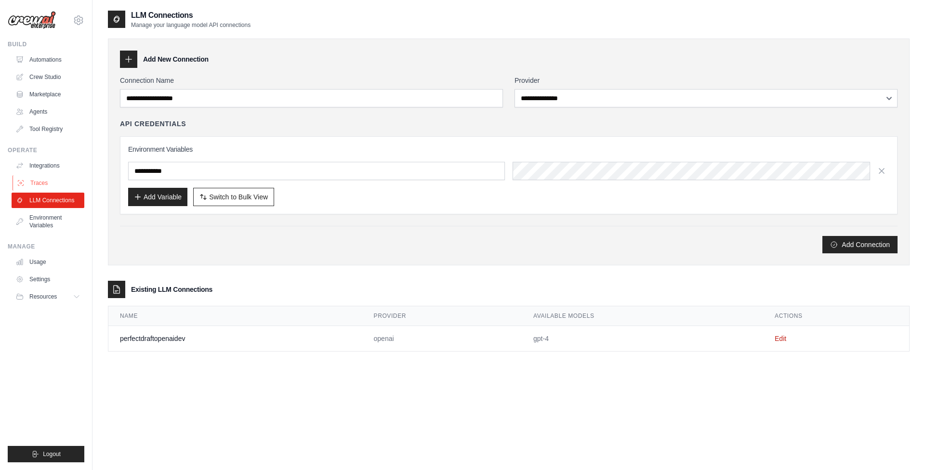
click at [43, 184] on link "Traces" at bounding box center [49, 182] width 73 height 15
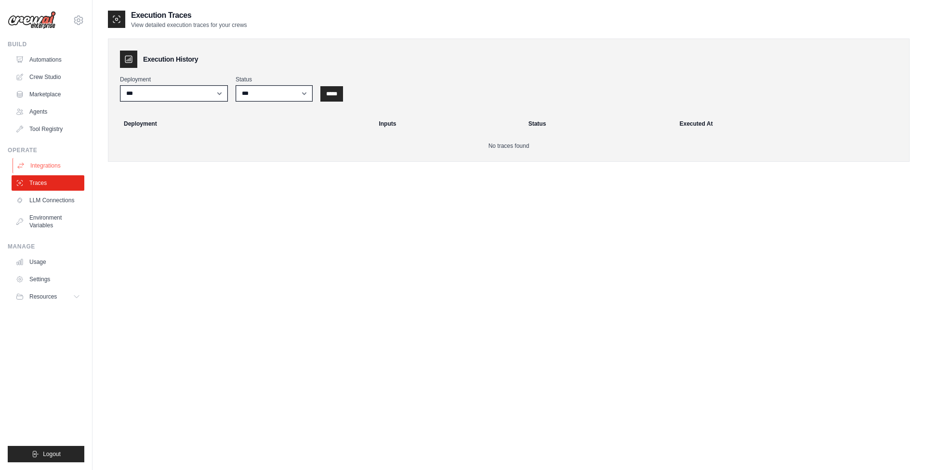
click at [46, 168] on link "Integrations" at bounding box center [49, 165] width 73 height 15
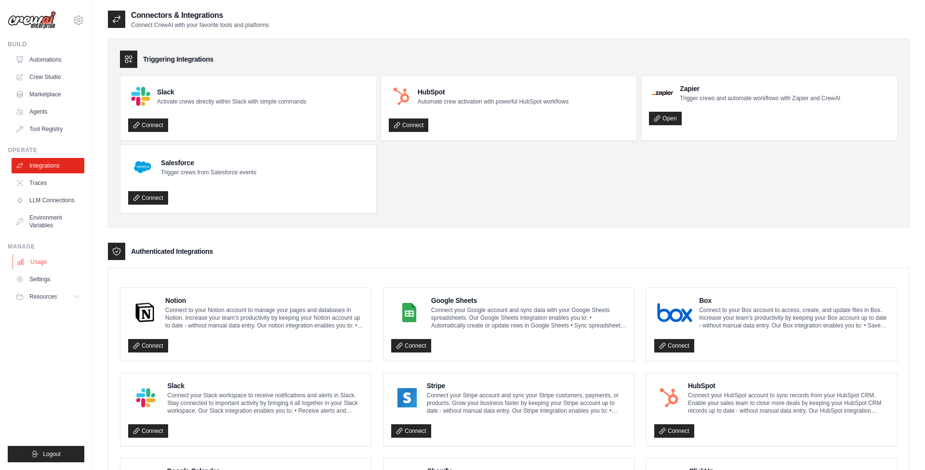
click at [40, 260] on link "Usage" at bounding box center [49, 262] width 73 height 15
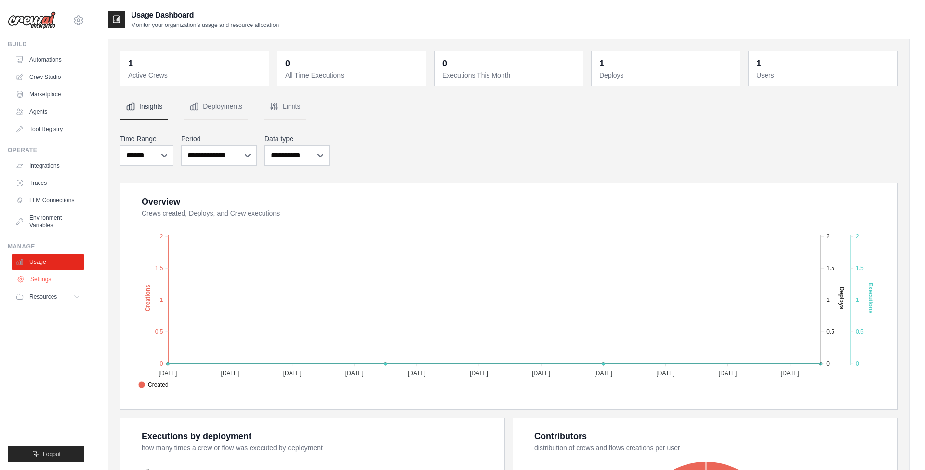
click at [37, 283] on link "Settings" at bounding box center [49, 279] width 73 height 15
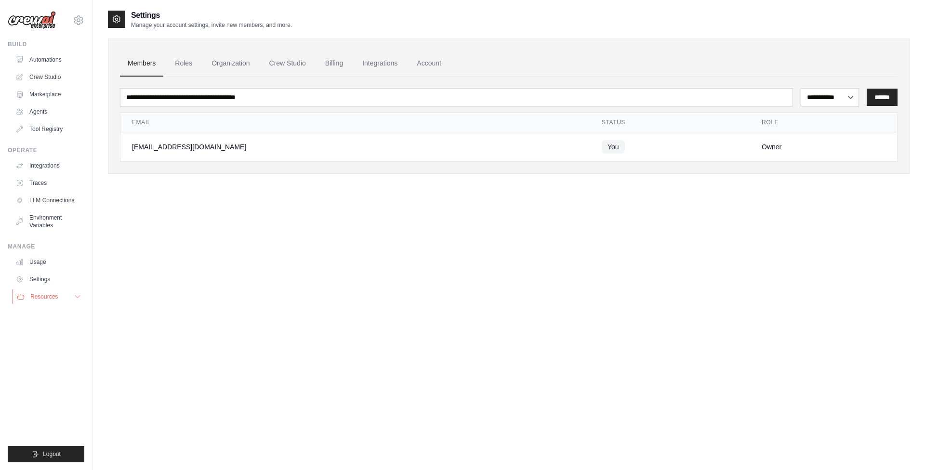
click at [39, 295] on span "Resources" at bounding box center [43, 297] width 27 height 8
click at [43, 359] on span "Video Tutorials" at bounding box center [53, 360] width 38 height 8
click at [35, 344] on span "Blog" at bounding box center [40, 344] width 12 height 8
click at [80, 21] on icon at bounding box center [78, 20] width 3 height 3
click at [65, 66] on link "AMBEV" at bounding box center [78, 64] width 85 height 17
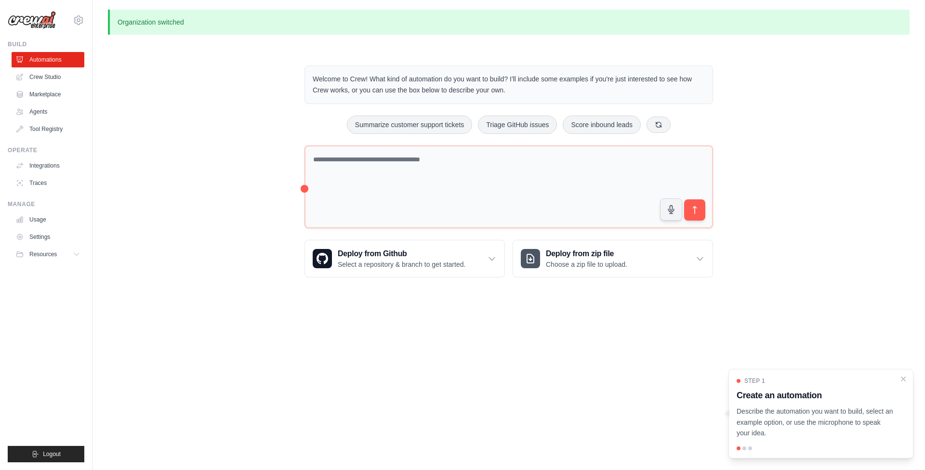
click at [154, 236] on div "Welcome to Crew! What kind of automation do you want to build? I'll include som…" at bounding box center [509, 171] width 802 height 243
click at [39, 124] on link "Tool Registry" at bounding box center [49, 128] width 73 height 15
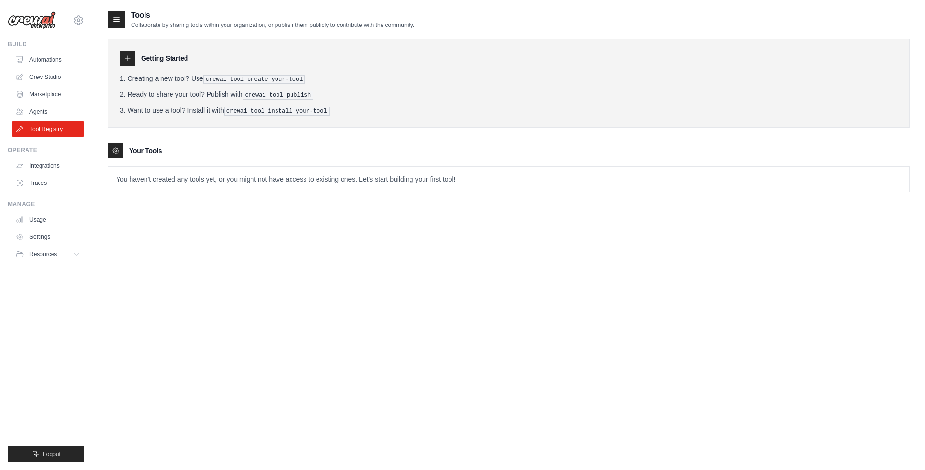
click at [113, 149] on icon at bounding box center [116, 151] width 8 height 8
click at [130, 57] on icon at bounding box center [128, 58] width 8 height 8
click at [120, 18] on icon at bounding box center [117, 19] width 10 height 10
click at [142, 265] on div "Tools Collaborate by sharing tools within your organization, or publish them pu…" at bounding box center [509, 245] width 802 height 470
click at [39, 166] on link "Integrations" at bounding box center [49, 165] width 73 height 15
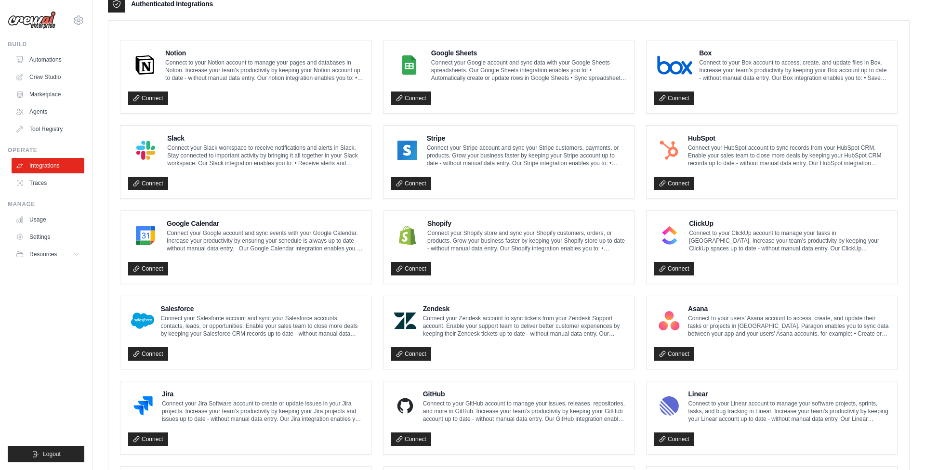
scroll to position [249, 0]
click at [404, 322] on img at bounding box center [405, 320] width 22 height 19
click at [404, 318] on img at bounding box center [405, 320] width 22 height 19
click at [416, 355] on link "Connect" at bounding box center [411, 353] width 40 height 13
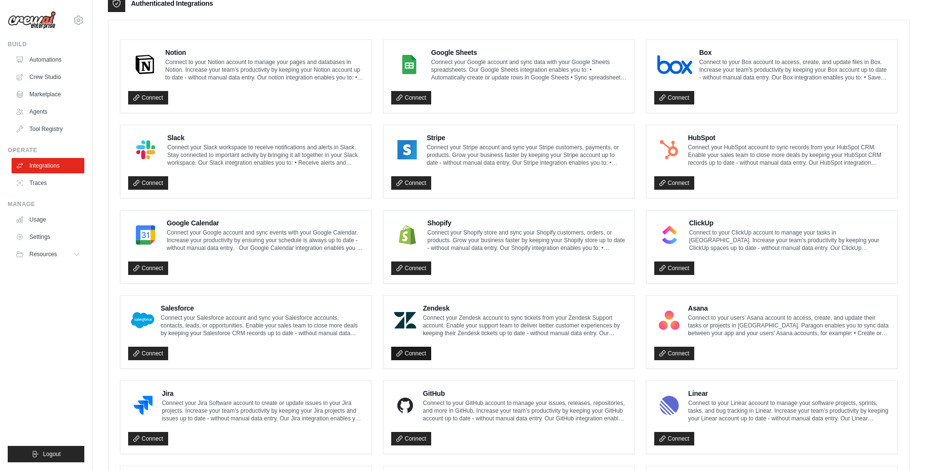
click at [416, 355] on link "Connect" at bounding box center [411, 353] width 40 height 13
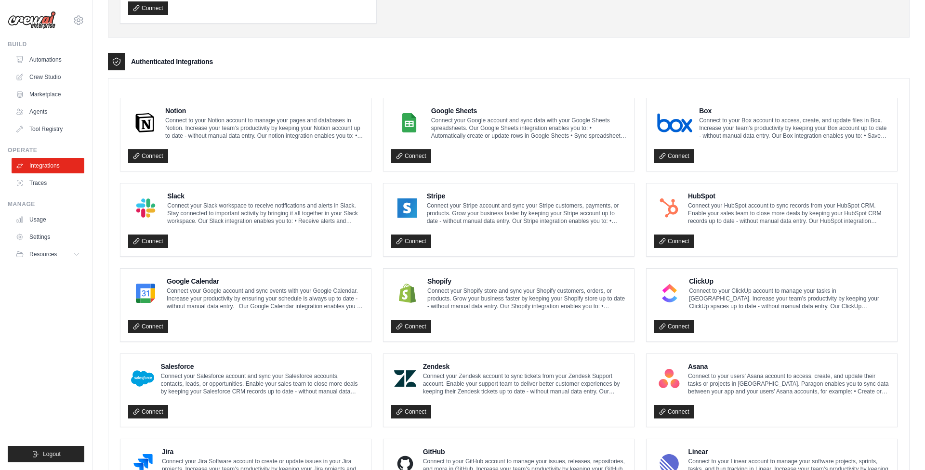
scroll to position [180, 0]
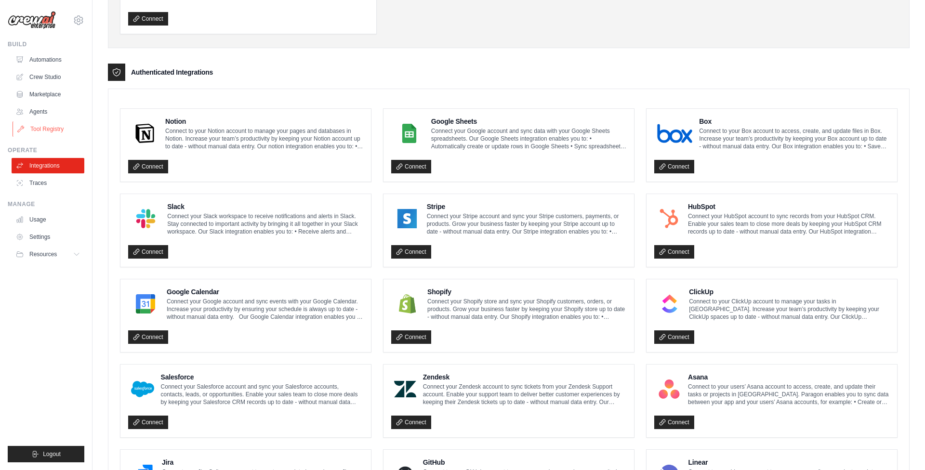
click at [40, 129] on link "Tool Registry" at bounding box center [49, 128] width 73 height 15
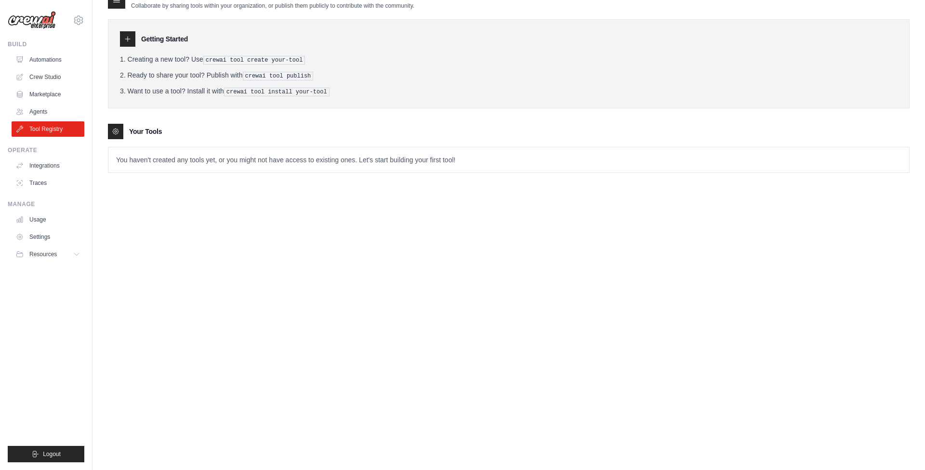
click at [40, 129] on link "Tool Registry" at bounding box center [48, 128] width 73 height 15
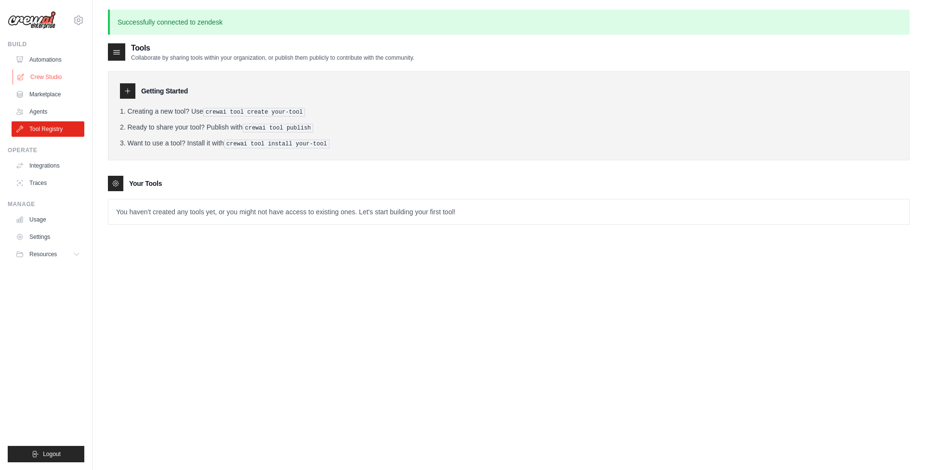
click at [52, 80] on link "Crew Studio" at bounding box center [49, 76] width 73 height 15
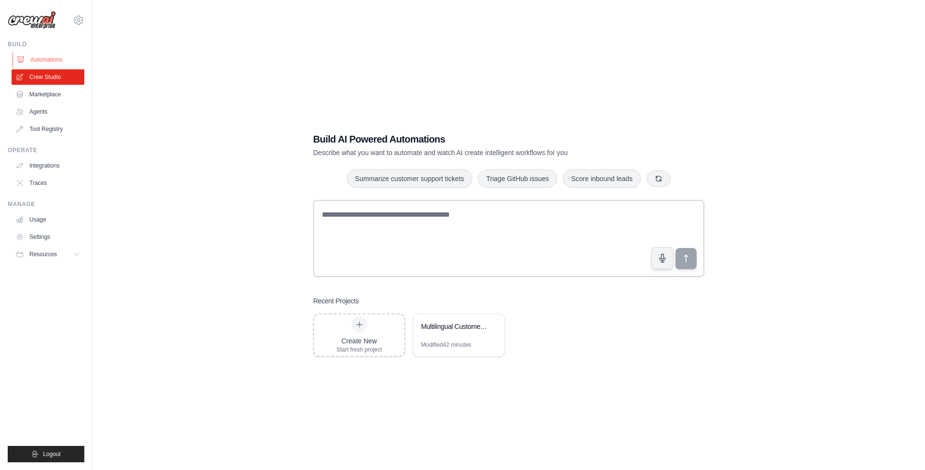
click at [49, 58] on link "Automations" at bounding box center [49, 59] width 73 height 15
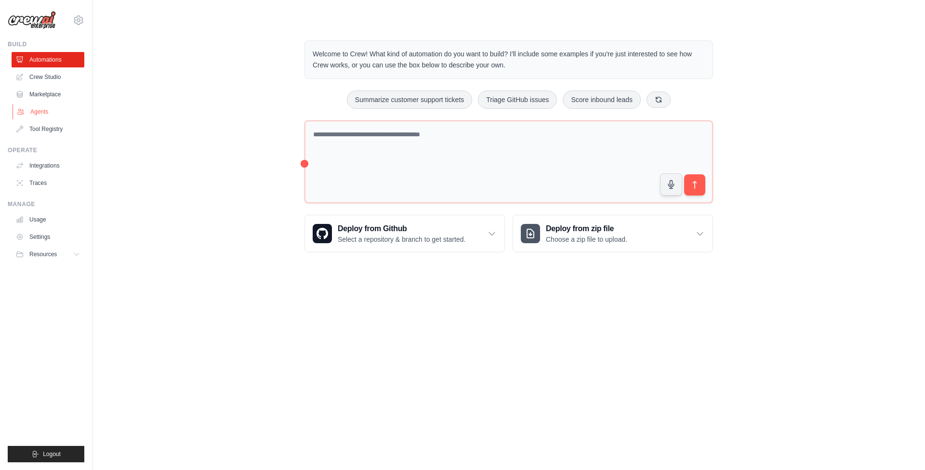
click at [42, 111] on link "Agents" at bounding box center [49, 111] width 73 height 15
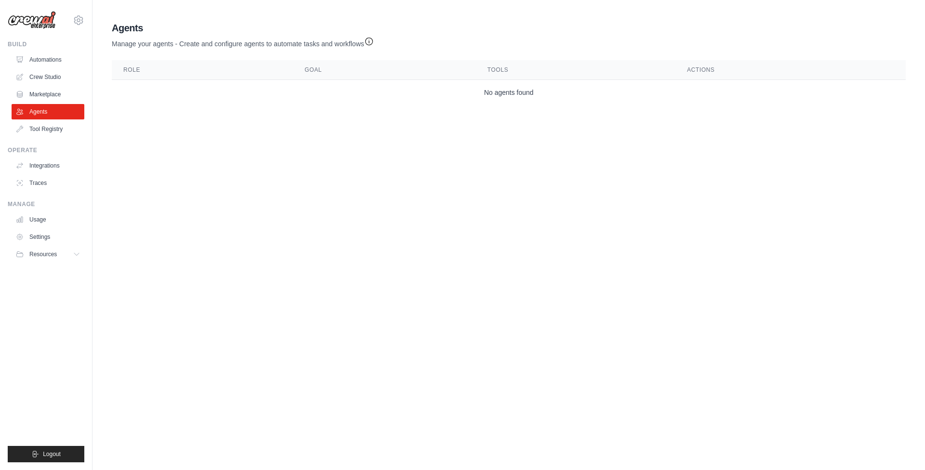
click at [45, 75] on link "Crew Studio" at bounding box center [48, 76] width 73 height 15
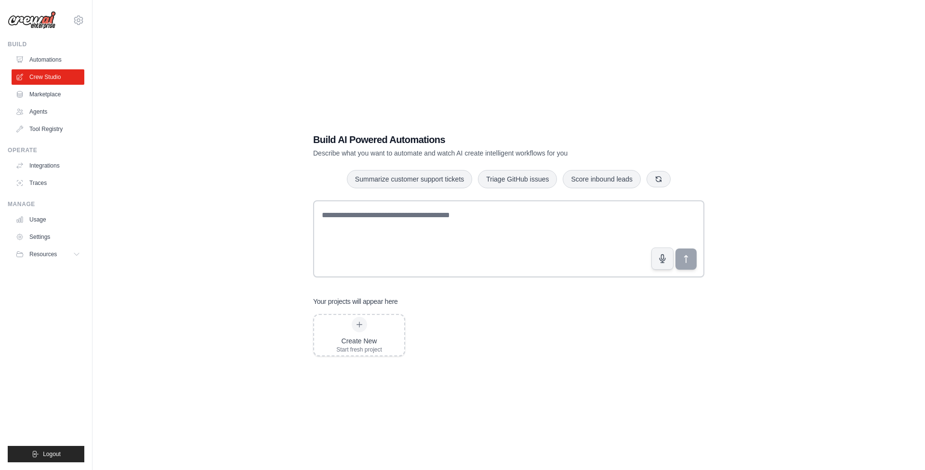
click at [45, 75] on link "Crew Studio" at bounding box center [48, 76] width 73 height 15
click at [40, 133] on link "Tool Registry" at bounding box center [49, 128] width 73 height 15
